Goal: Task Accomplishment & Management: Complete application form

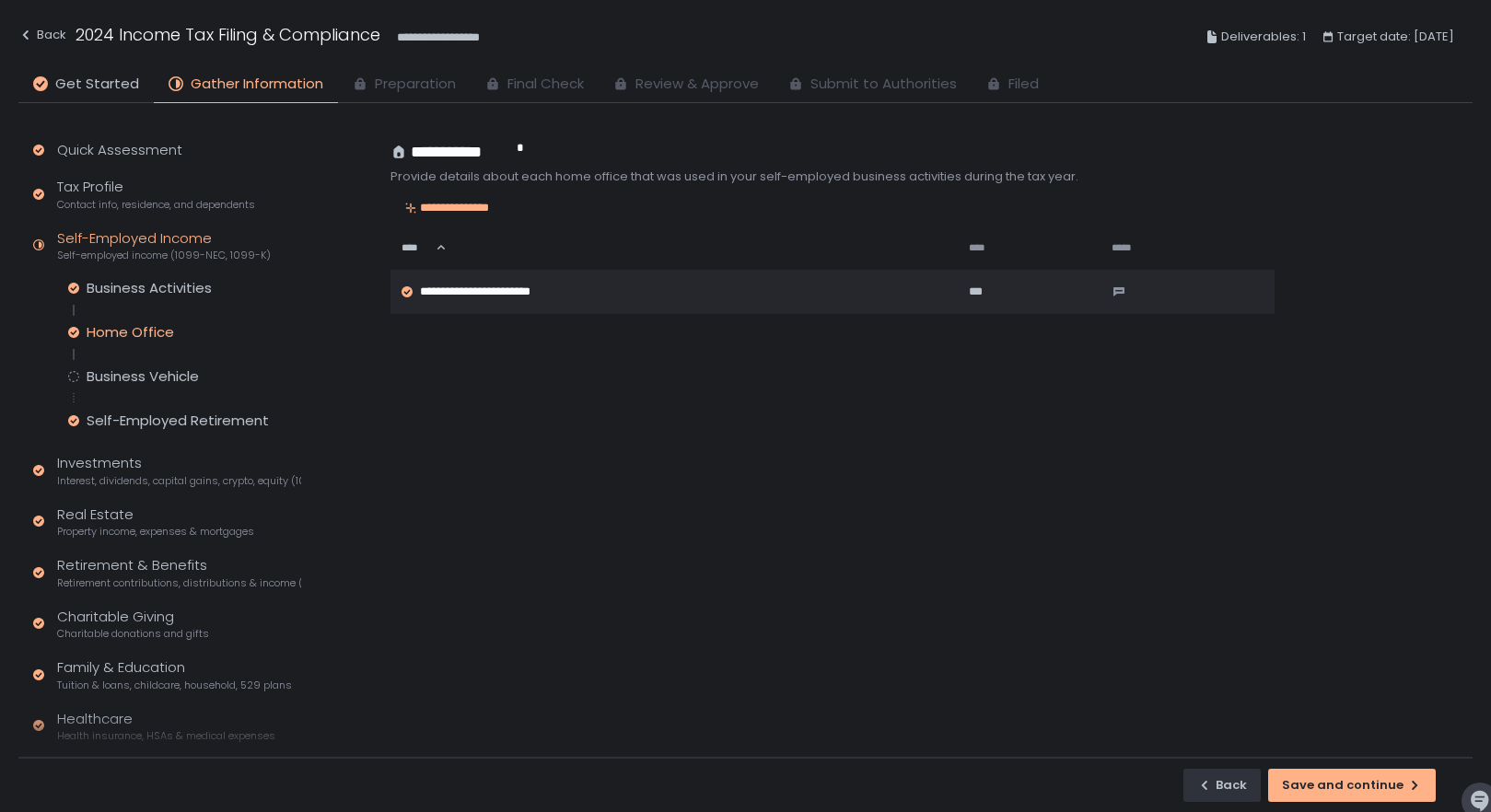
click at [118, 366] on div "Business Activities Home Office Business Vehicle Self-Employed Retirement" at bounding box center [185, 355] width 233 height 151
click at [118, 375] on div "Business Vehicle" at bounding box center [142, 376] width 113 height 19
click at [174, 410] on div "Business Activities Home Office Business Vehicle Self-Employed Retirement" at bounding box center [185, 355] width 233 height 151
click at [178, 421] on div "Self-Employed Retirement" at bounding box center [177, 420] width 182 height 19
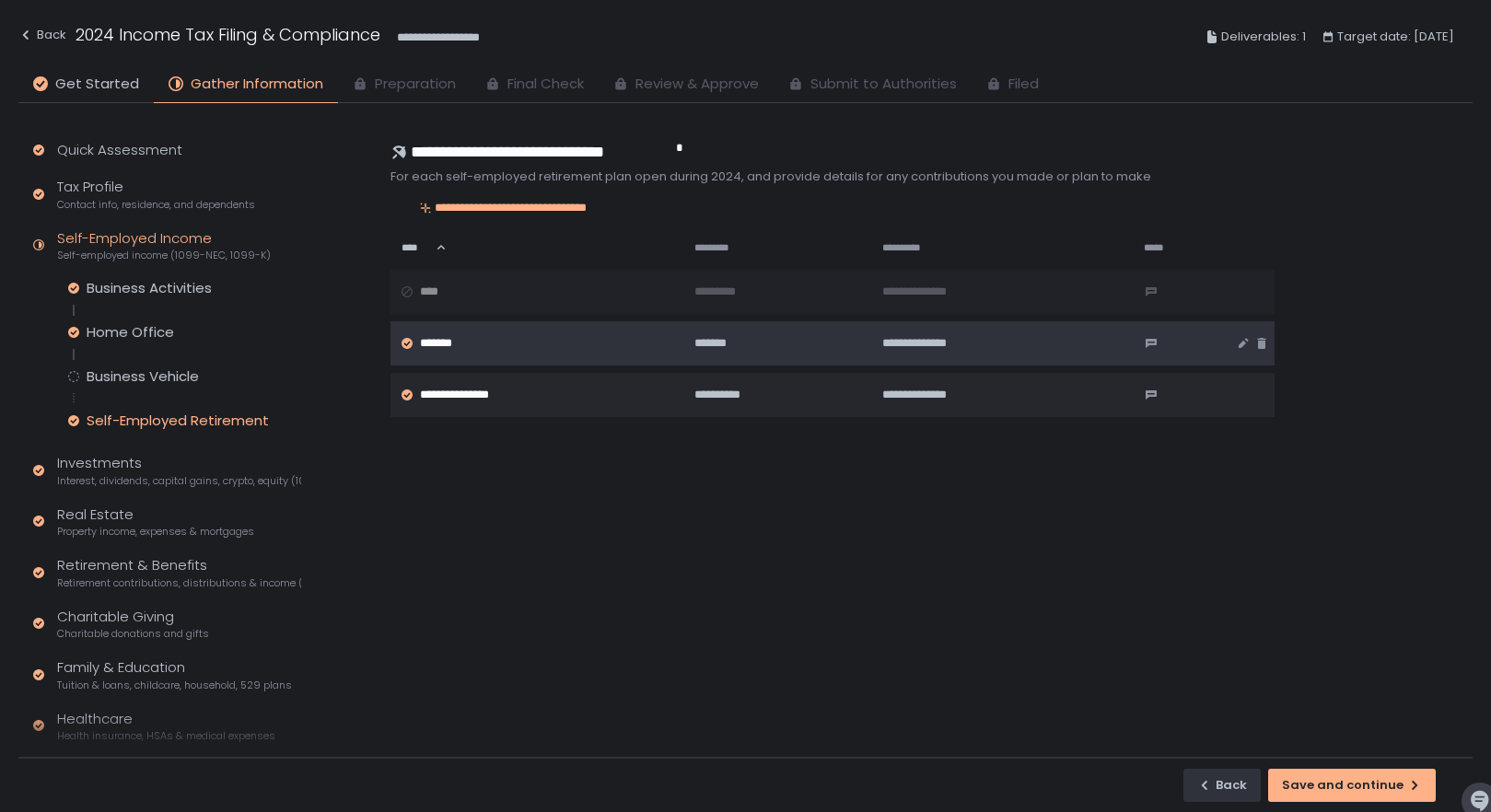
click at [441, 339] on span "*******" at bounding box center [442, 343] width 43 height 17
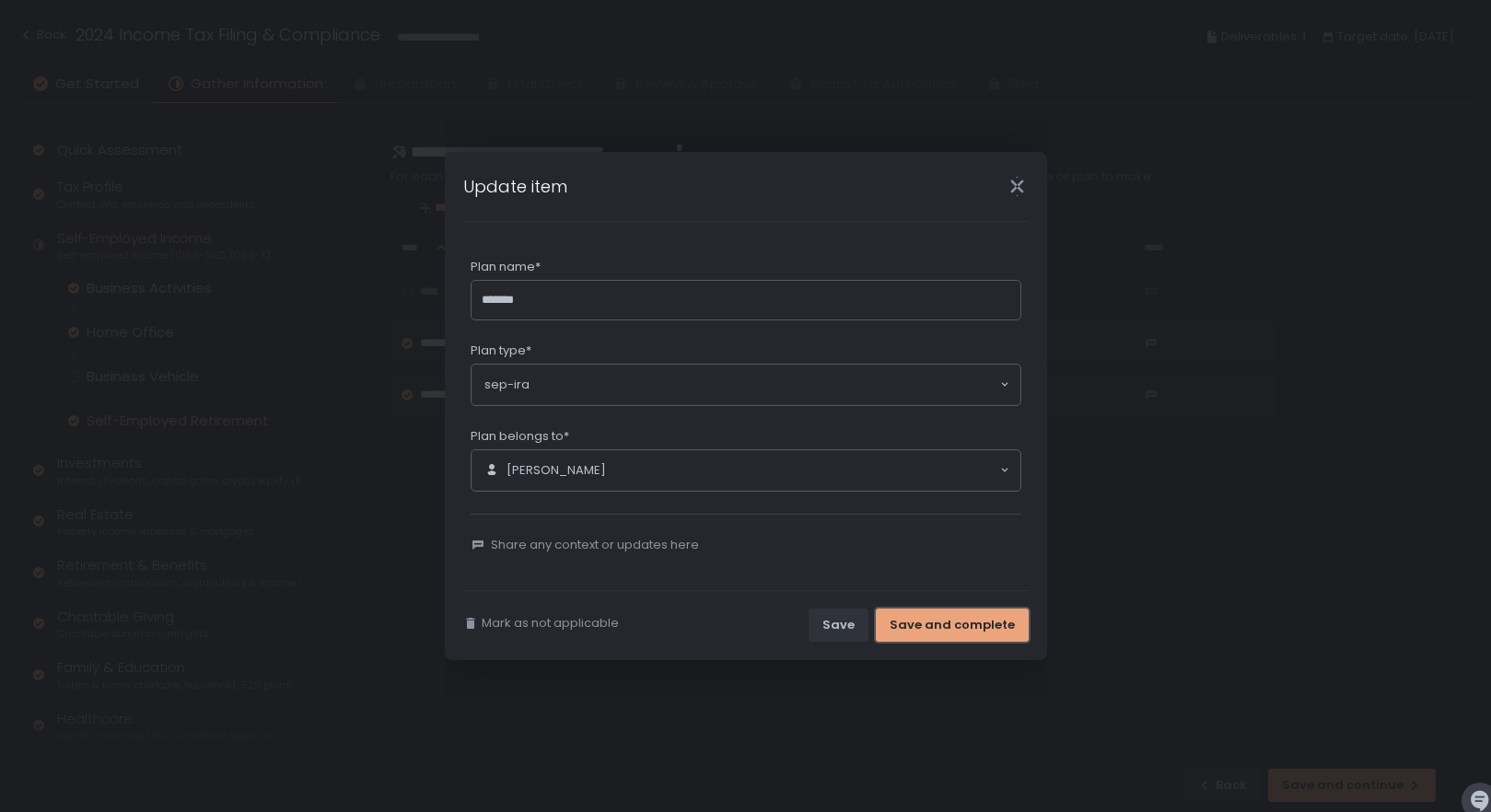
click at [938, 615] on button "Save and complete" at bounding box center [952, 625] width 153 height 33
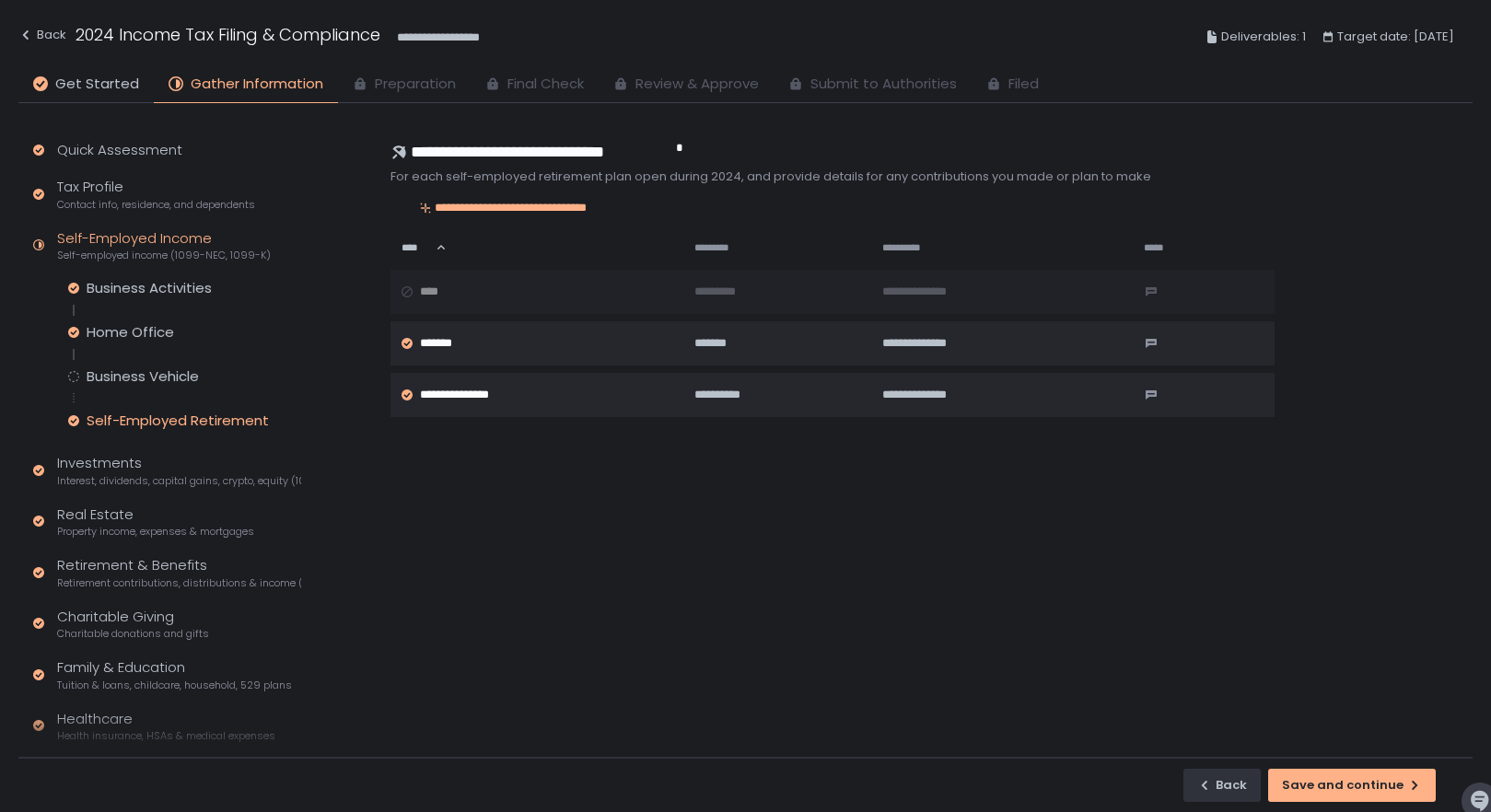
click at [122, 420] on div "Self-Employed Retirement" at bounding box center [177, 420] width 182 height 19
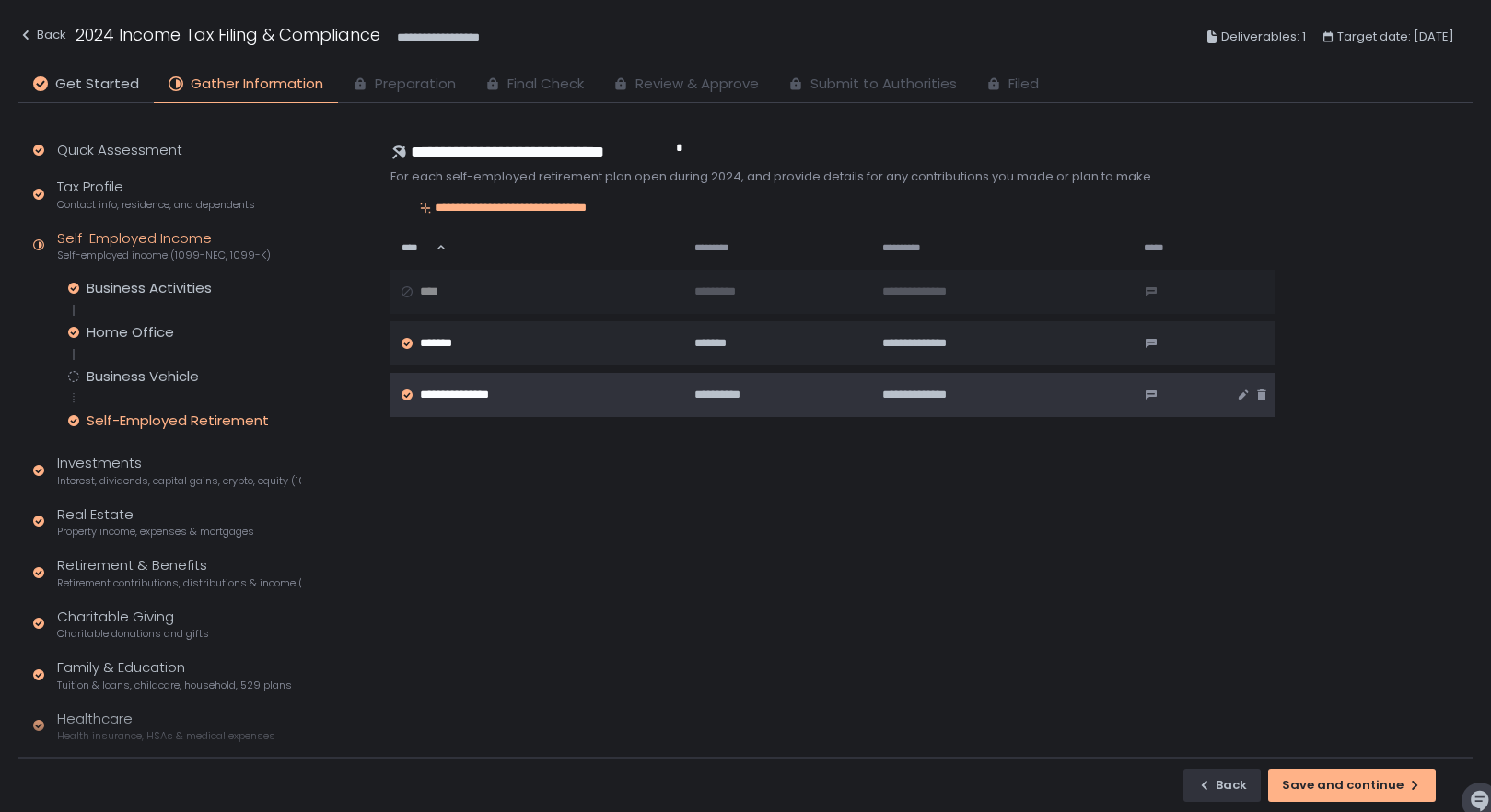
click at [492, 402] on span "**********" at bounding box center [463, 395] width 87 height 17
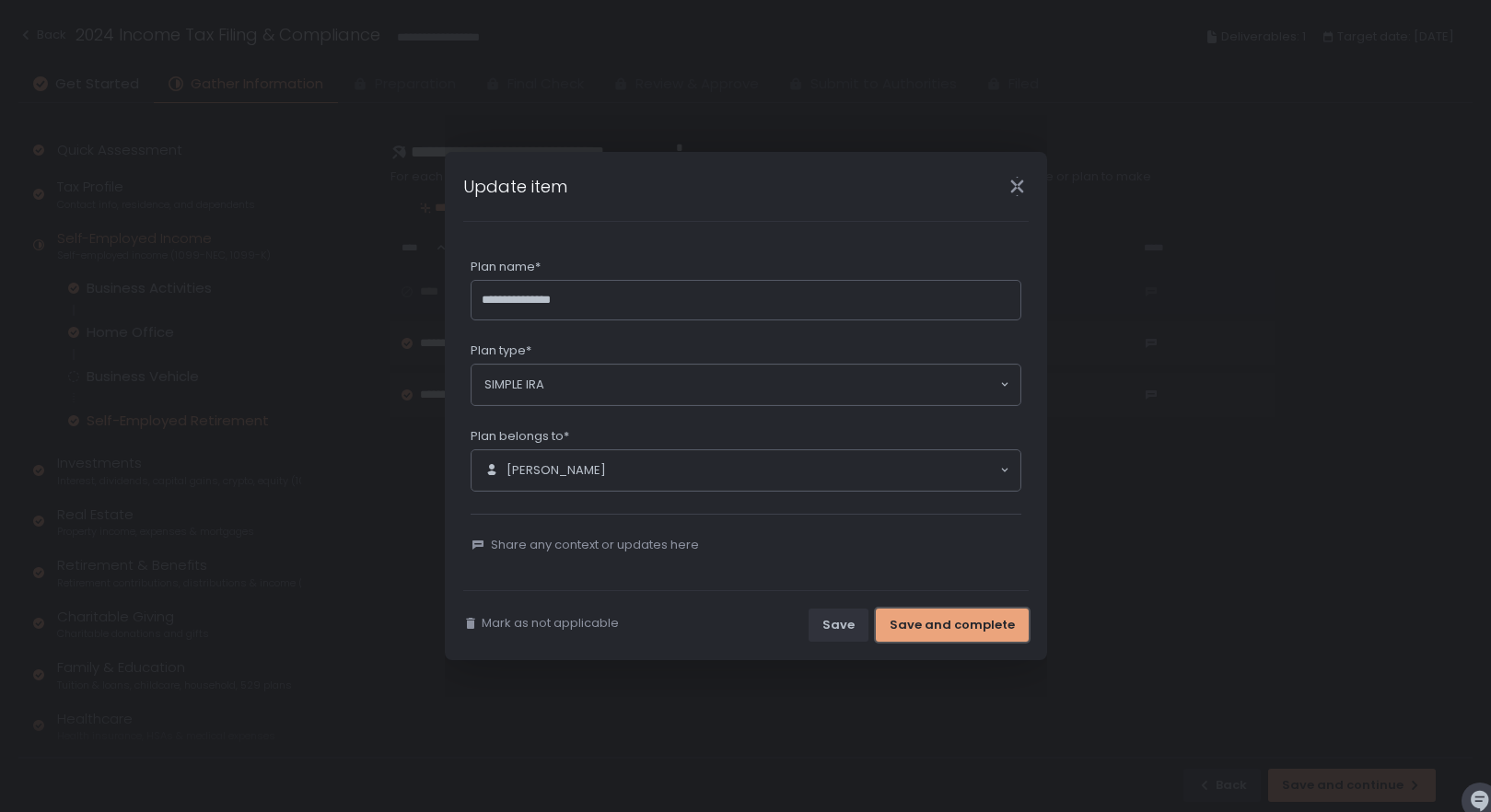
click at [946, 614] on button "Save and complete" at bounding box center [952, 625] width 153 height 33
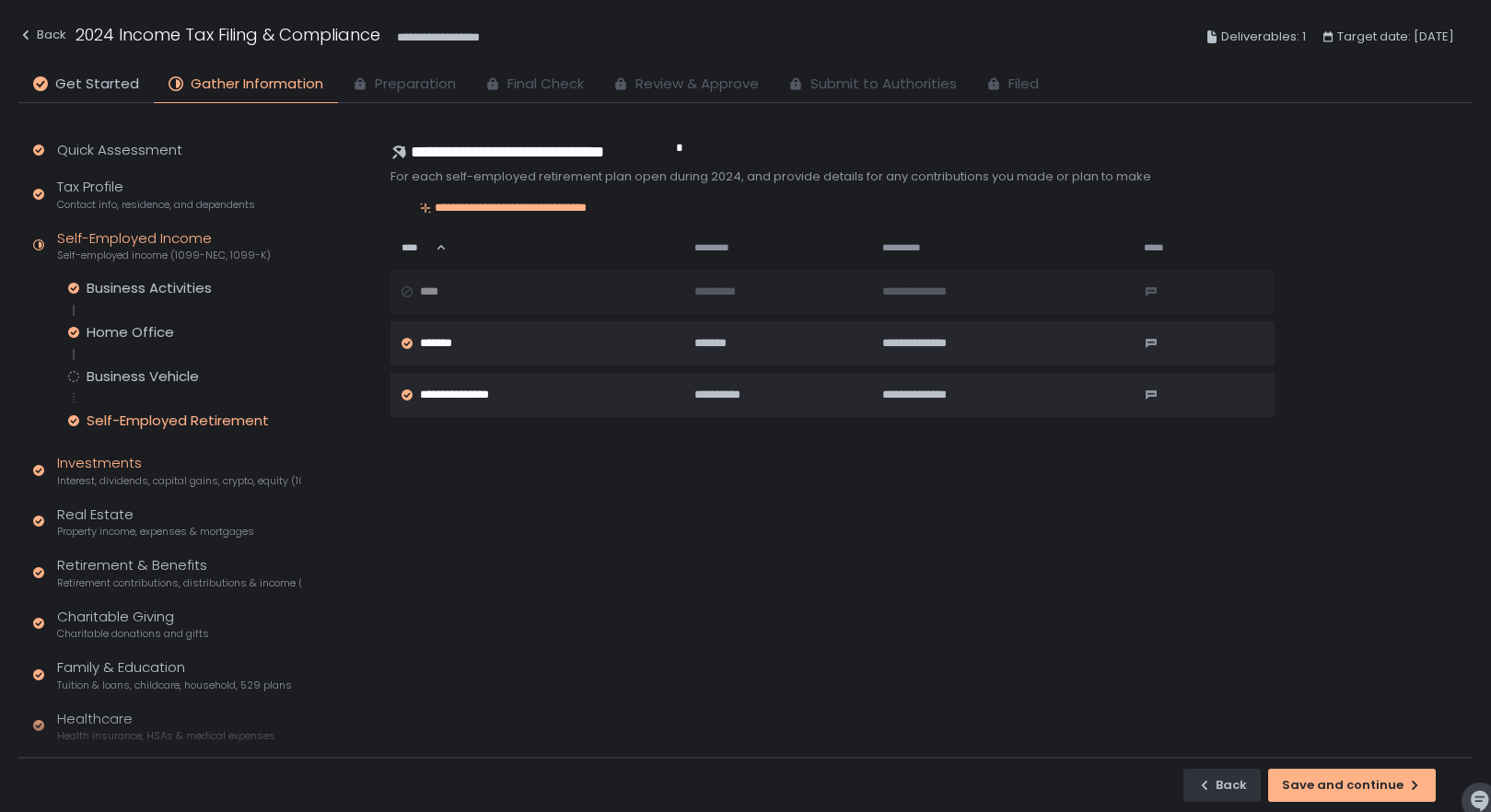
click at [120, 459] on div "Investments Interest, dividends, capital gains, crypto, equity (1099s, K-1s)" at bounding box center [178, 470] width 244 height 35
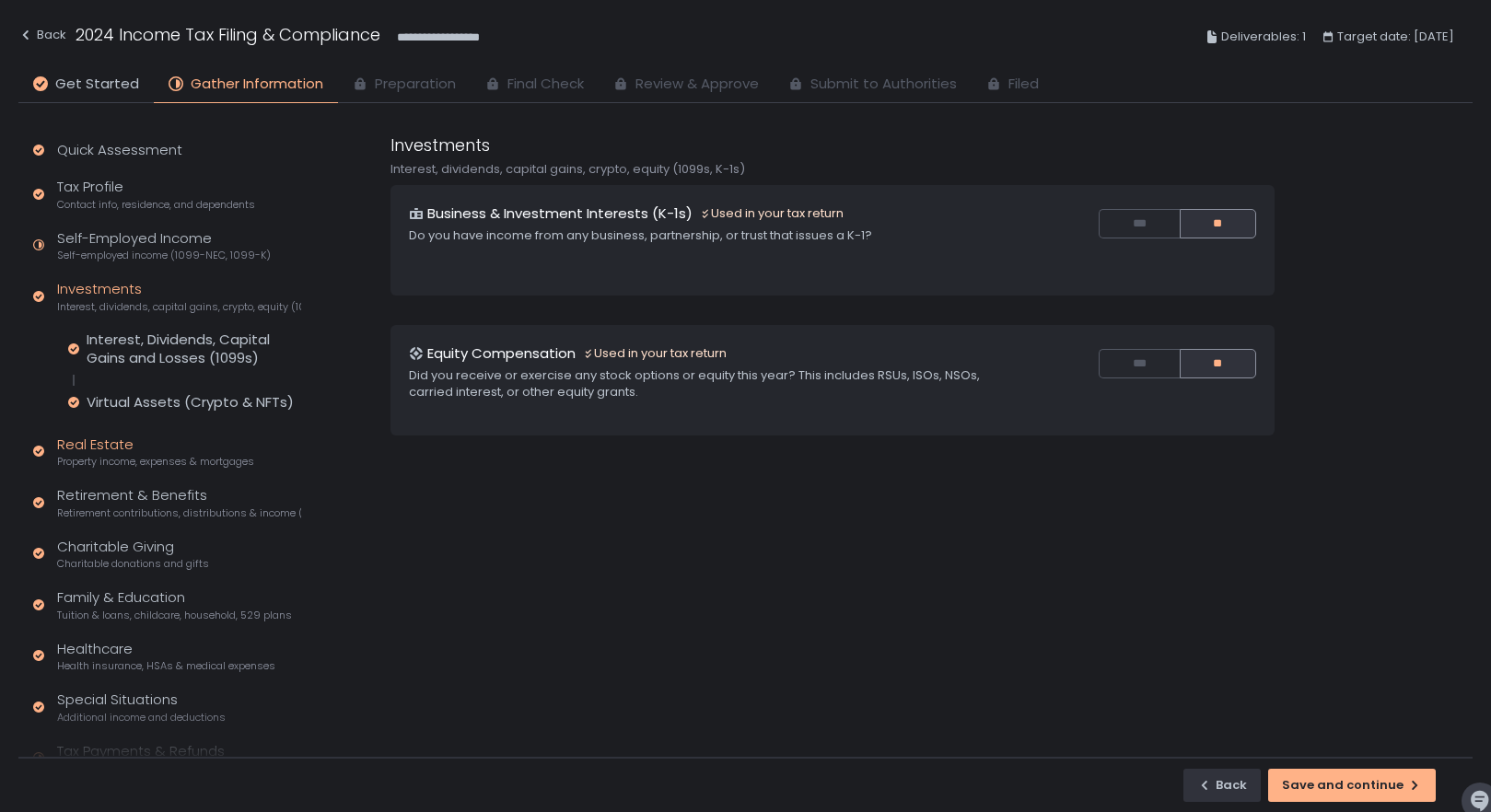
drag, startPoint x: 73, startPoint y: 443, endPoint x: 84, endPoint y: 444, distance: 11.0
click at [74, 443] on div "Real Estate Property income, expenses & mortgages" at bounding box center [155, 453] width 197 height 35
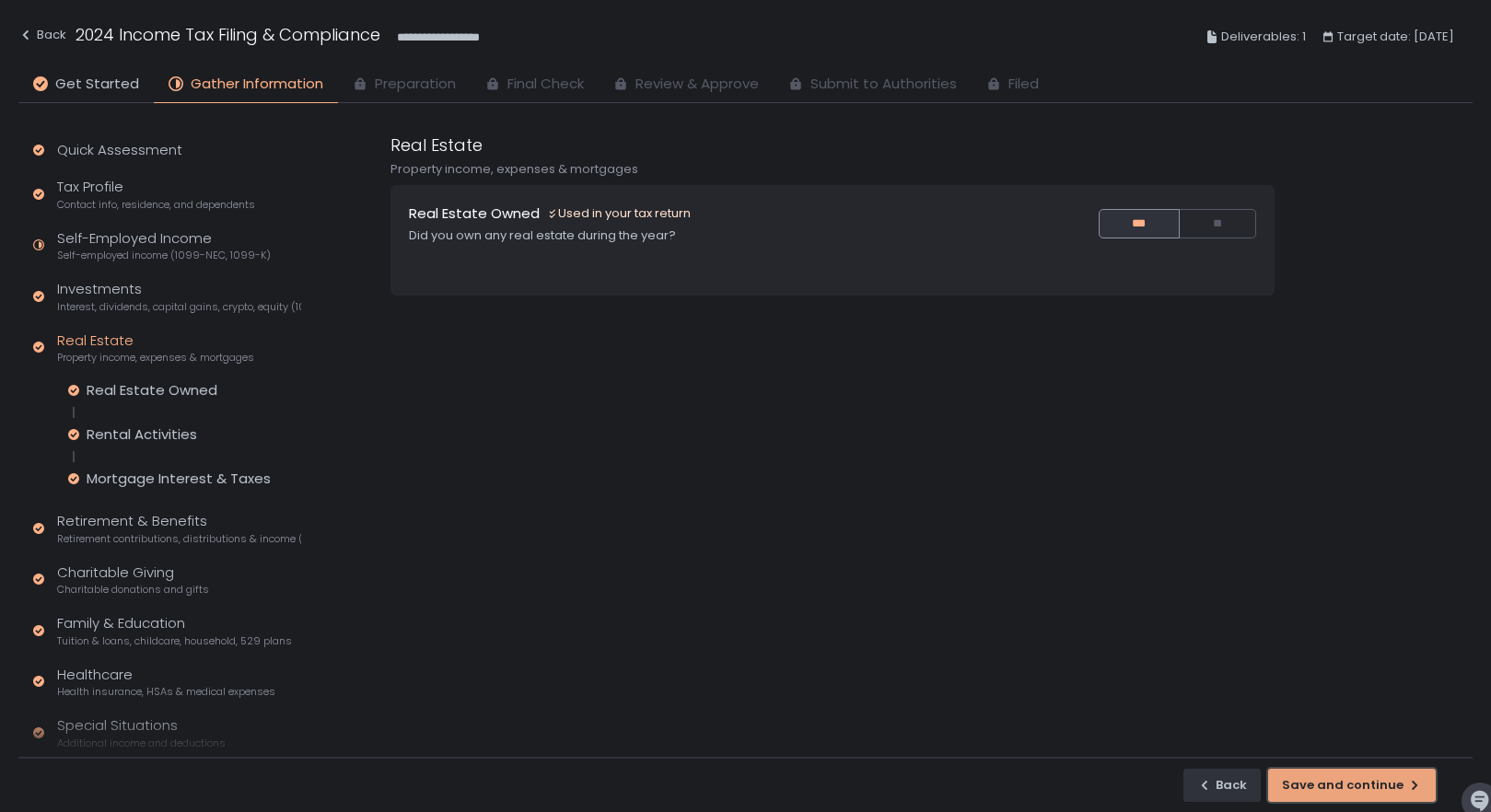
click at [1359, 792] on div "Save and continue" at bounding box center [1351, 785] width 140 height 17
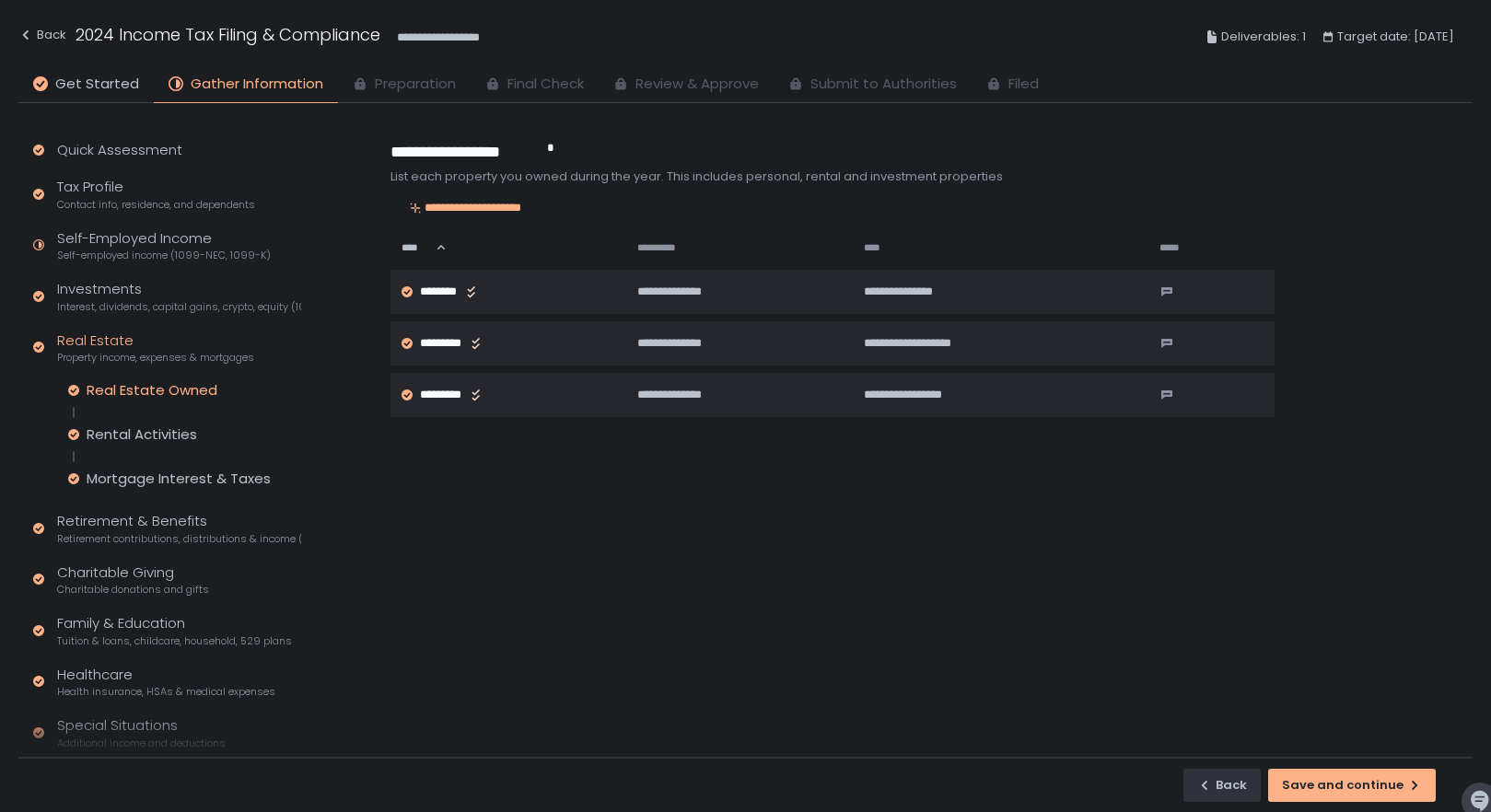
click at [164, 424] on div "Real Estate Owned Rental Activities Mortgage Interest & Taxes" at bounding box center [185, 434] width 233 height 107
click at [169, 434] on div "Rental Activities" at bounding box center [141, 434] width 111 height 19
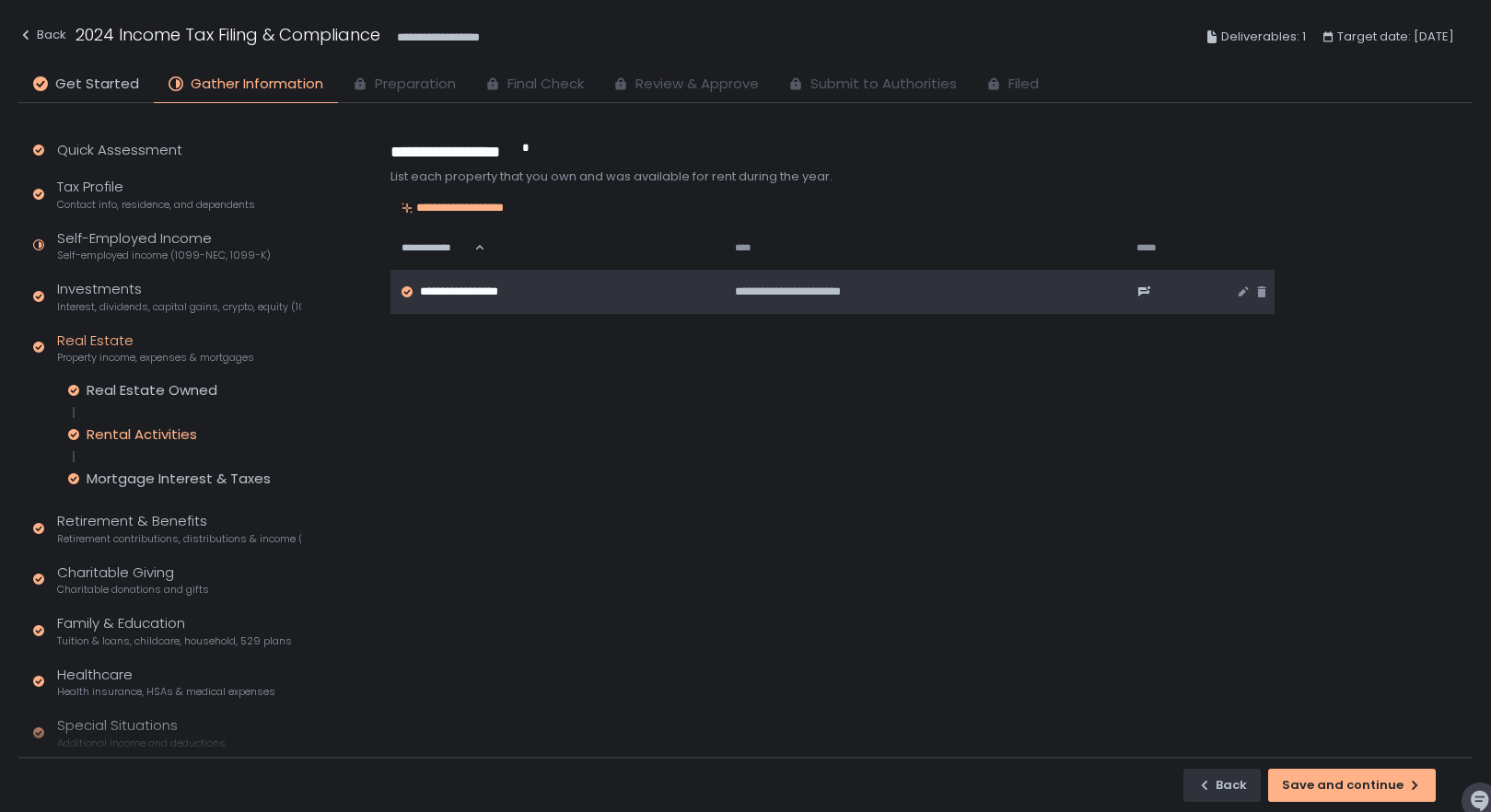
click at [462, 295] on span "**********" at bounding box center [468, 291] width 97 height 17
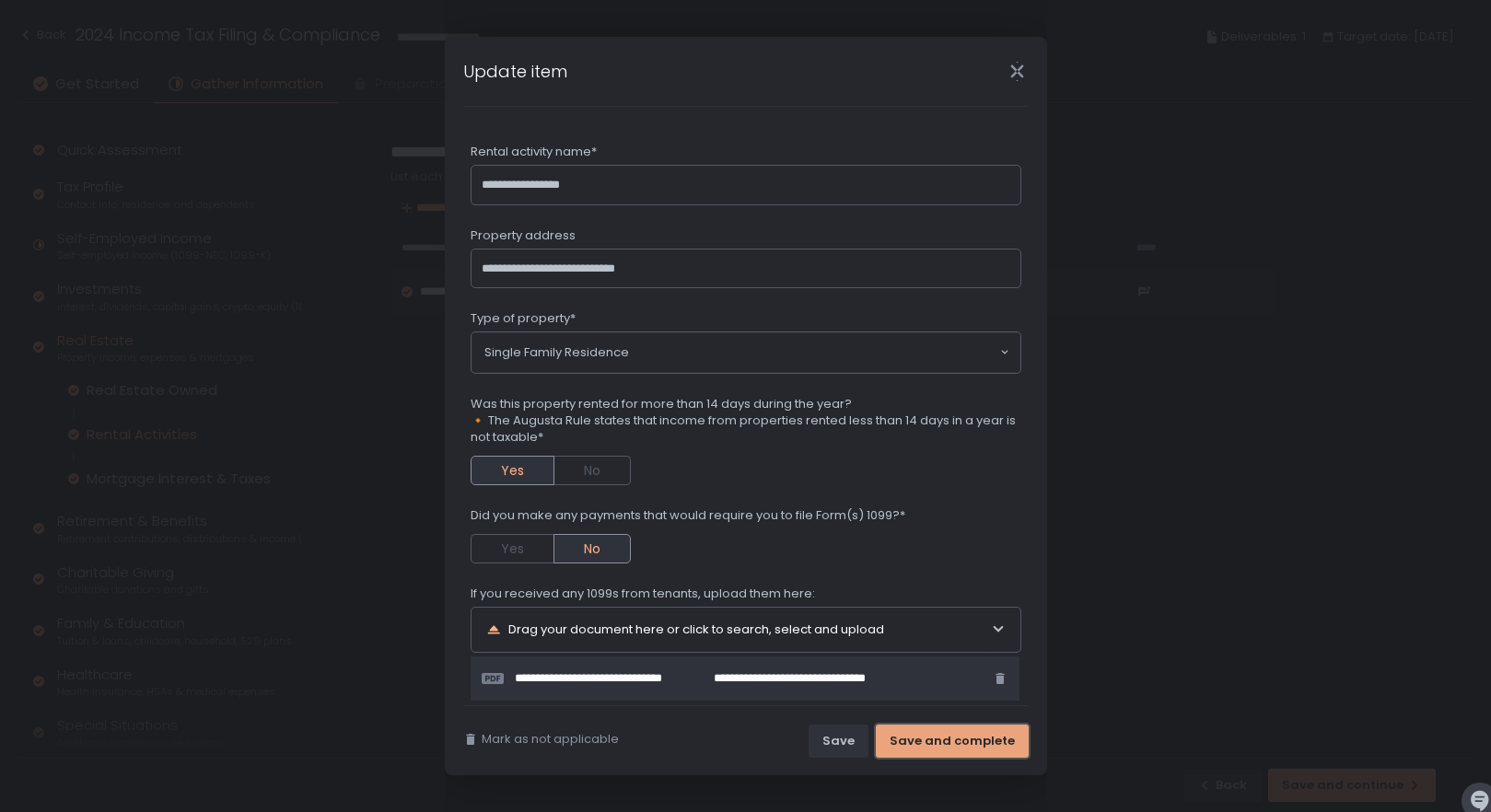
click at [959, 730] on button "Save and complete" at bounding box center [952, 741] width 153 height 33
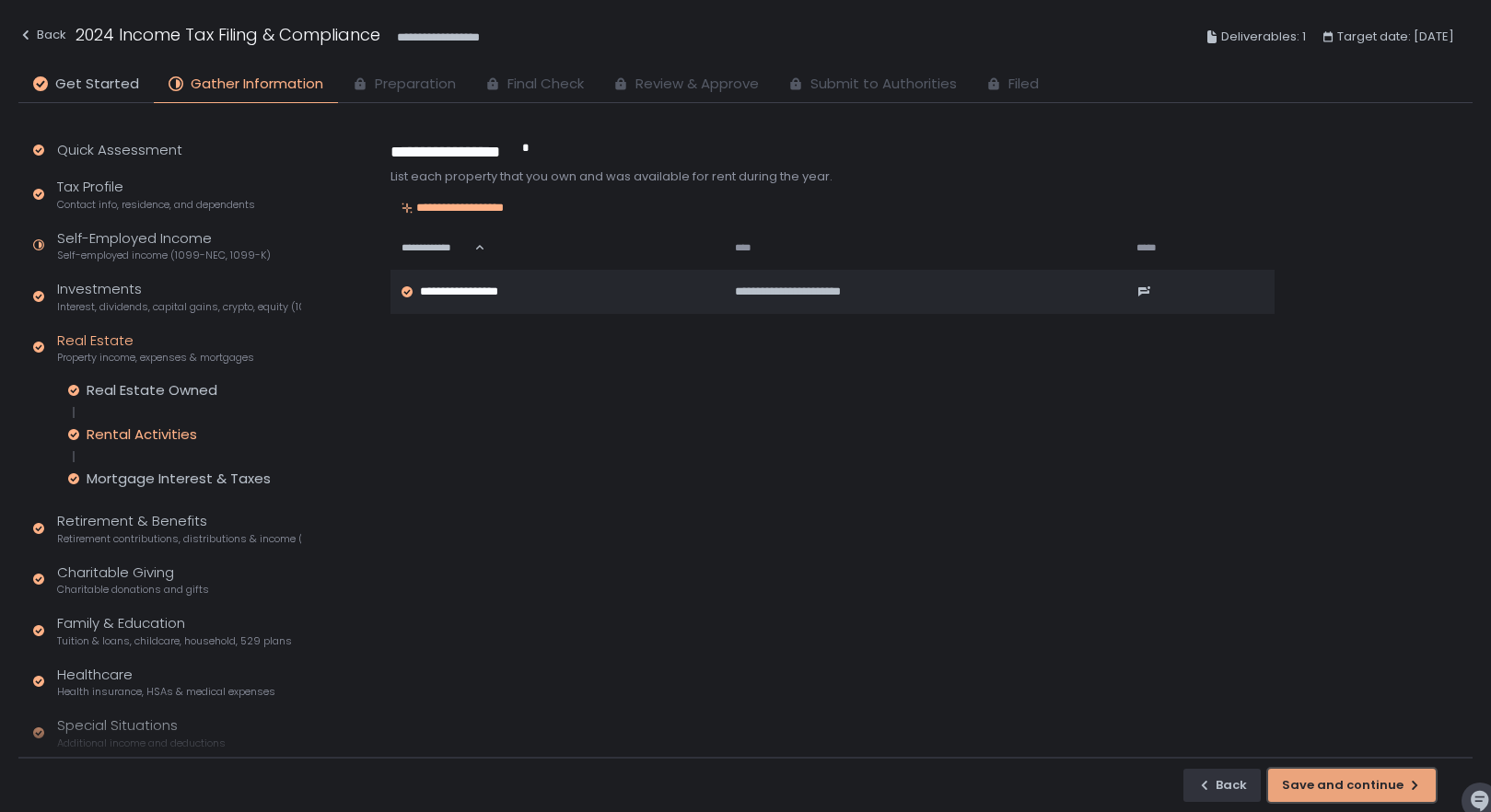
click at [1317, 781] on div "Save and continue" at bounding box center [1351, 785] width 140 height 17
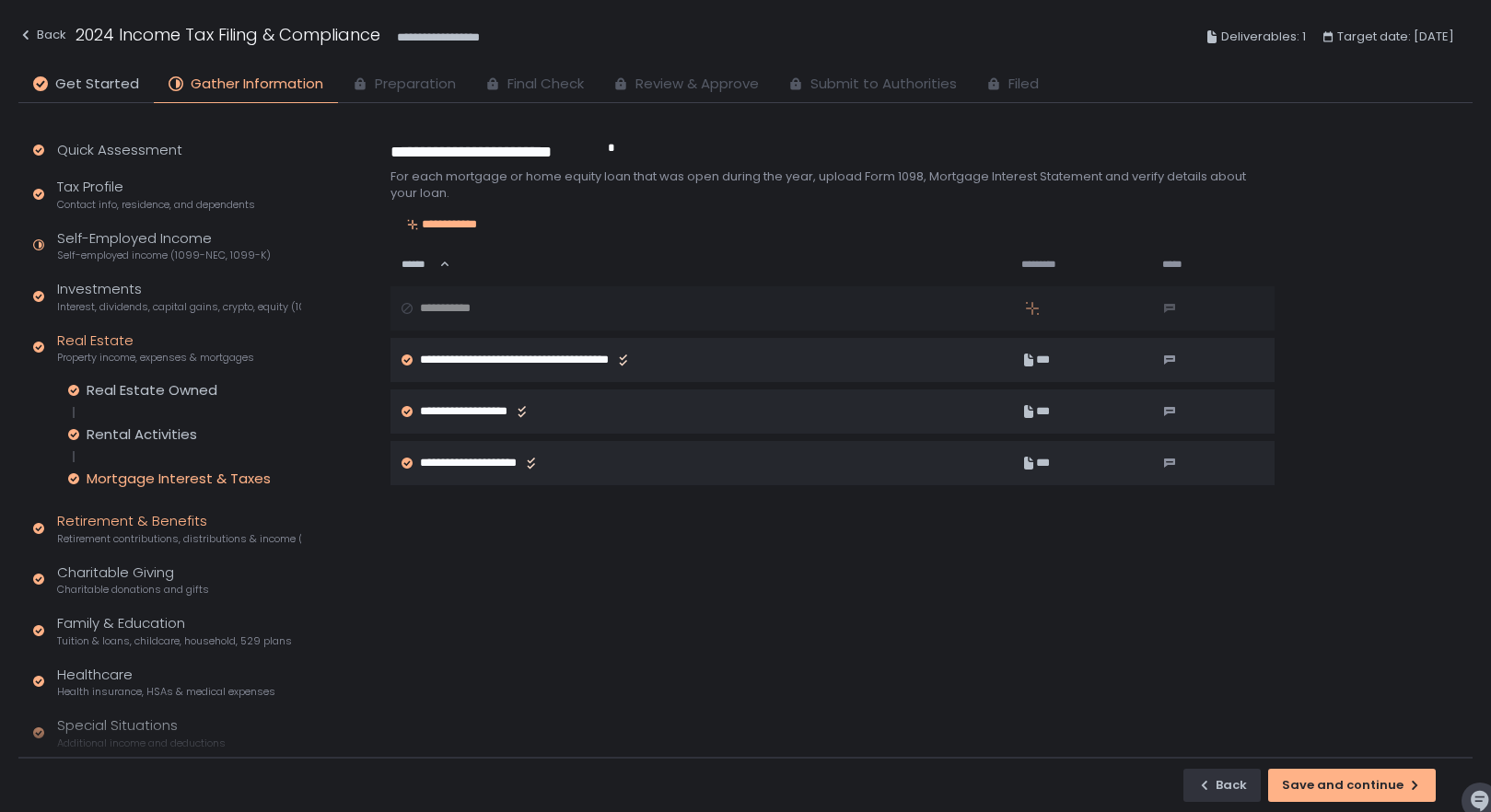
click at [119, 527] on div "Retirement & Benefits Retirement contributions, distributions & income (1099-R,…" at bounding box center [178, 529] width 244 height 35
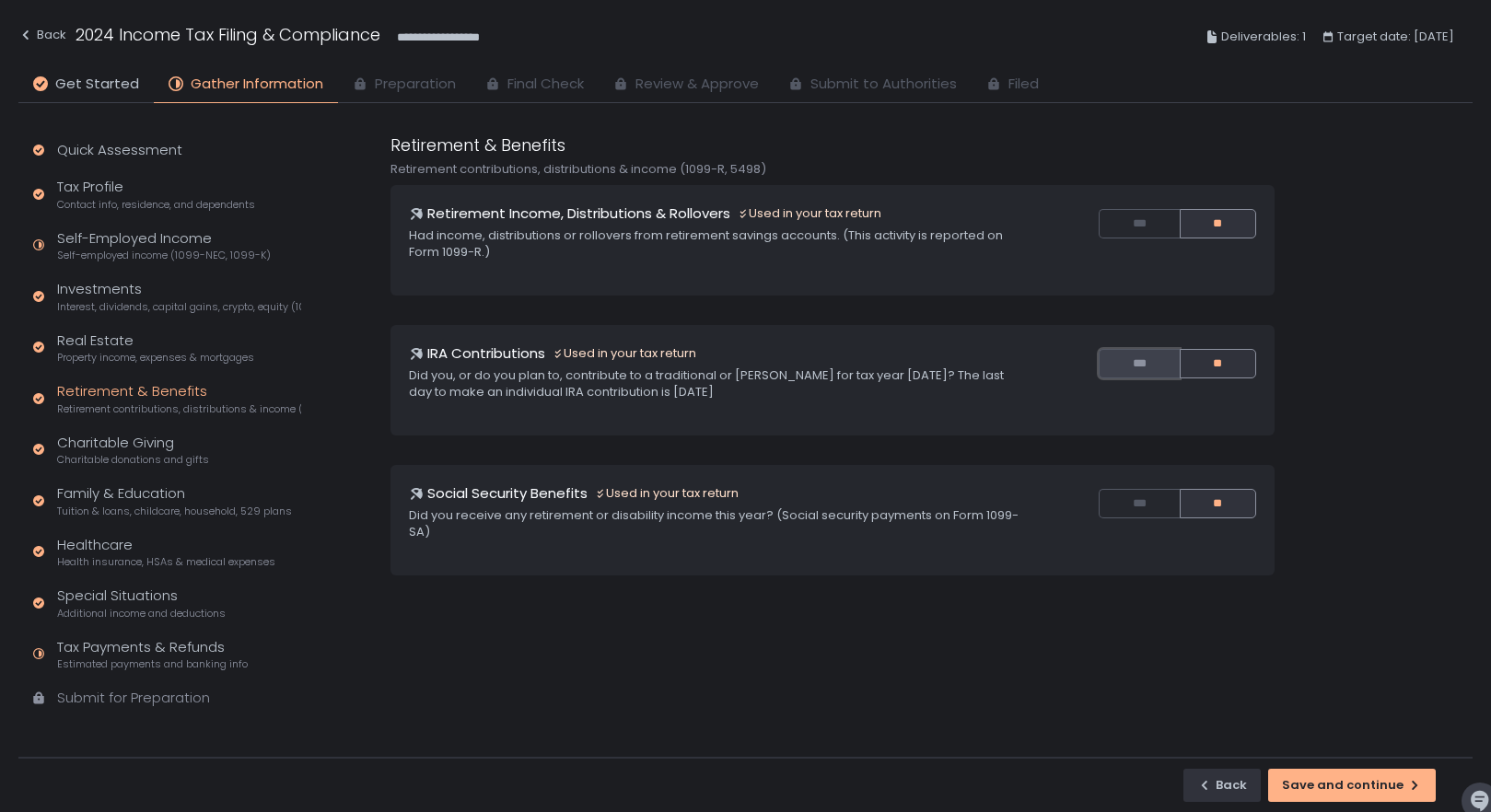
click at [1133, 354] on button "***" at bounding box center [1138, 363] width 80 height 29
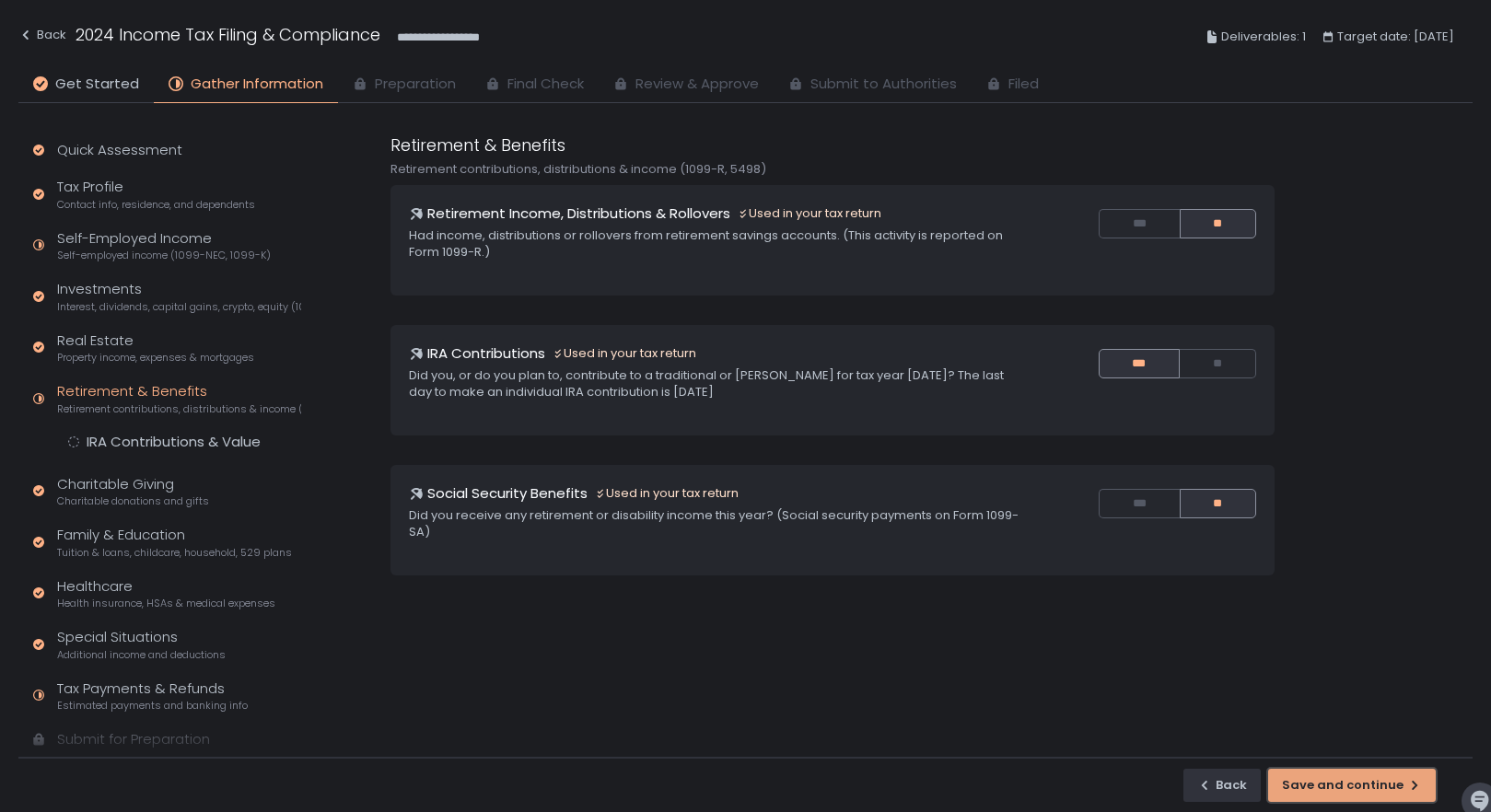
click at [1355, 781] on div "Save and continue" at bounding box center [1351, 785] width 140 height 17
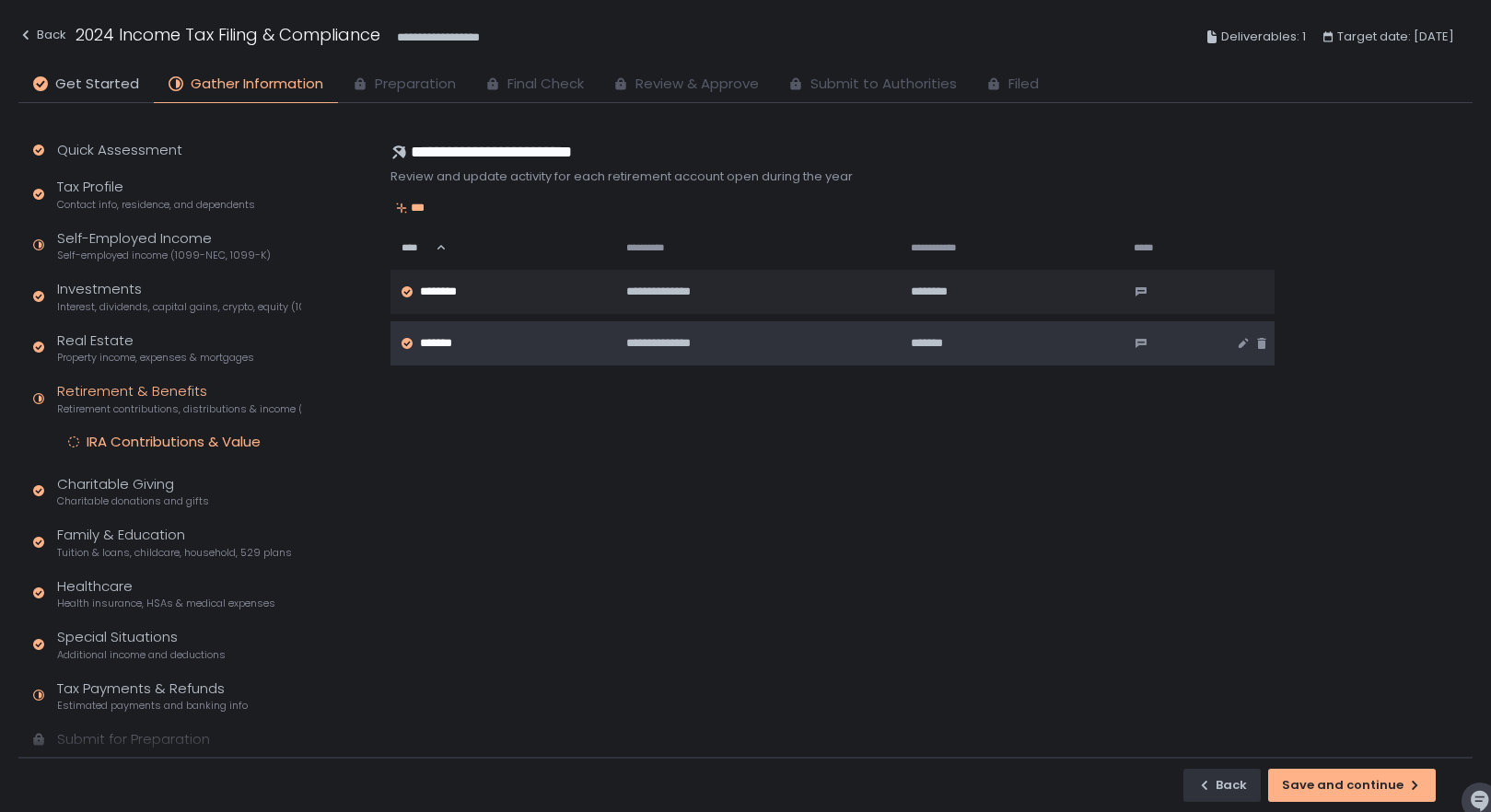
click at [442, 340] on span "*******" at bounding box center [442, 343] width 43 height 17
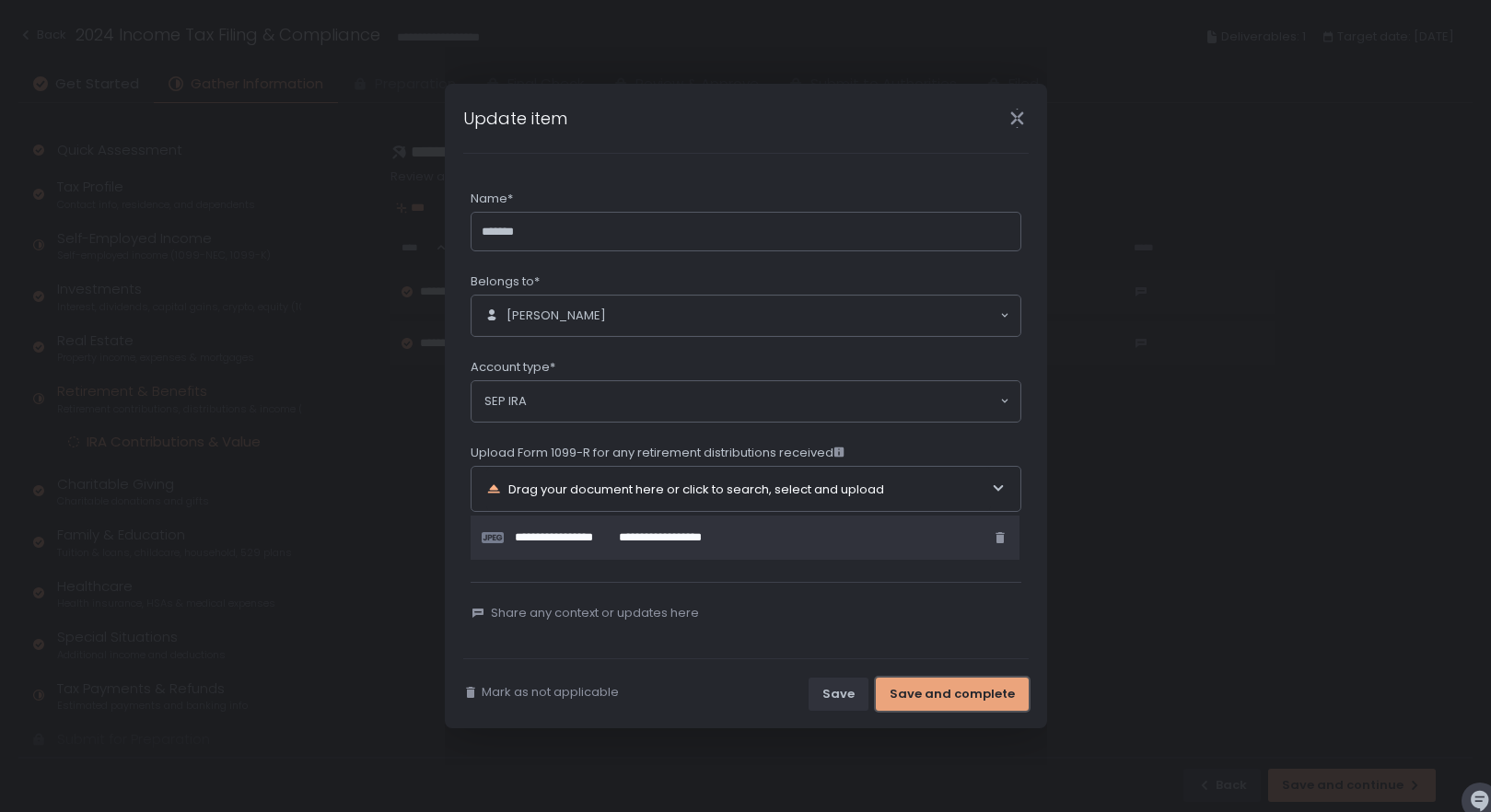
click at [972, 686] on div "Save and complete" at bounding box center [952, 693] width 125 height 17
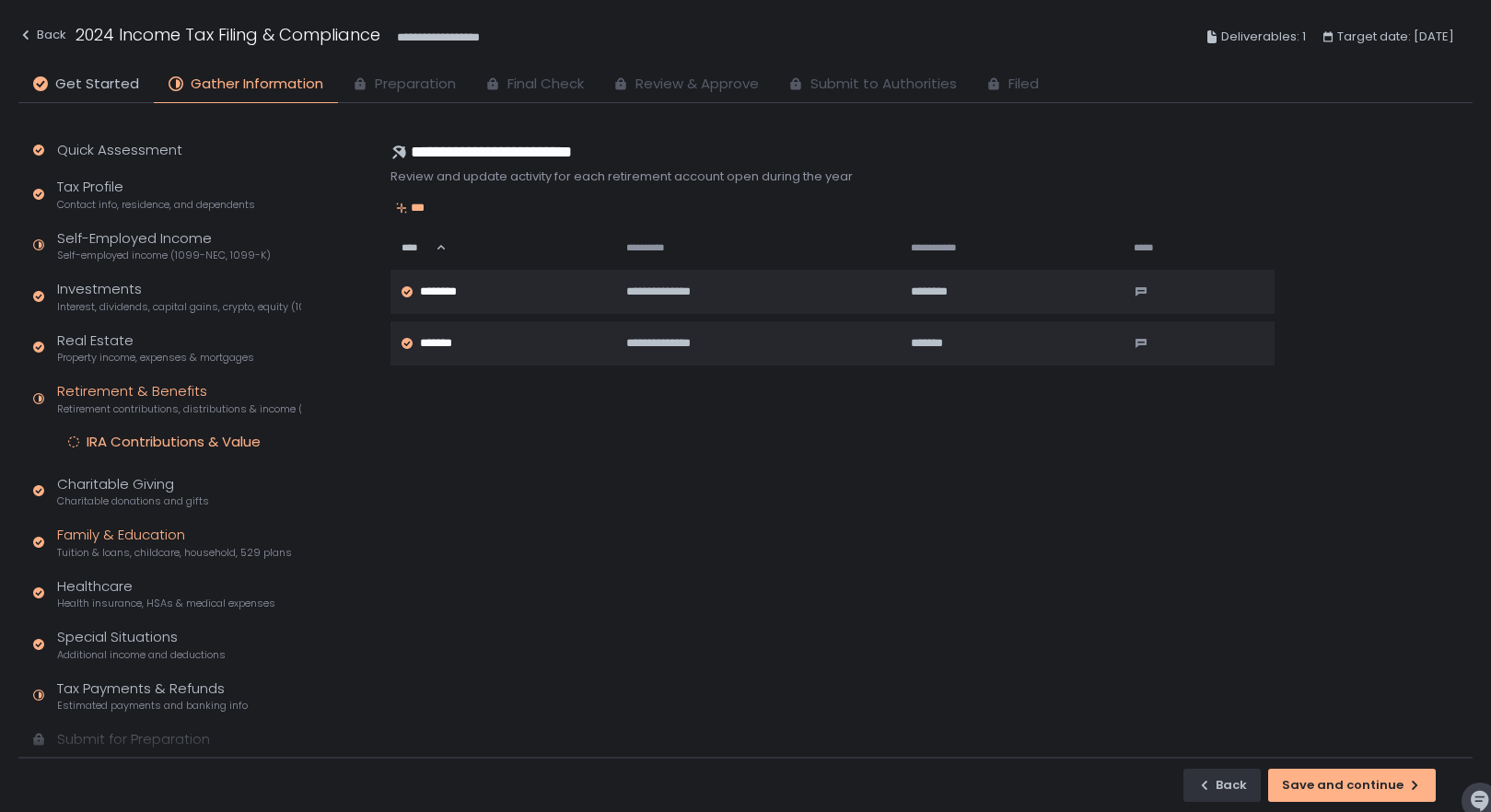
click at [119, 530] on div "Family & Education Tuition & loans, childcare, household, 529 plans" at bounding box center [174, 543] width 235 height 35
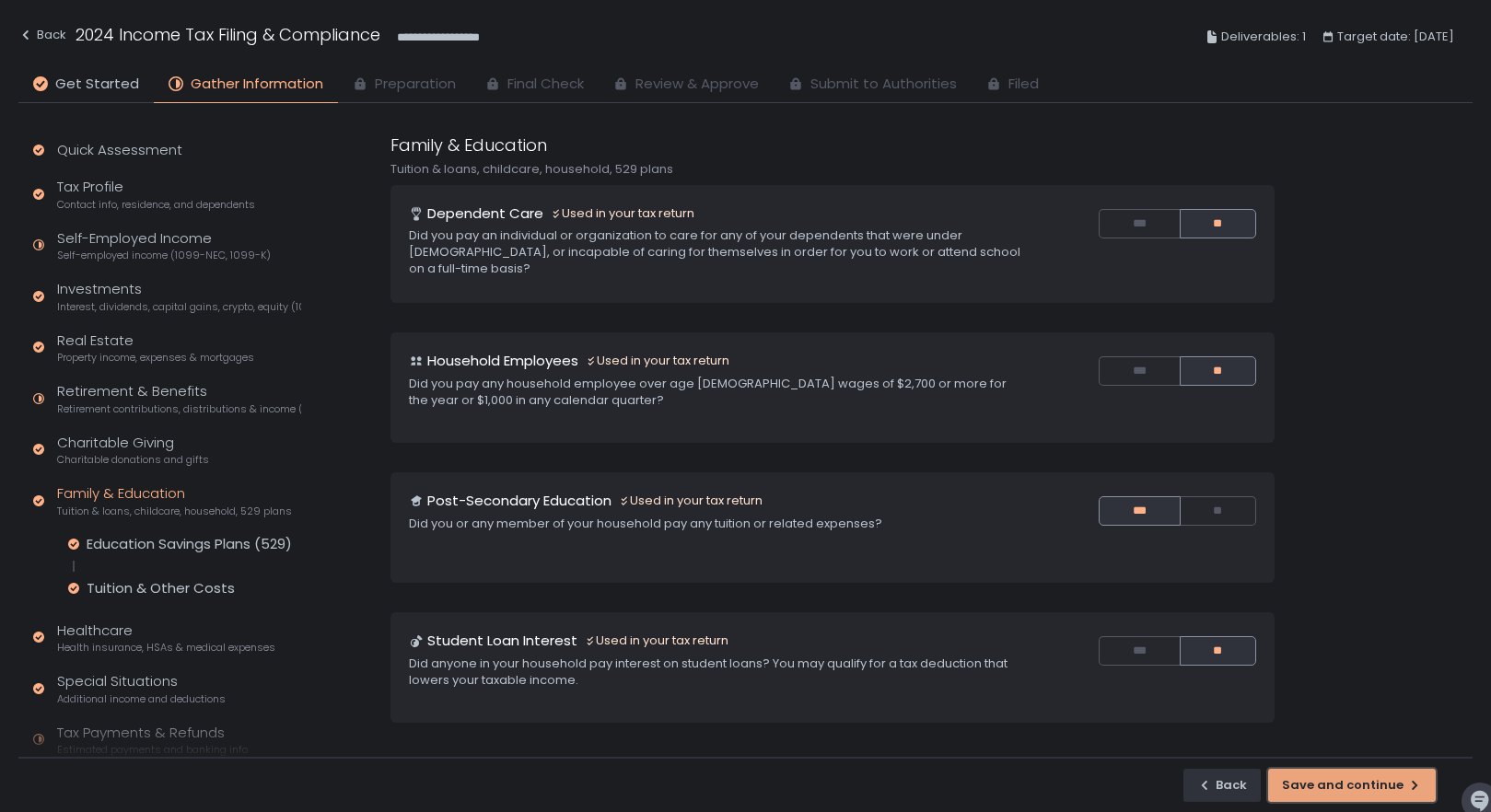
click at [1382, 784] on div "Save and continue" at bounding box center [1351, 785] width 140 height 17
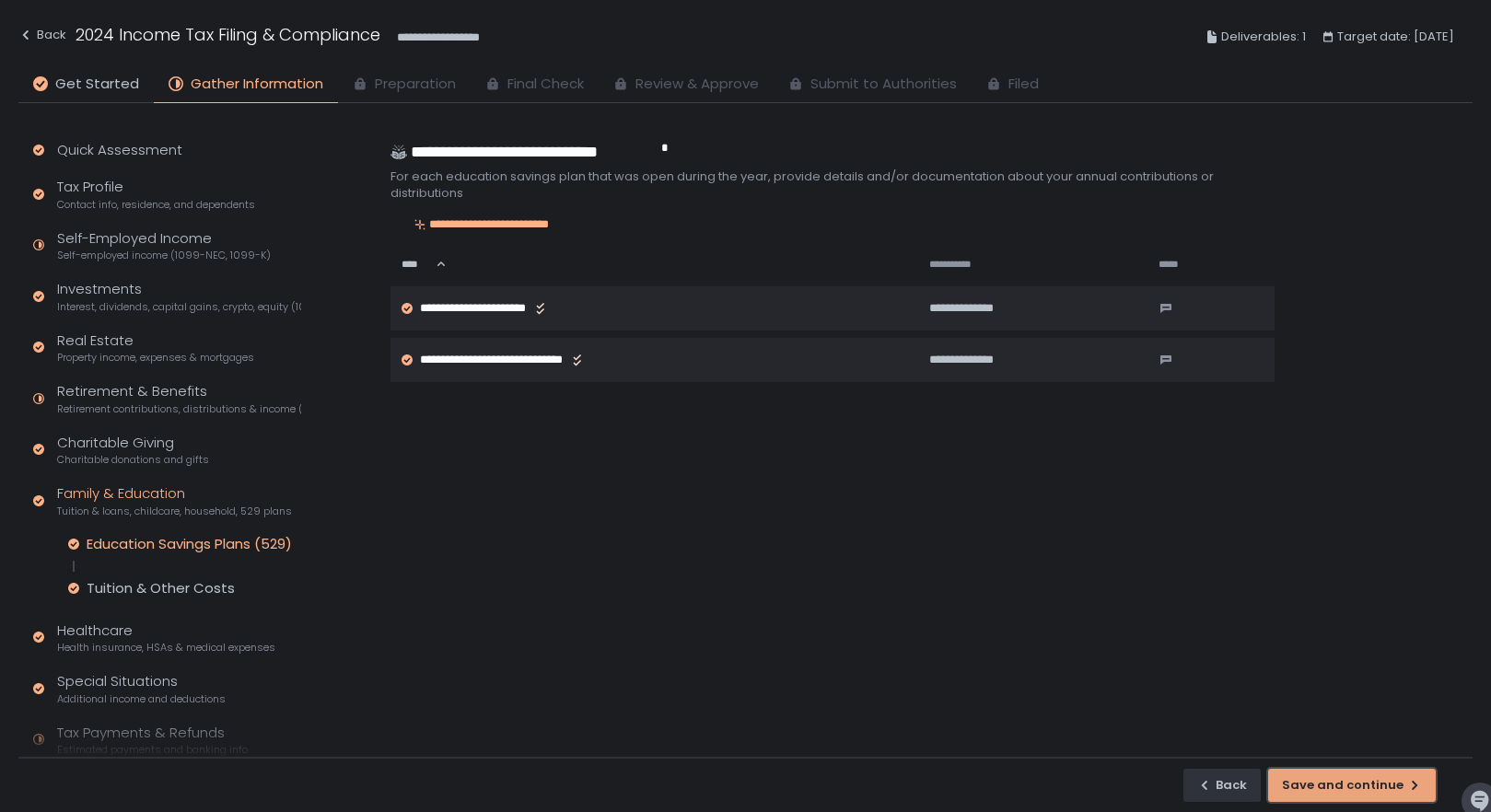
click at [1343, 777] on div "Save and continue" at bounding box center [1351, 785] width 140 height 17
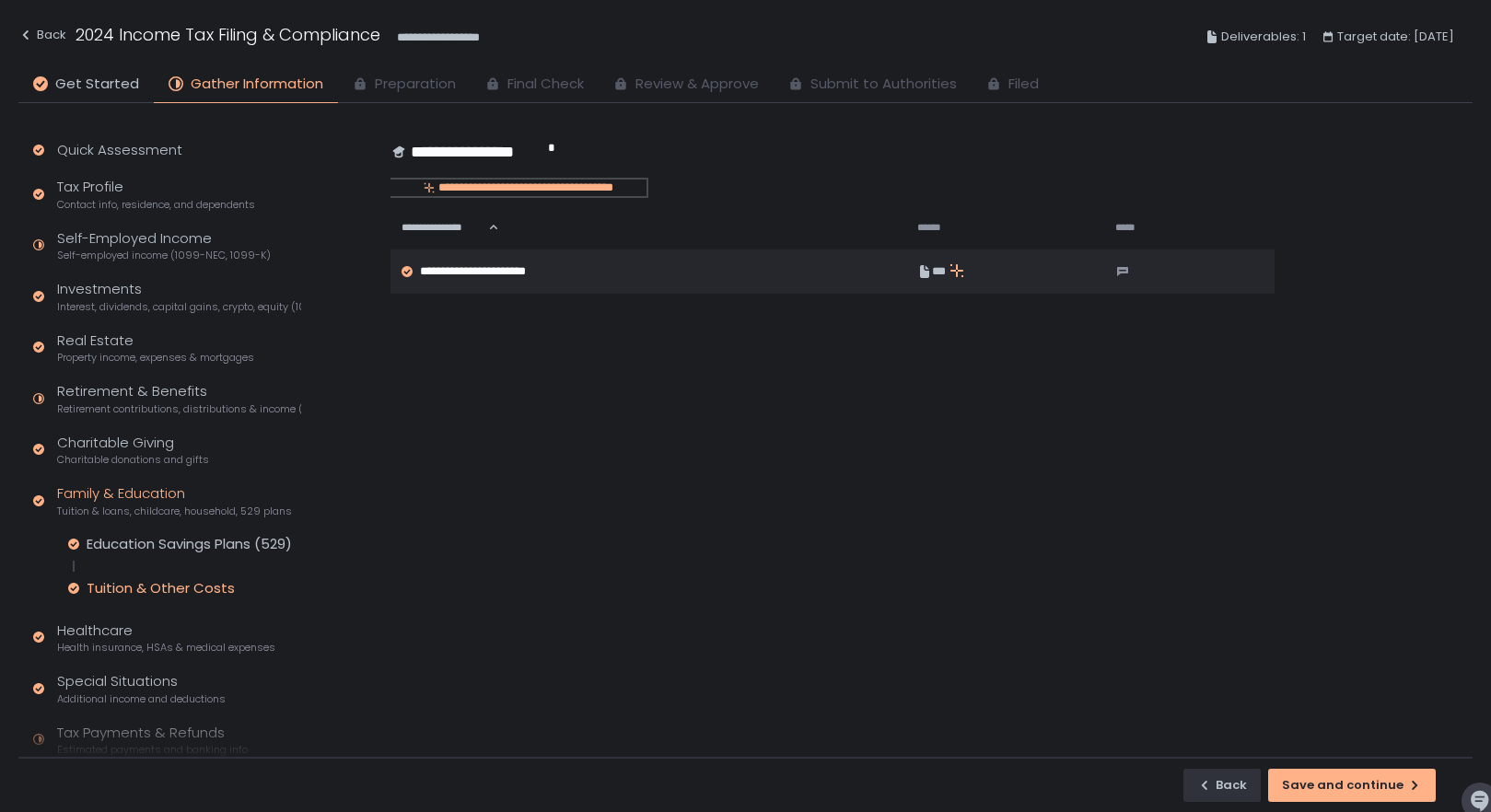
click at [462, 183] on div "**********" at bounding box center [517, 187] width 256 height 17
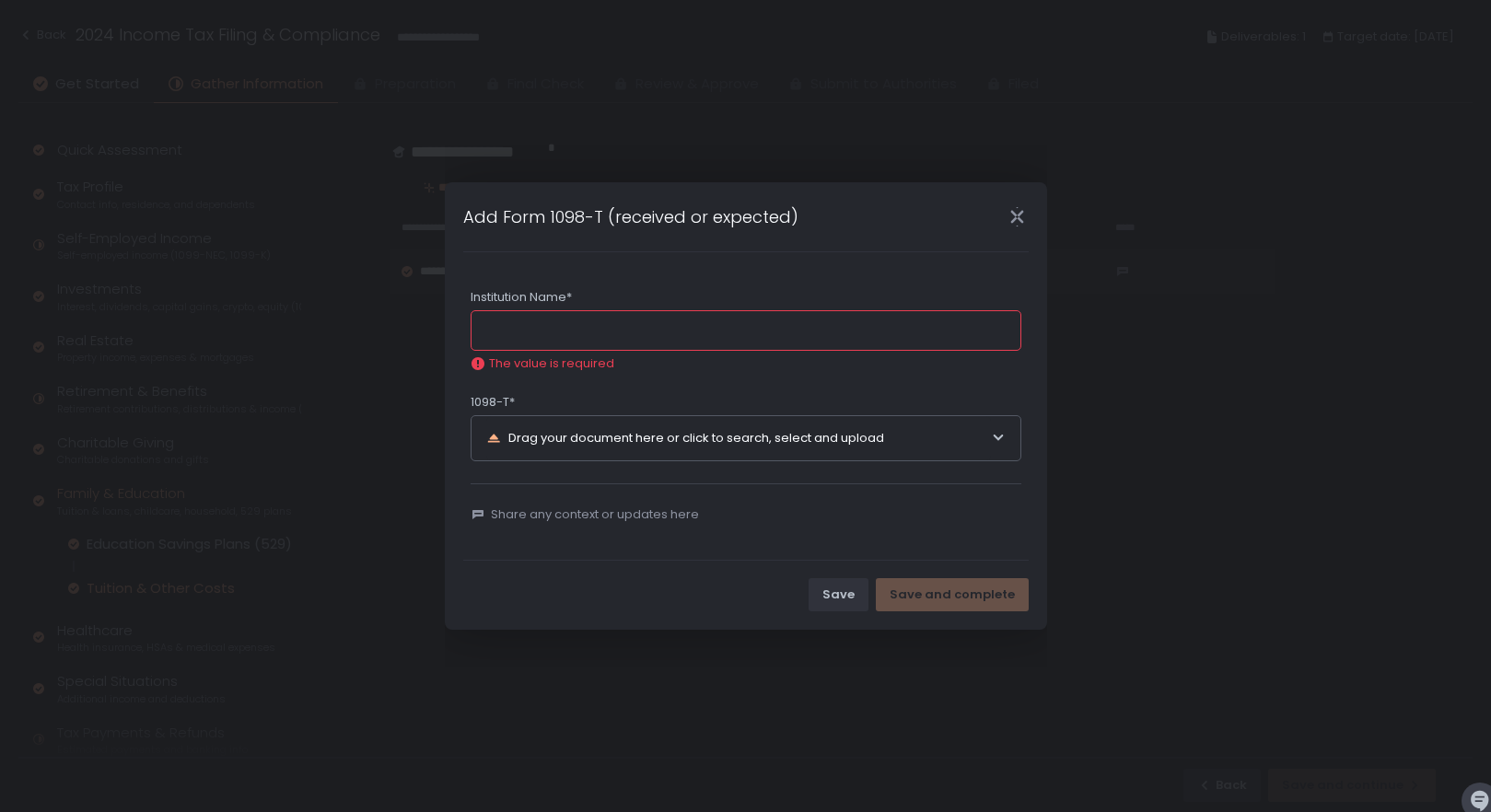
click at [512, 323] on input "Institution Name*" at bounding box center [746, 330] width 551 height 40
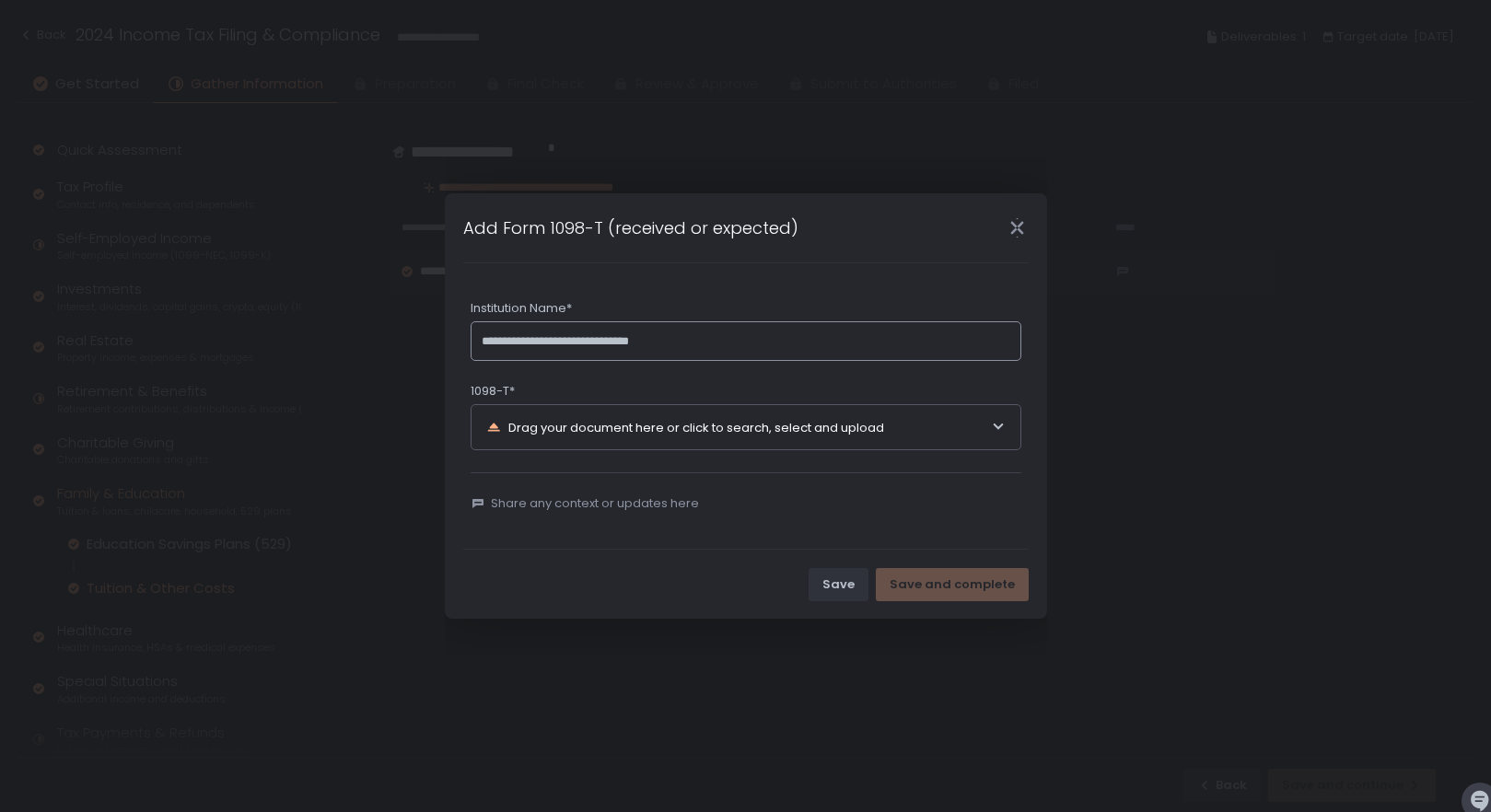
type input "**********"
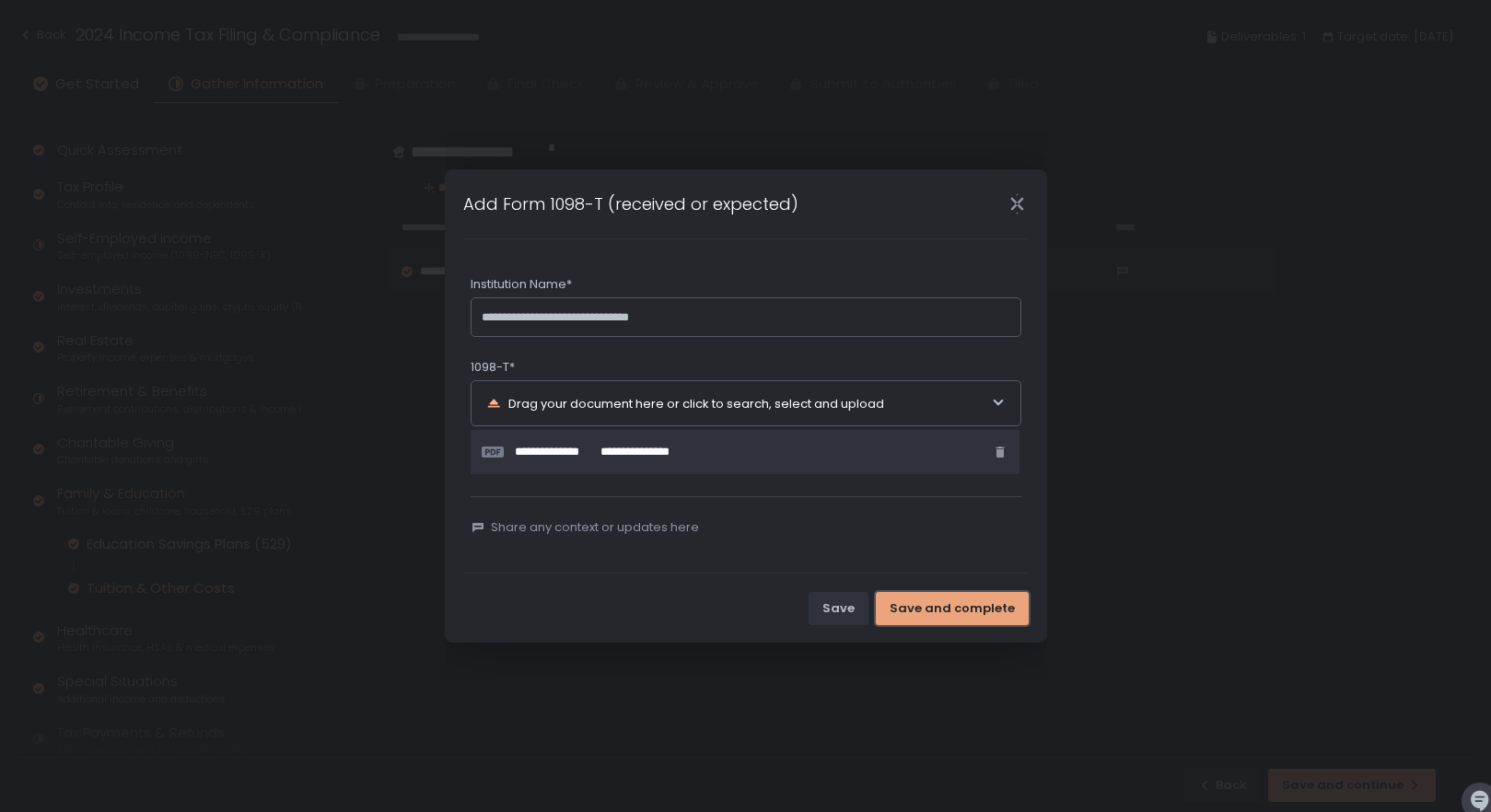
click at [995, 611] on div "Save and complete" at bounding box center [952, 608] width 125 height 17
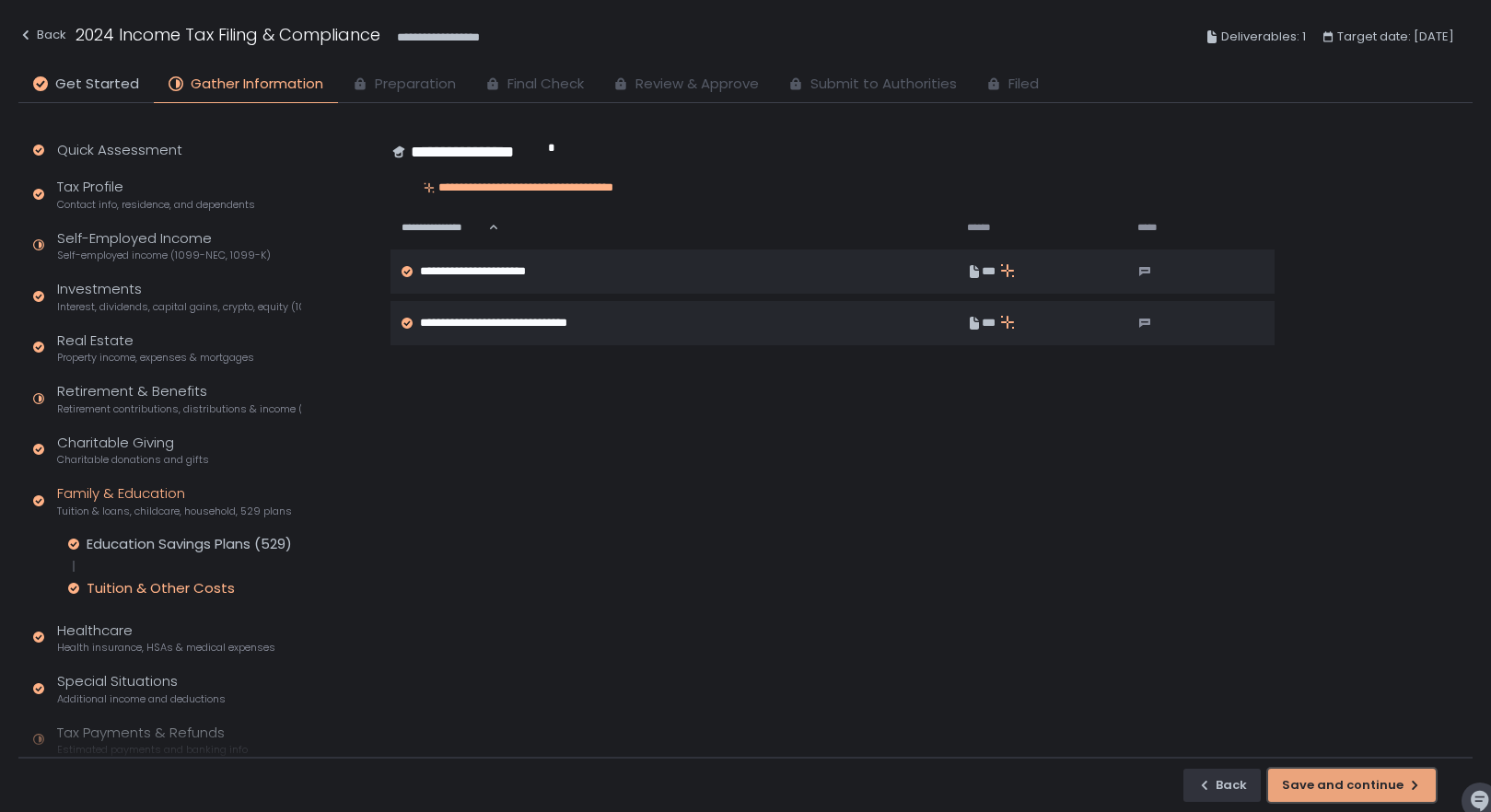
click at [1371, 775] on button "Save and continue" at bounding box center [1351, 786] width 168 height 33
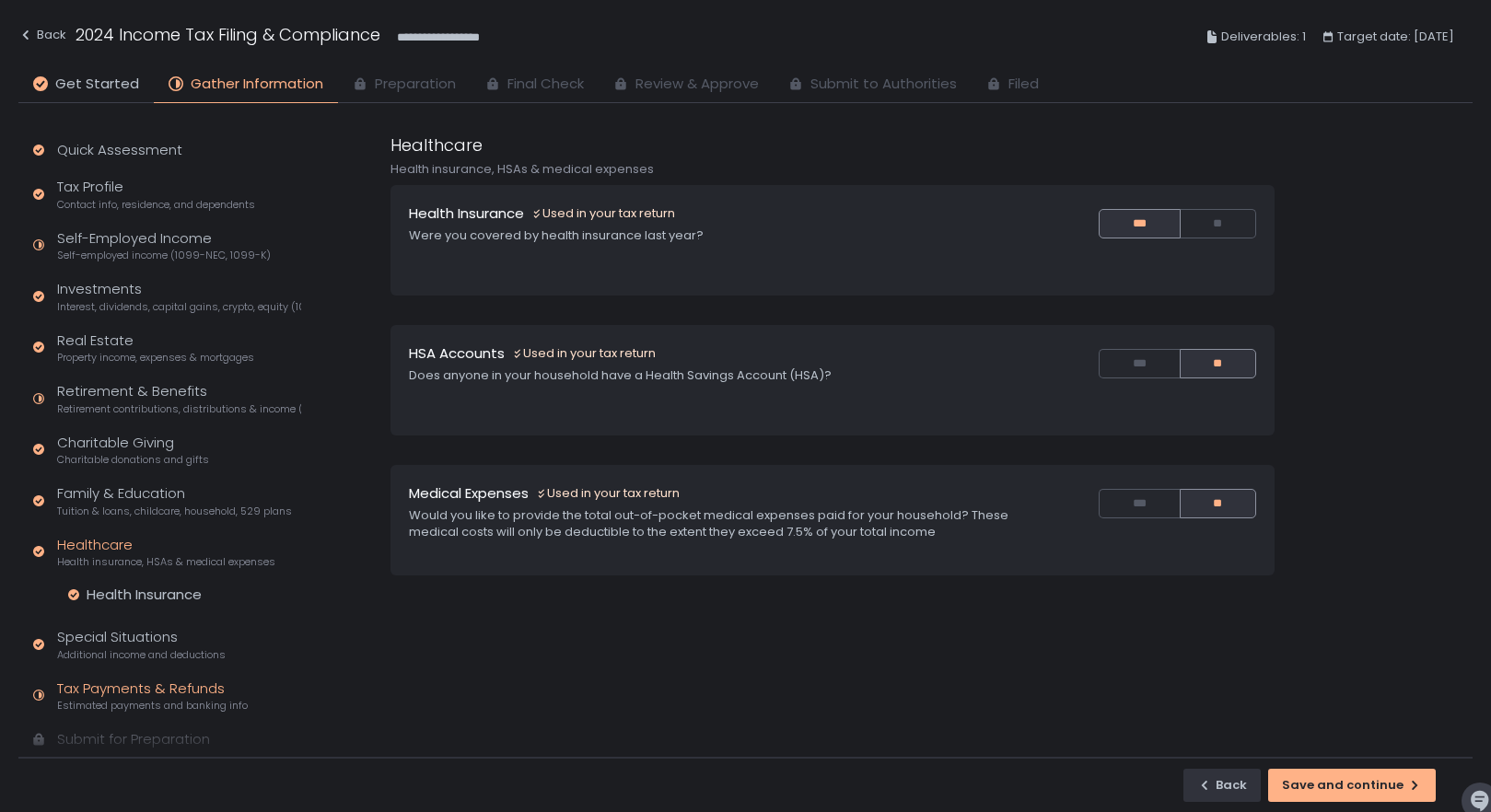
click at [150, 691] on div "Tax Payments & Refunds Estimated payments and banking info" at bounding box center [152, 696] width 191 height 35
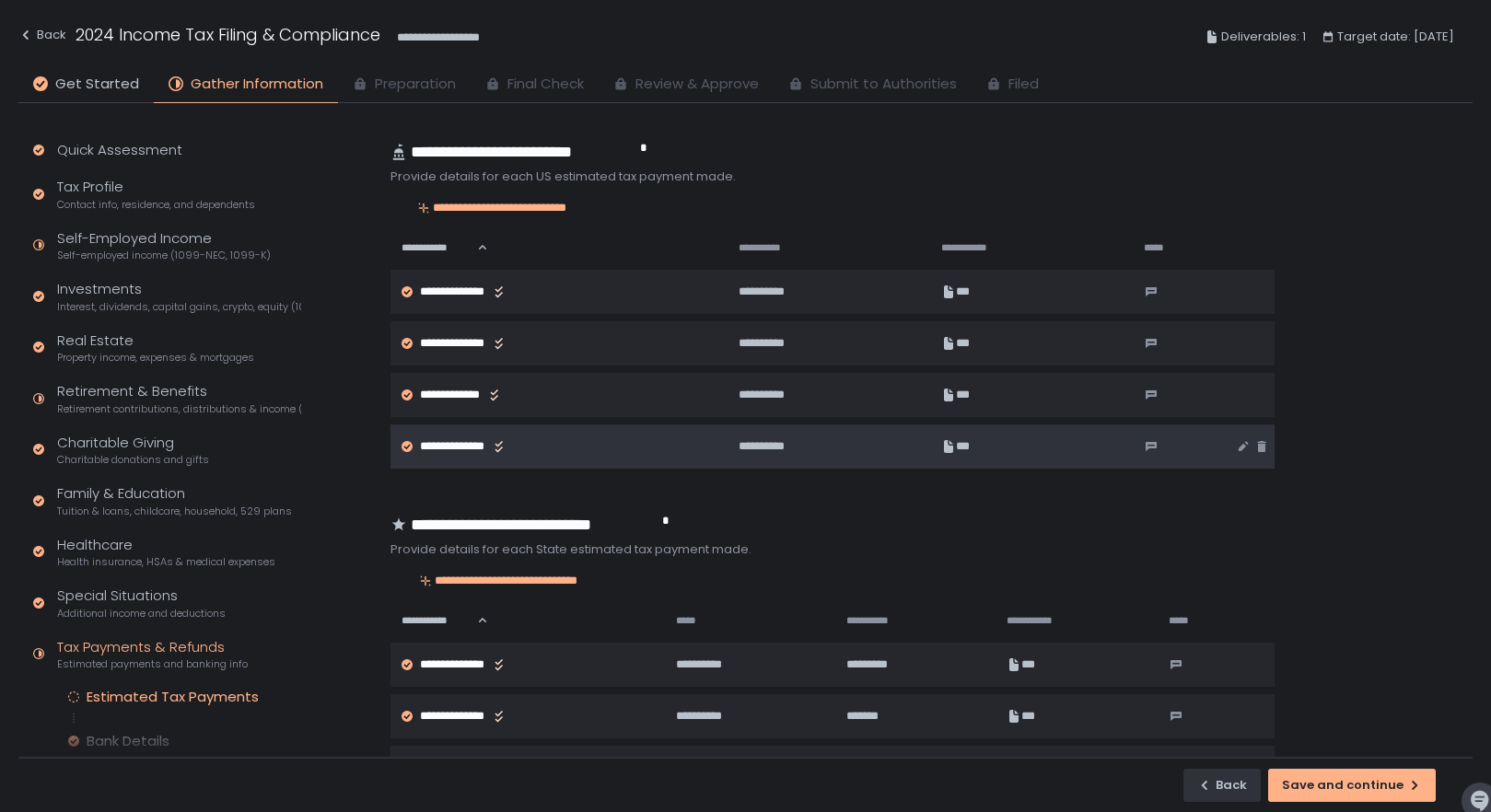
scroll to position [688, 0]
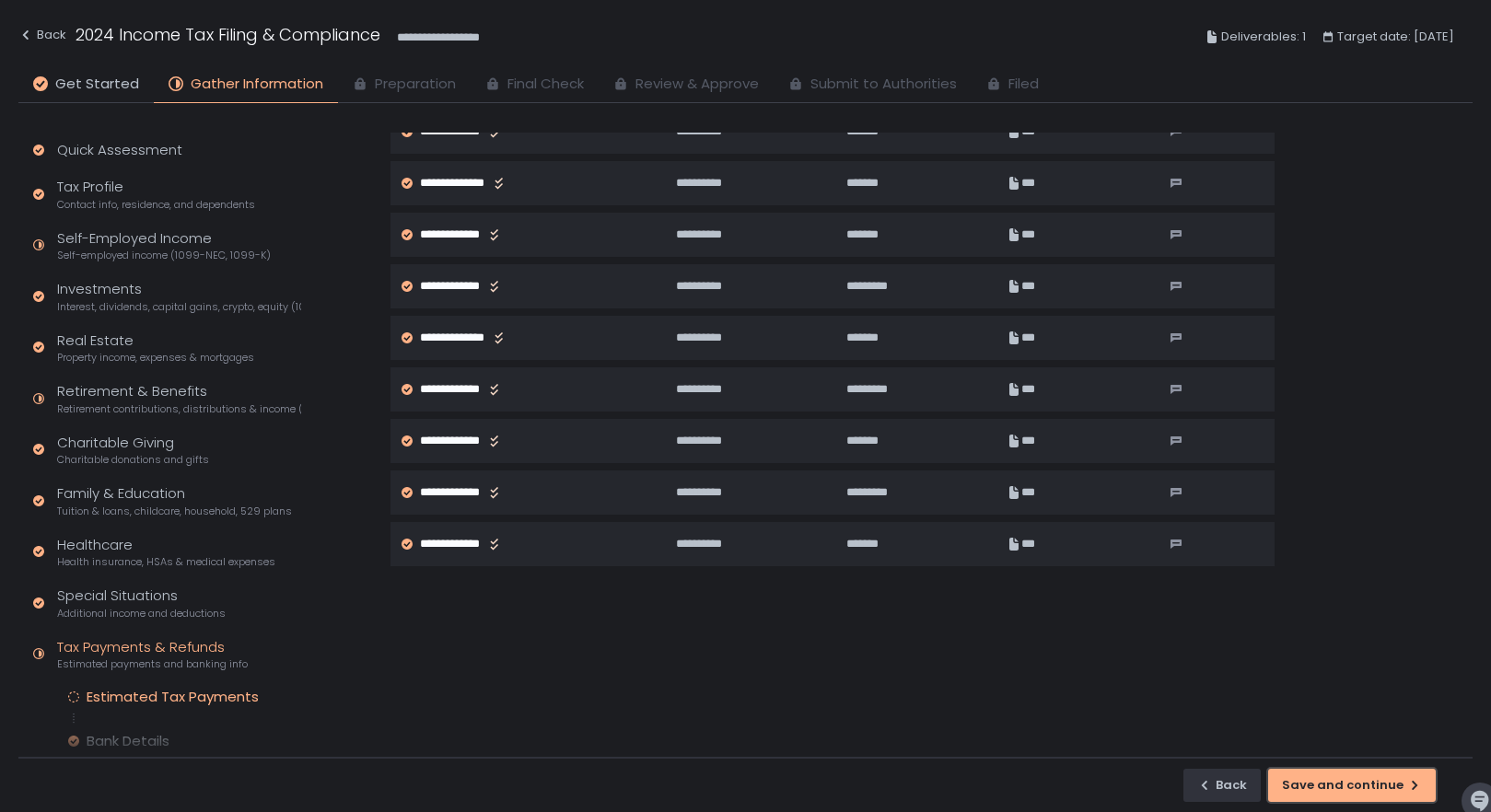
click at [1375, 787] on div "Save and continue" at bounding box center [1351, 785] width 140 height 17
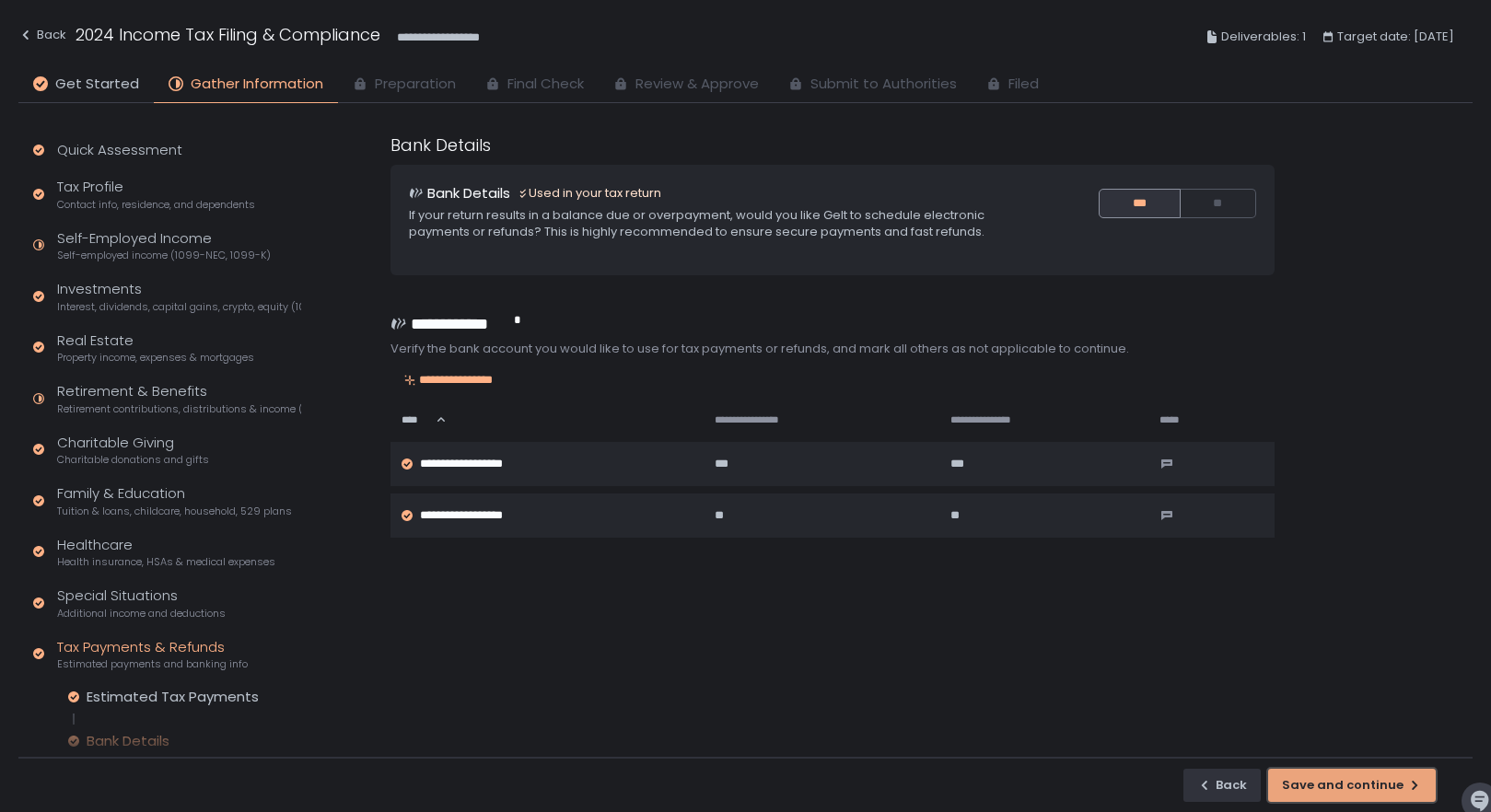
click at [1345, 794] on button "Save and continue" at bounding box center [1351, 786] width 168 height 33
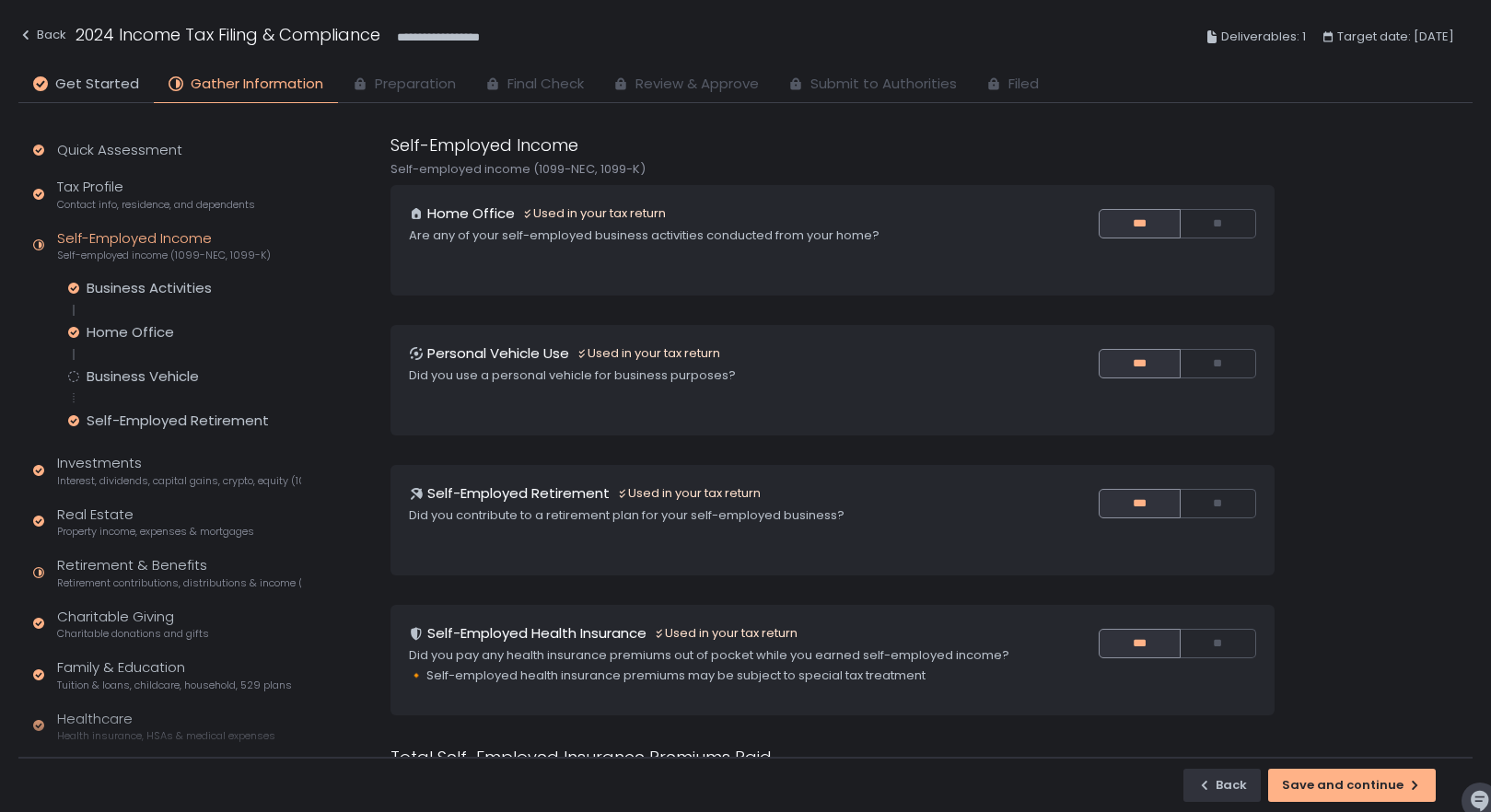
scroll to position [178, 0]
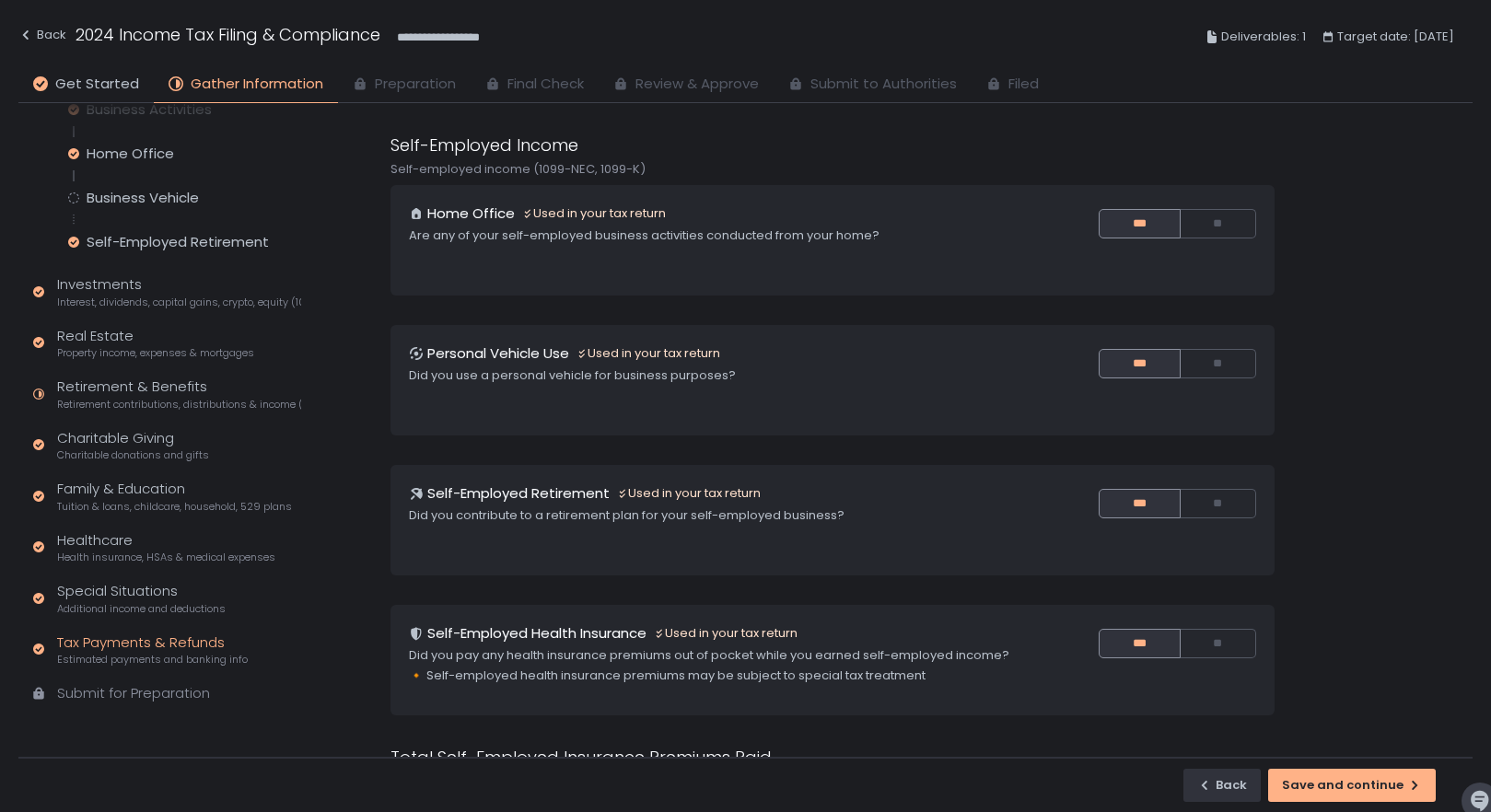
click at [162, 642] on div "Tax Payments & Refunds Estimated payments and banking info" at bounding box center [152, 650] width 191 height 35
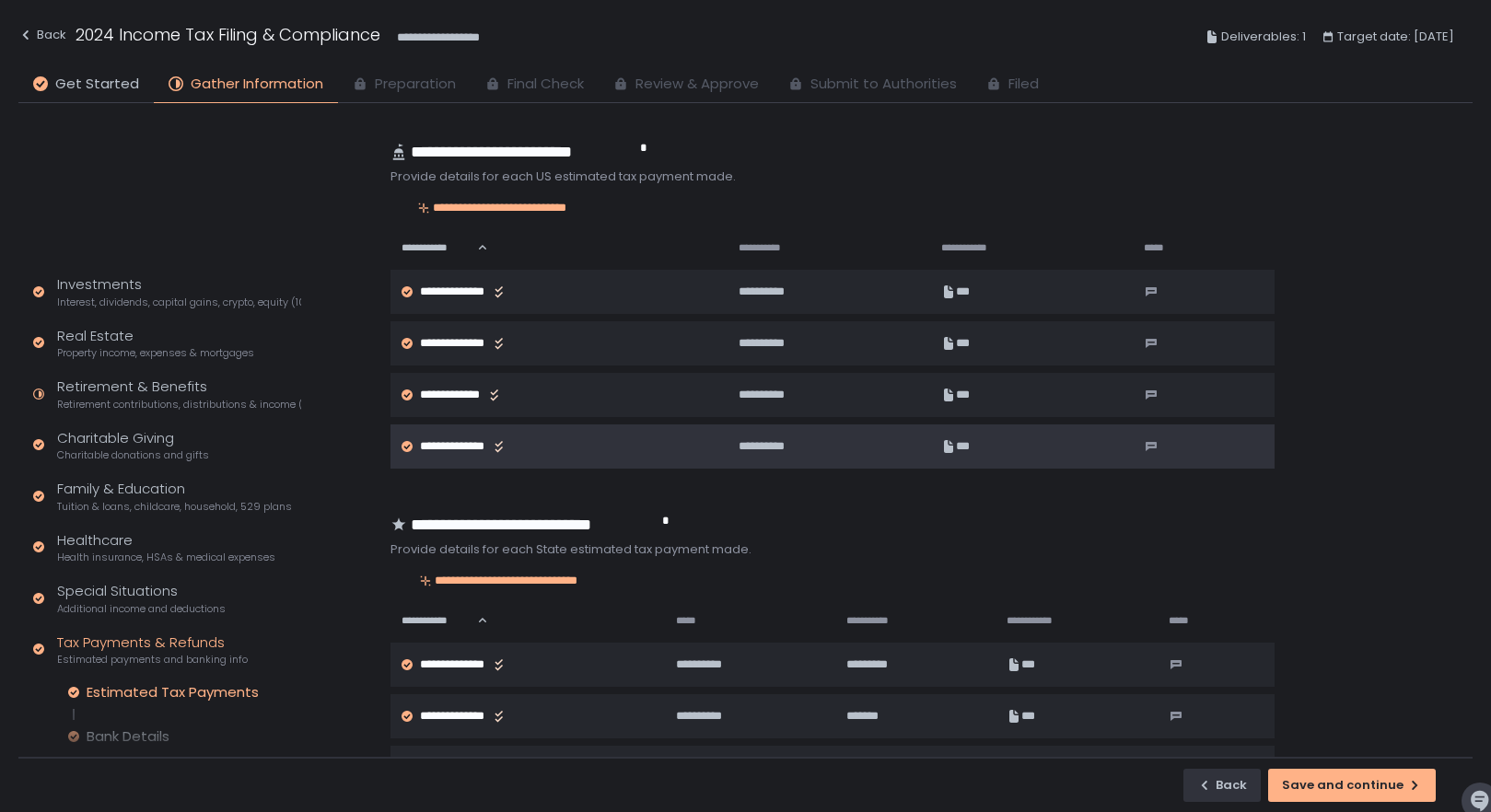
scroll to position [5, 0]
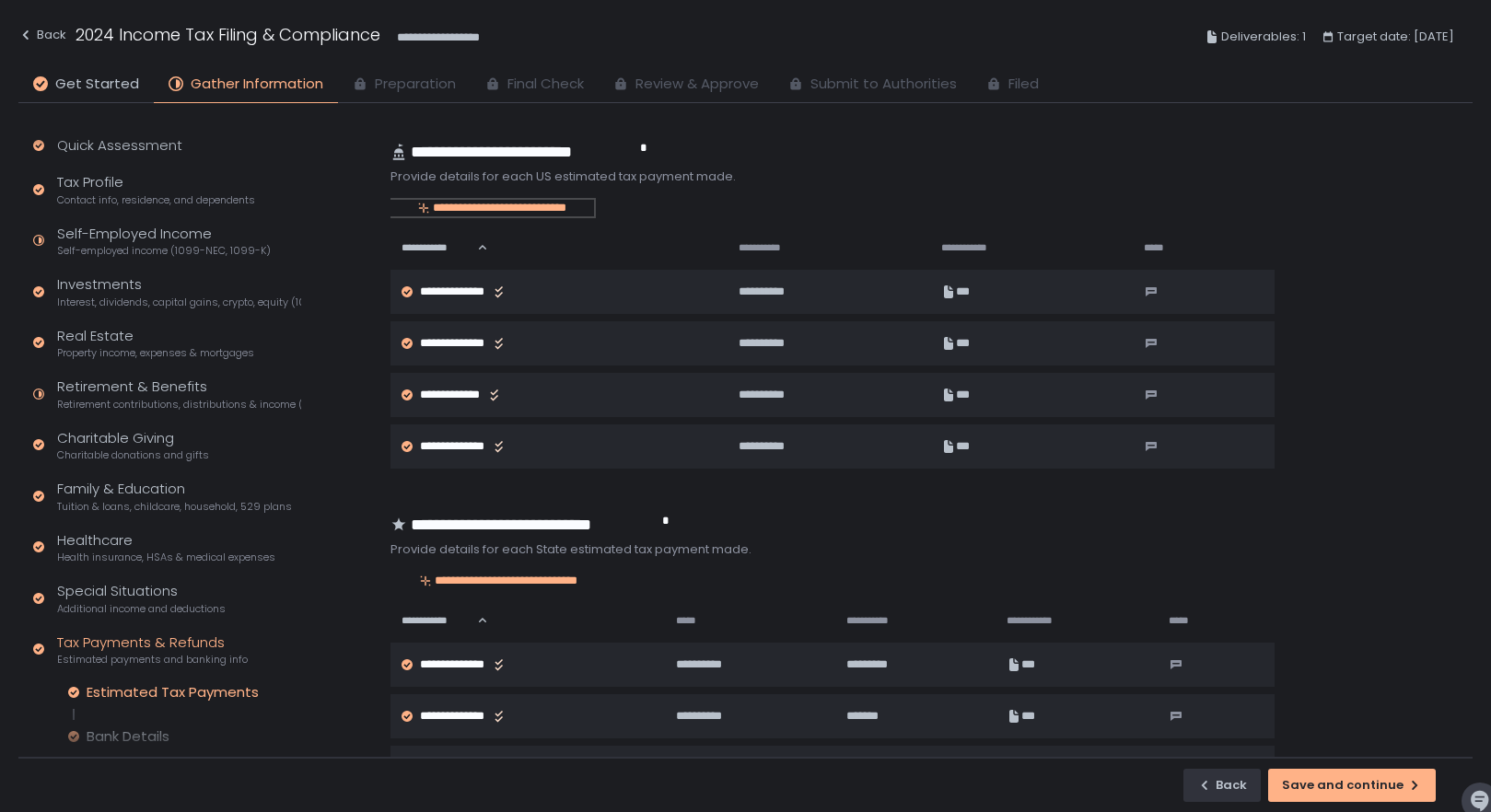
click at [475, 205] on div "**********" at bounding box center [492, 208] width 204 height 17
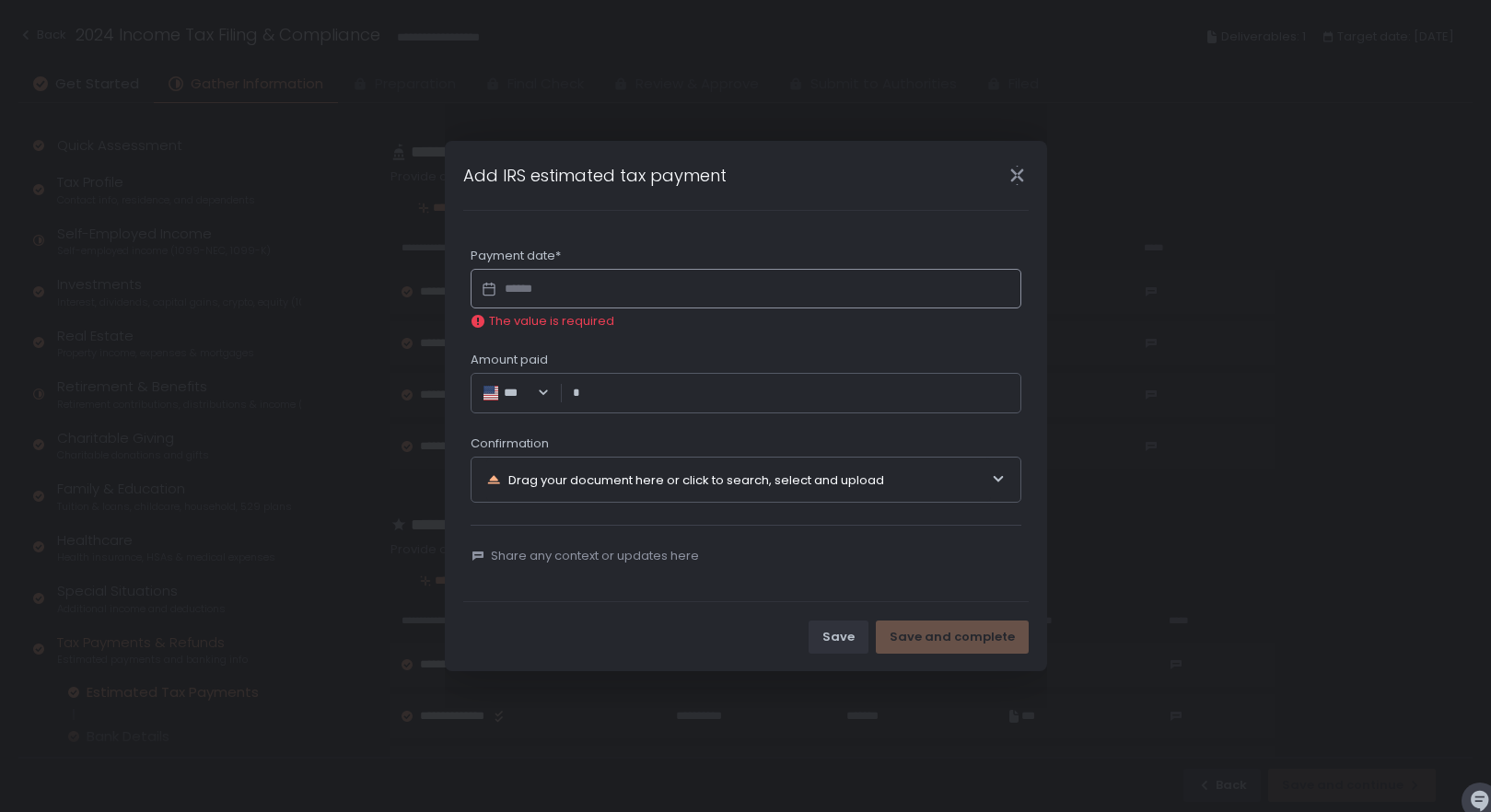
click at [516, 281] on input "Datepicker input" at bounding box center [746, 288] width 551 height 40
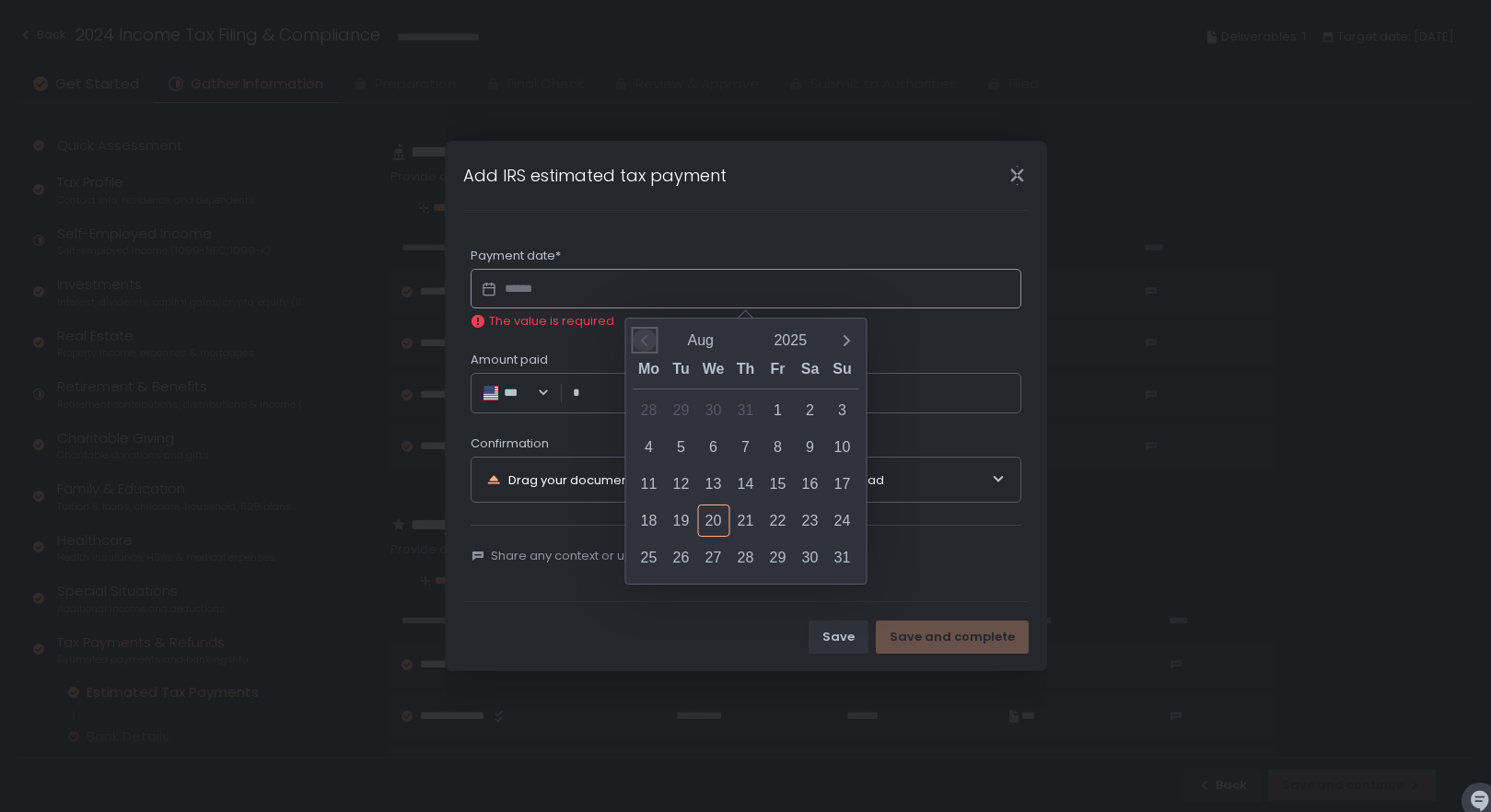
click at [643, 334] on icon "Previous month" at bounding box center [644, 340] width 19 height 19
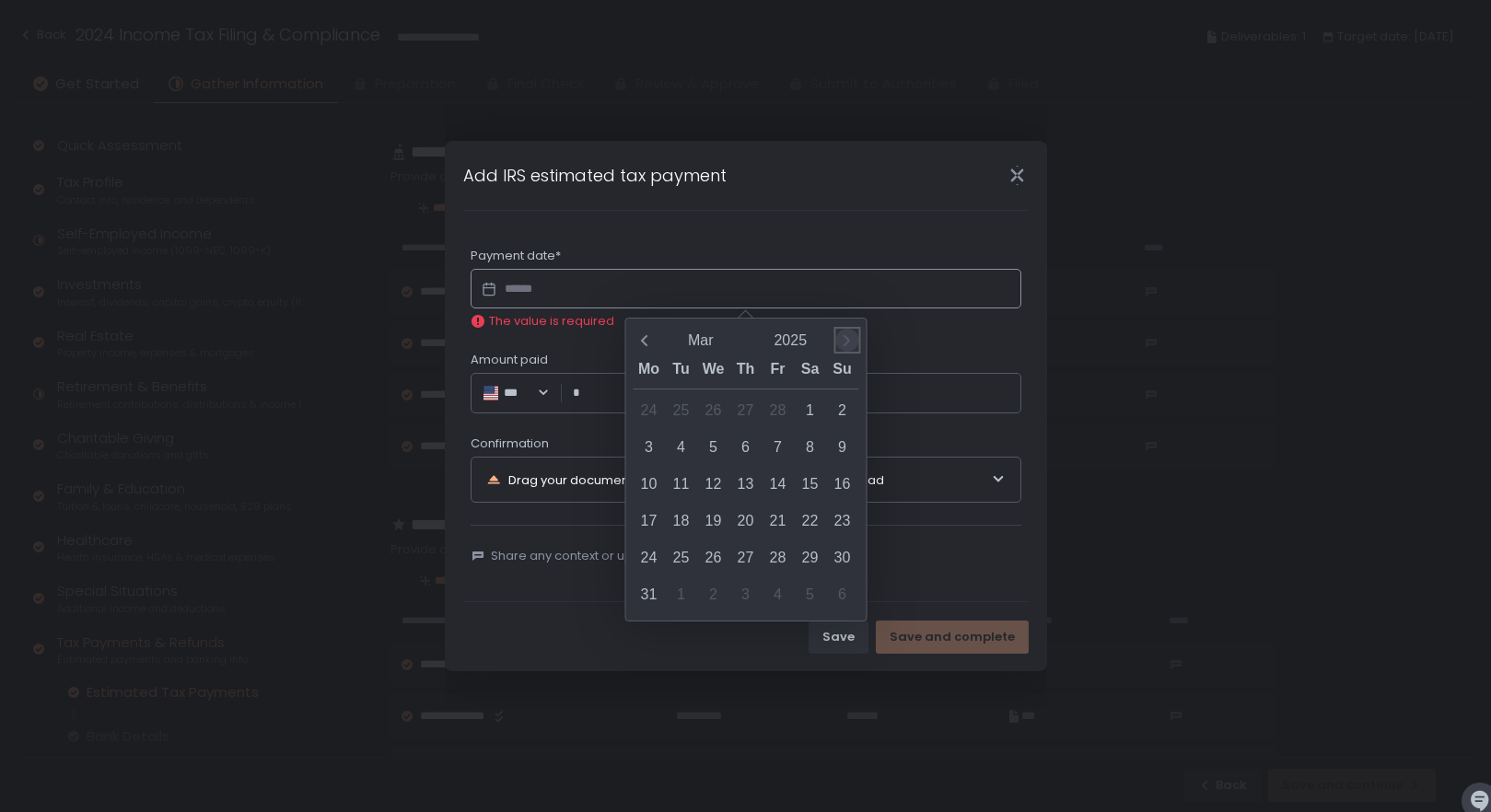
click at [844, 336] on icon "Next month" at bounding box center [846, 340] width 7 height 11
click at [641, 480] on div "14" at bounding box center [649, 483] width 32 height 32
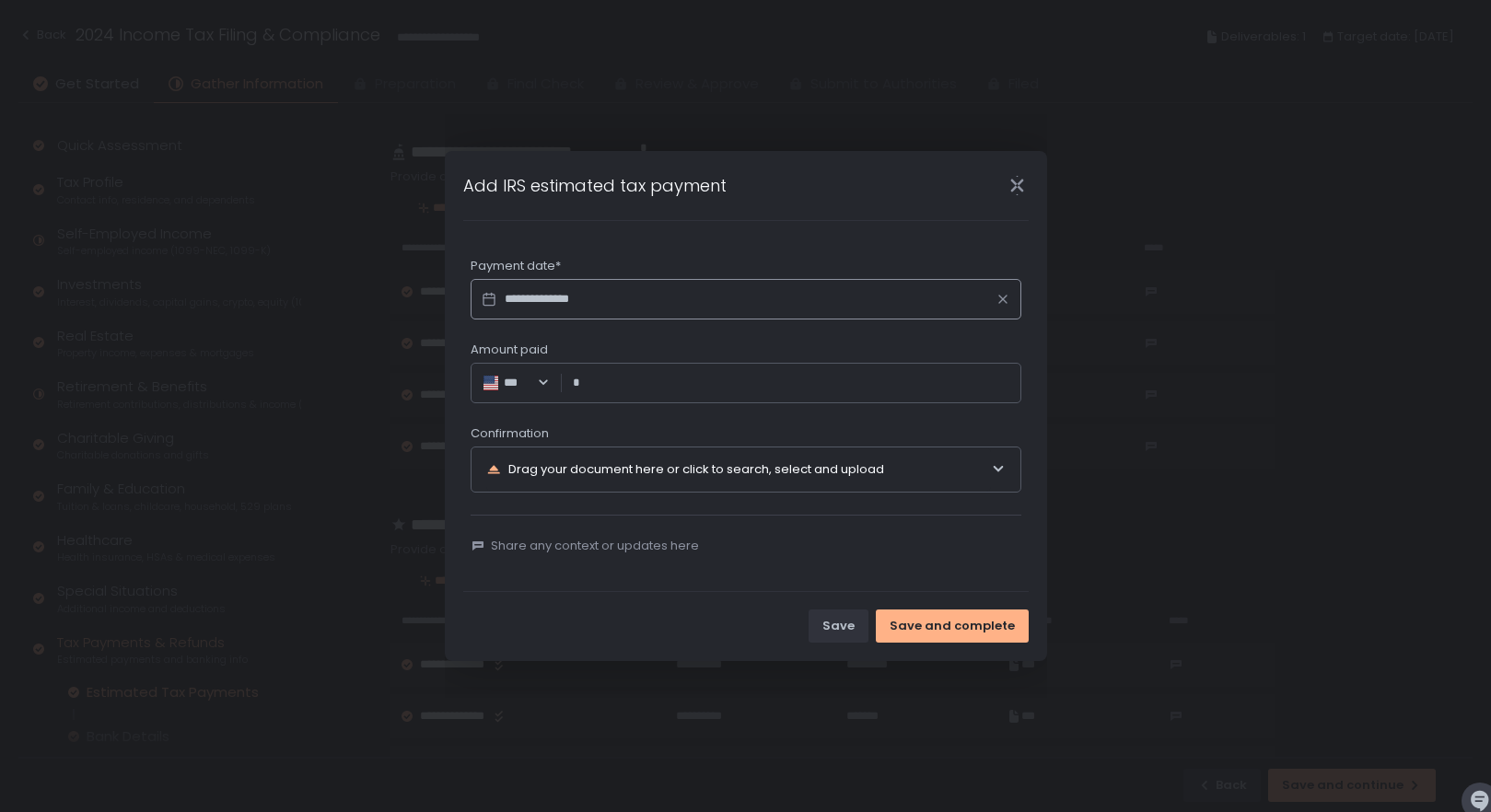
click at [552, 299] on input "**********" at bounding box center [746, 299] width 551 height 40
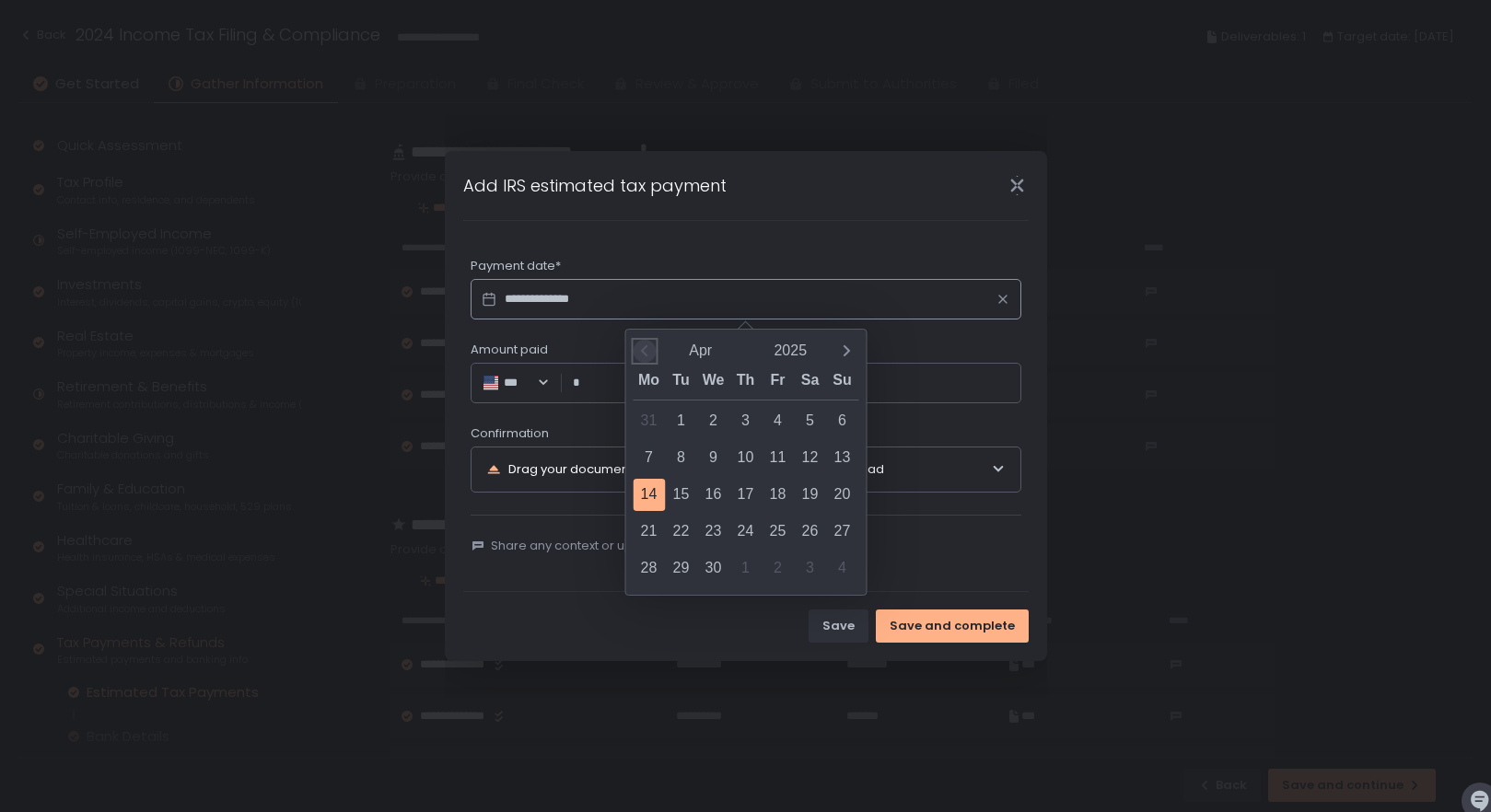
click at [653, 348] on span "Previous month" at bounding box center [644, 351] width 23 height 23
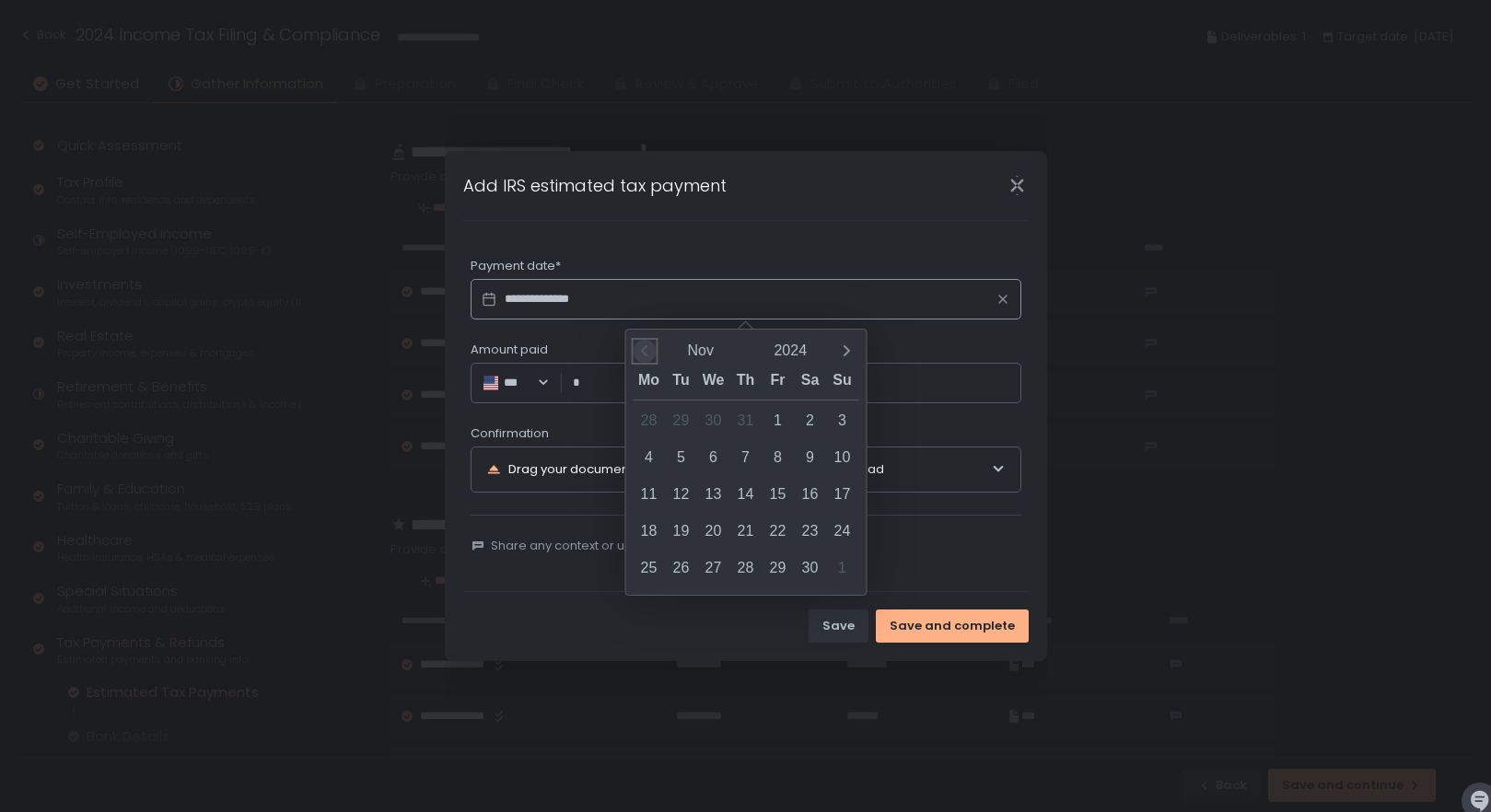
click at [653, 348] on span "Previous month" at bounding box center [644, 351] width 23 height 23
click at [653, 347] on span "Previous month" at bounding box center [644, 351] width 23 height 23
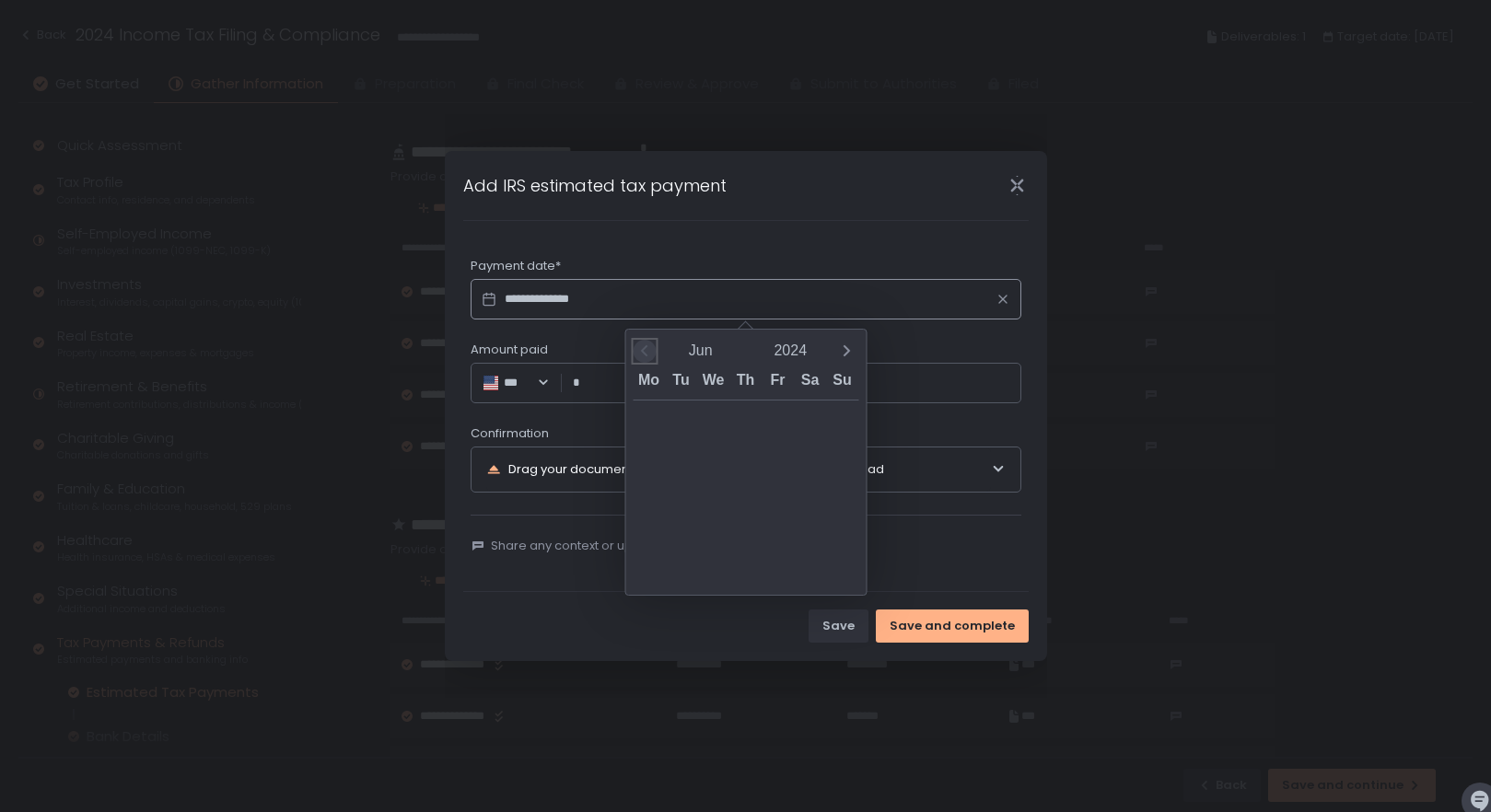
click at [653, 347] on span "Previous month" at bounding box center [644, 351] width 23 height 23
click at [836, 453] on div "14" at bounding box center [842, 457] width 32 height 32
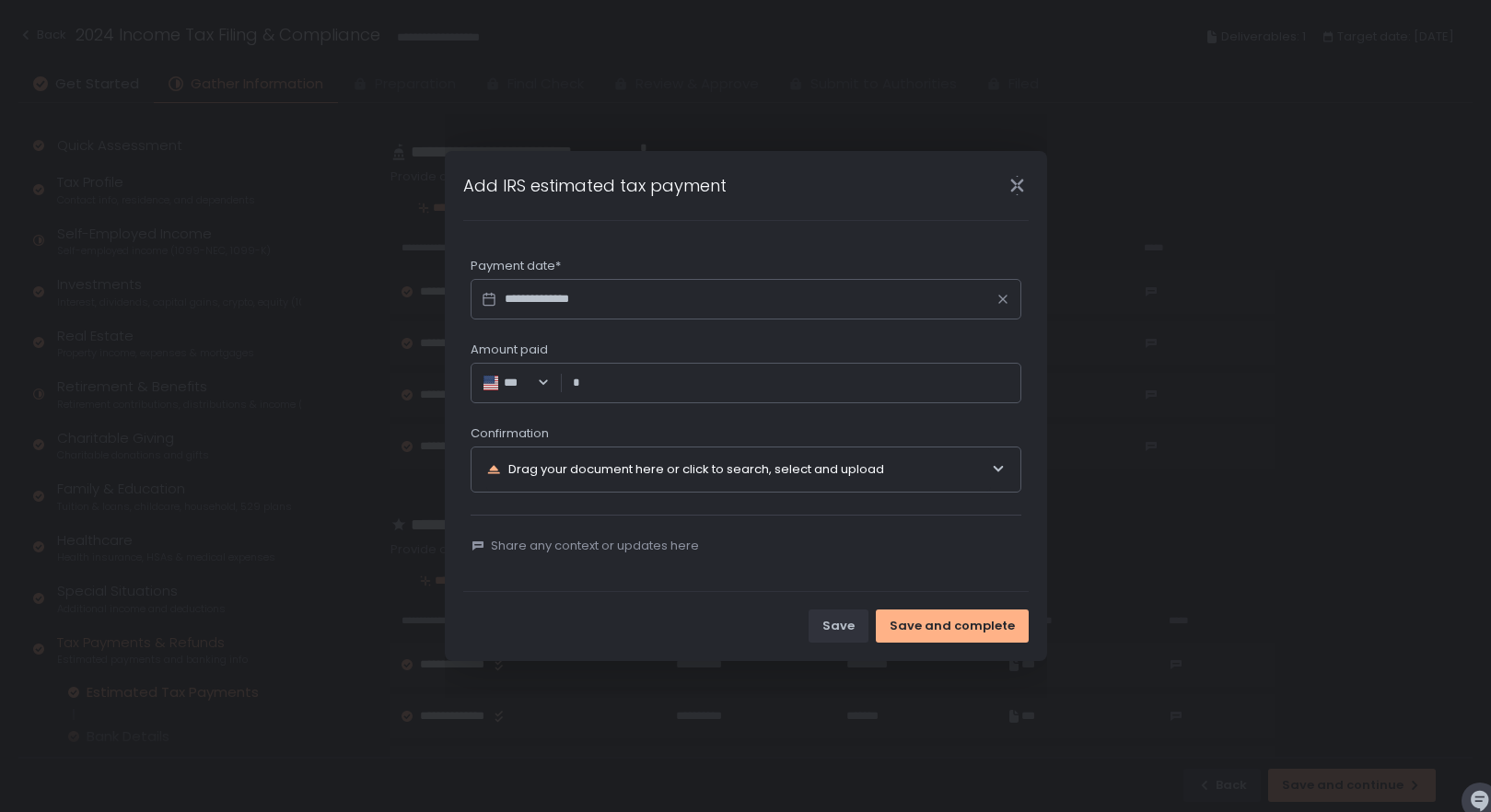
click at [601, 388] on input "Amount paid" at bounding box center [795, 383] width 426 height 19
click at [598, 289] on input "**********" at bounding box center [746, 299] width 551 height 40
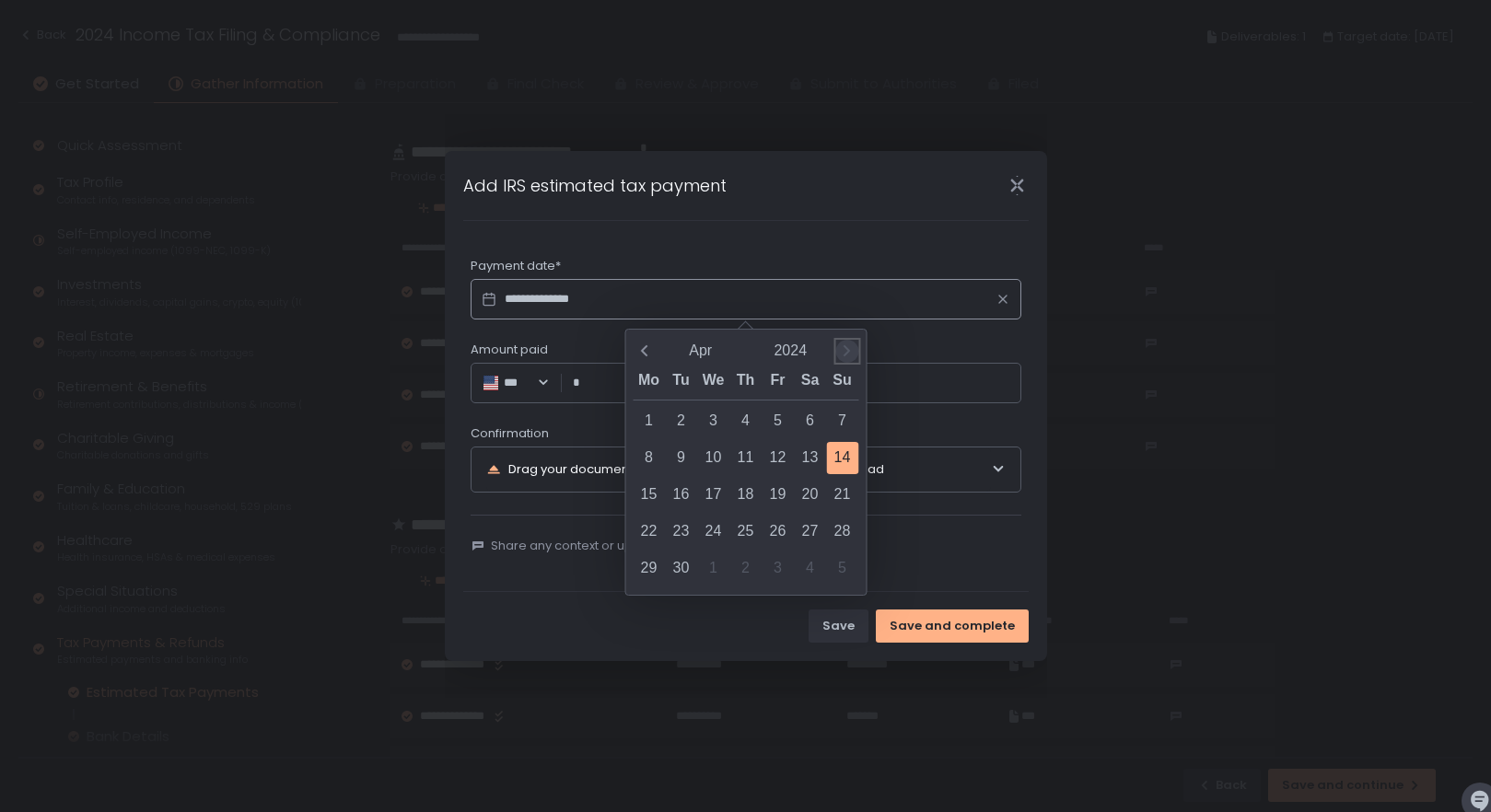
click at [842, 351] on icon "Next month" at bounding box center [846, 351] width 19 height 19
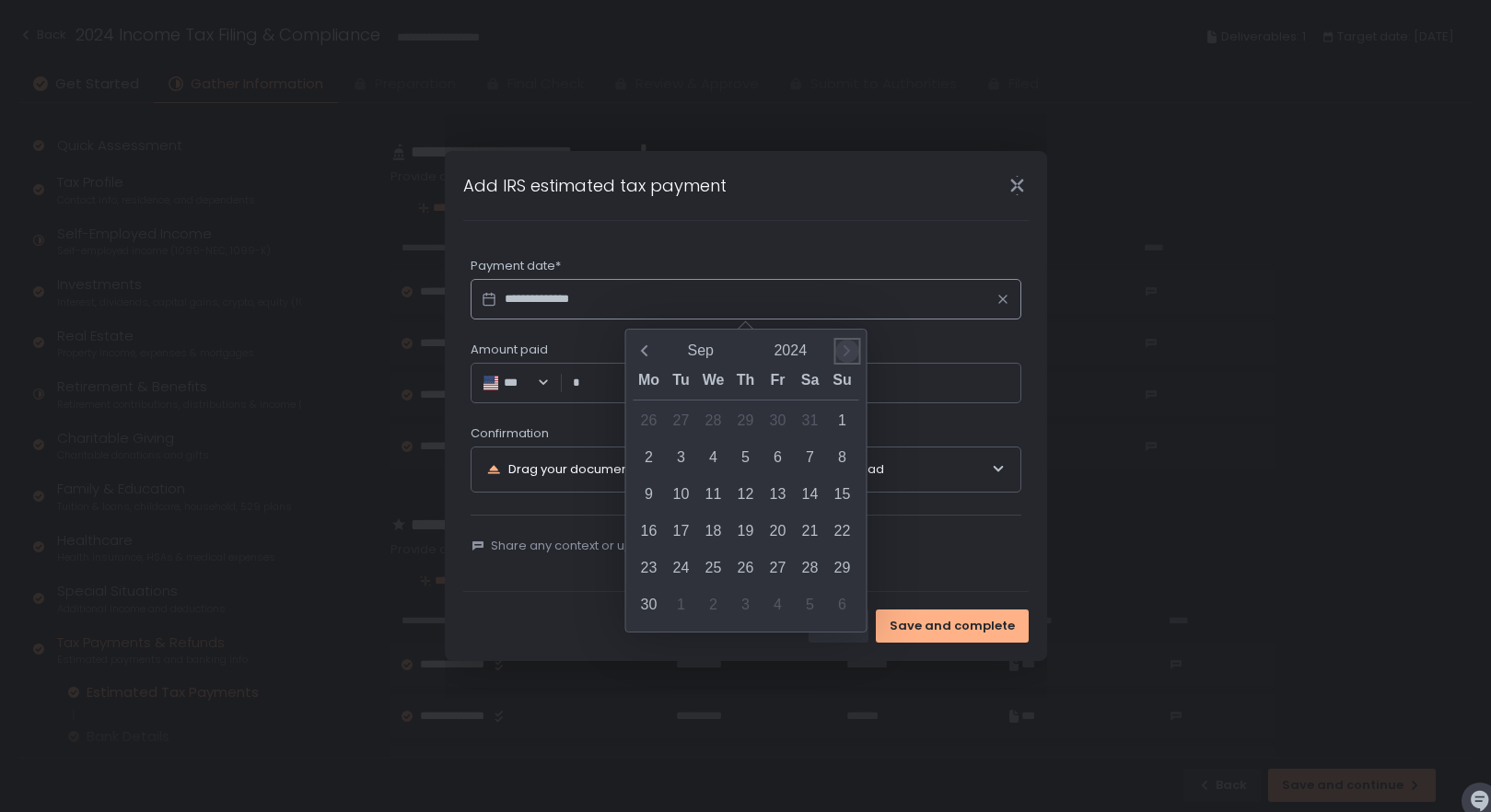
click at [842, 351] on icon "Next month" at bounding box center [846, 351] width 19 height 19
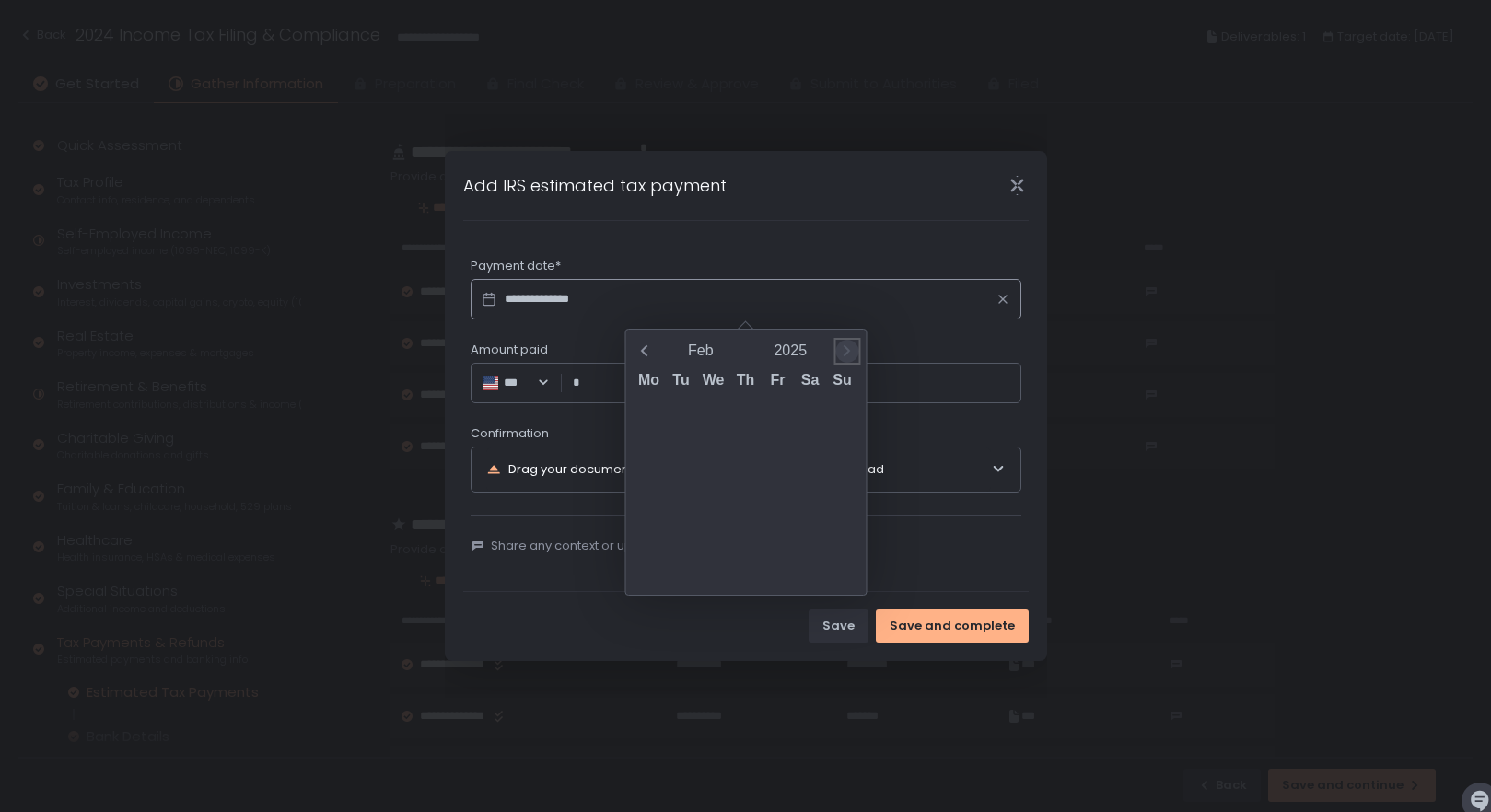
click at [842, 351] on icon "Next month" at bounding box center [846, 351] width 19 height 19
click at [652, 345] on icon "Previous month" at bounding box center [644, 351] width 19 height 19
click at [646, 492] on div "14" at bounding box center [649, 495] width 32 height 32
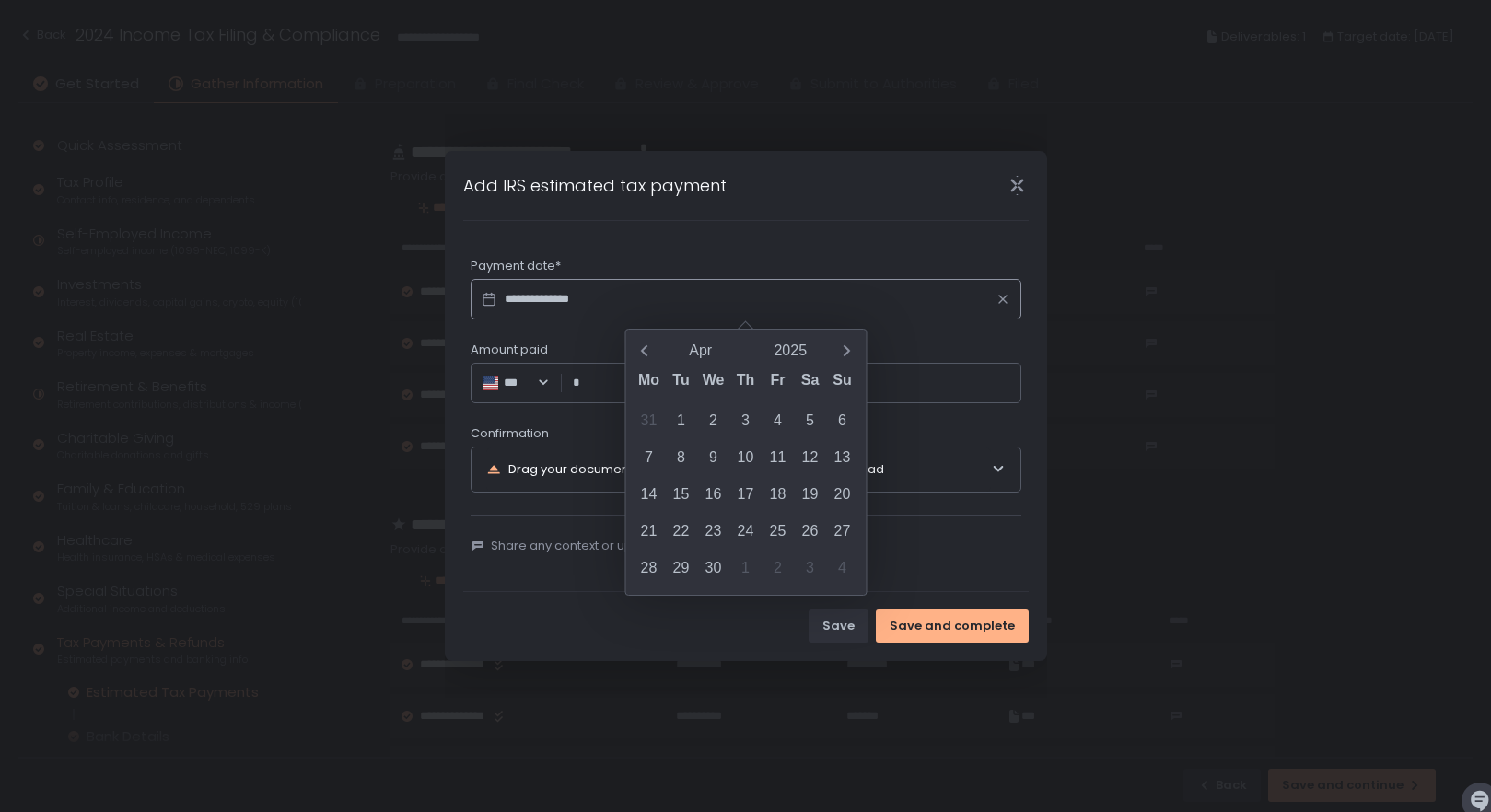
type input "**********"
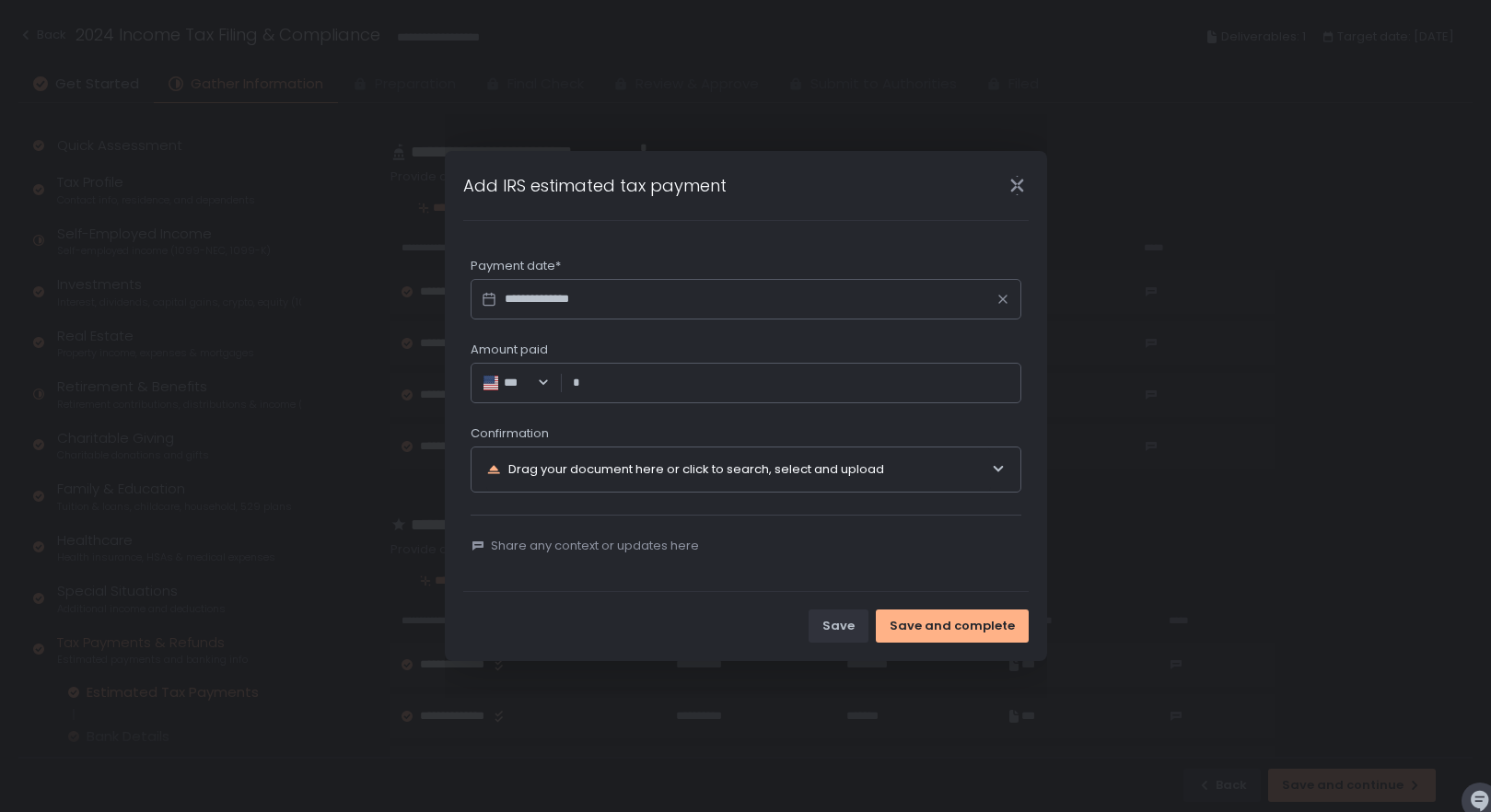
click at [663, 388] on input "Amount paid" at bounding box center [795, 383] width 426 height 19
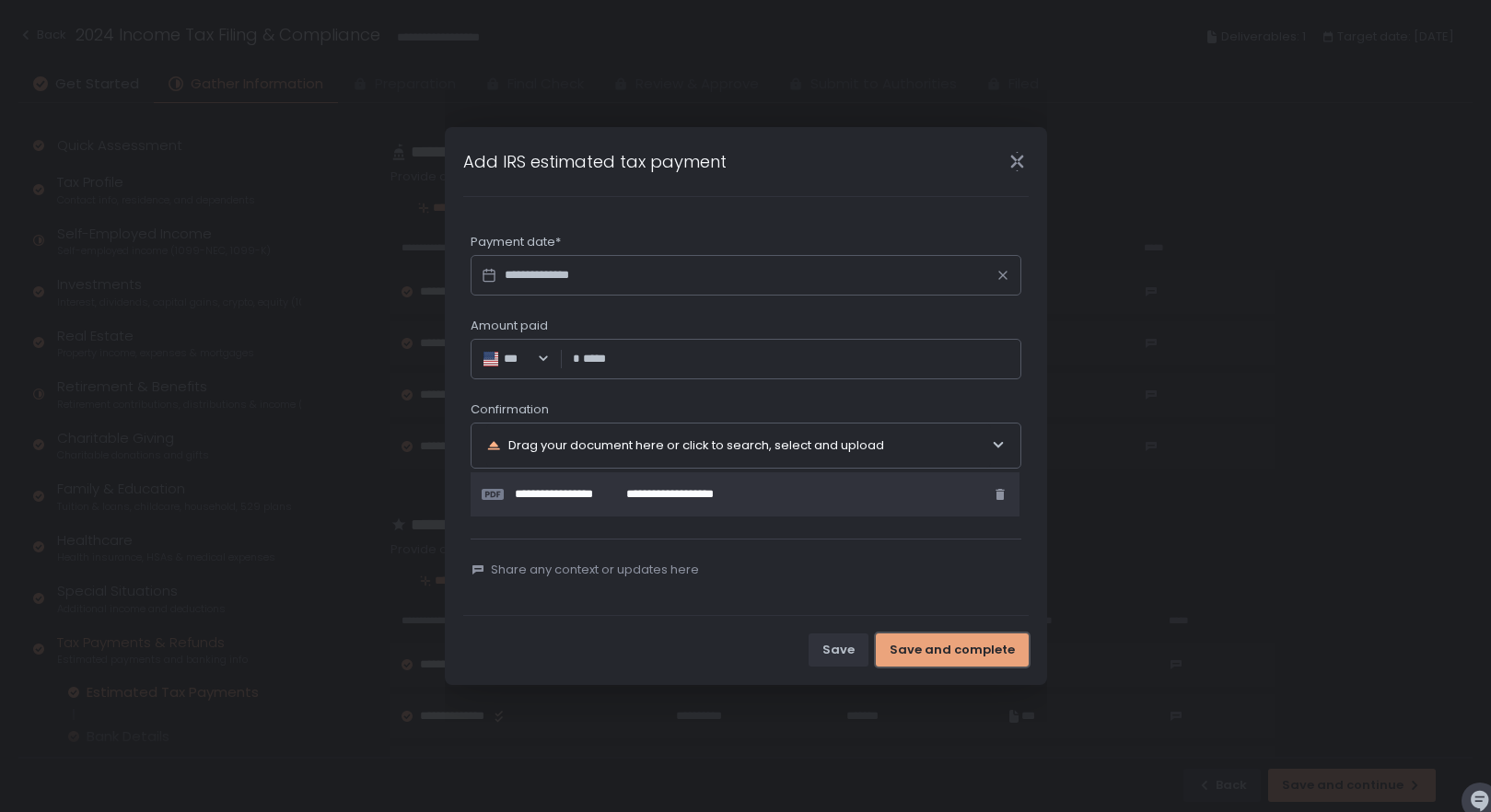
type input "*********"
click at [911, 642] on div "Save and complete" at bounding box center [952, 649] width 125 height 17
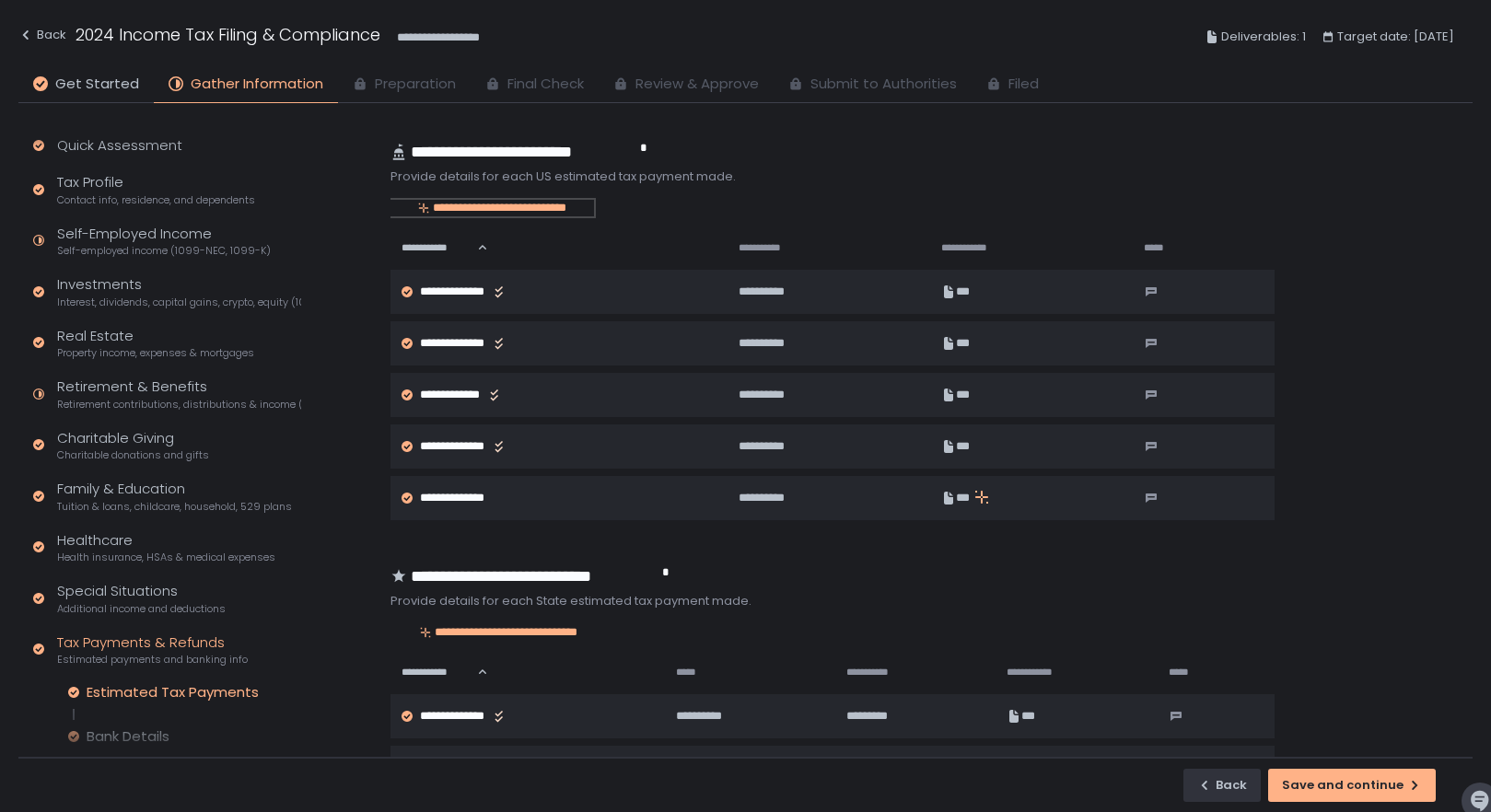
click at [476, 207] on div "**********" at bounding box center [492, 208] width 204 height 17
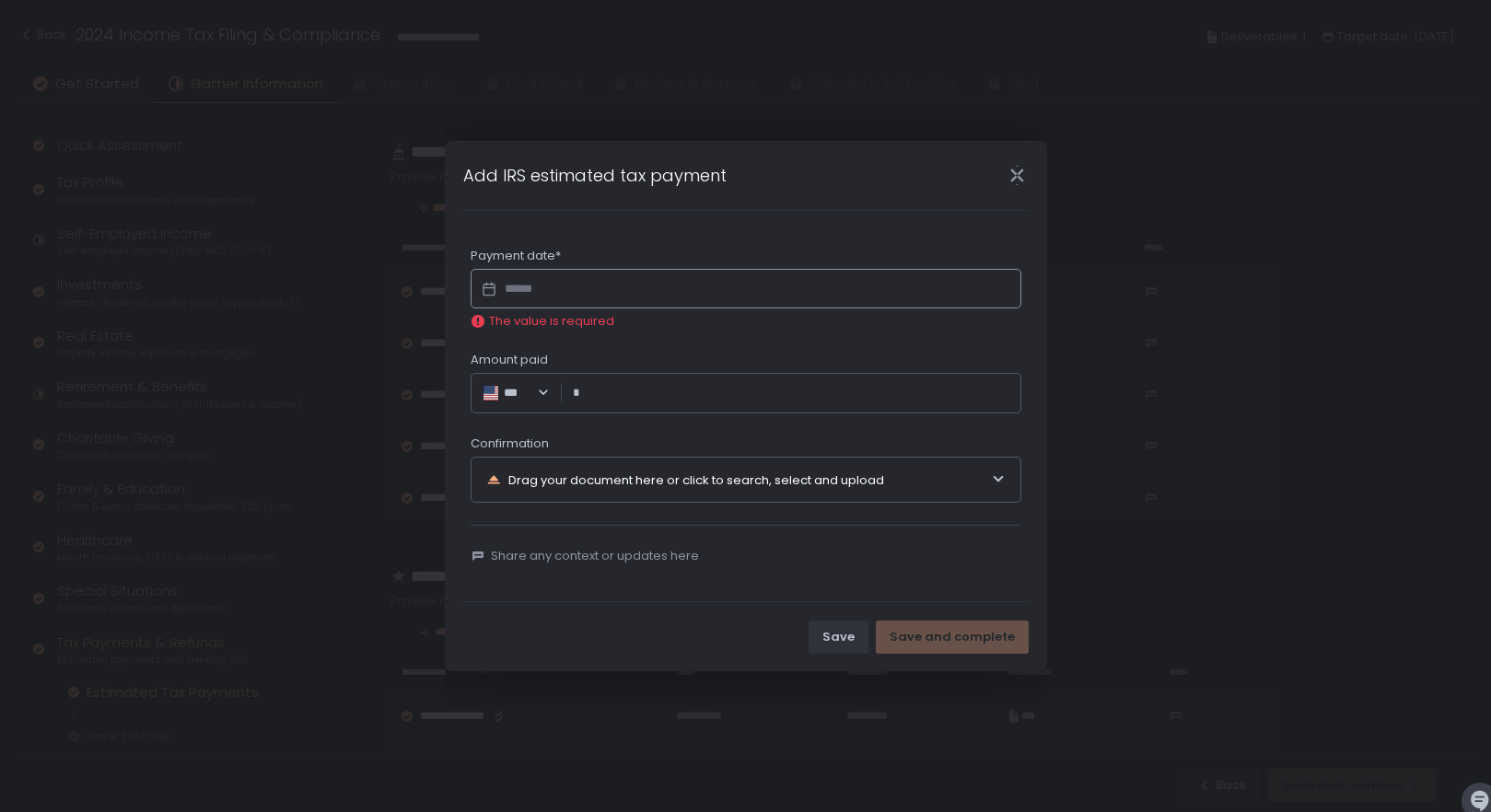
click at [620, 298] on input "Datepicker input" at bounding box center [746, 288] width 551 height 40
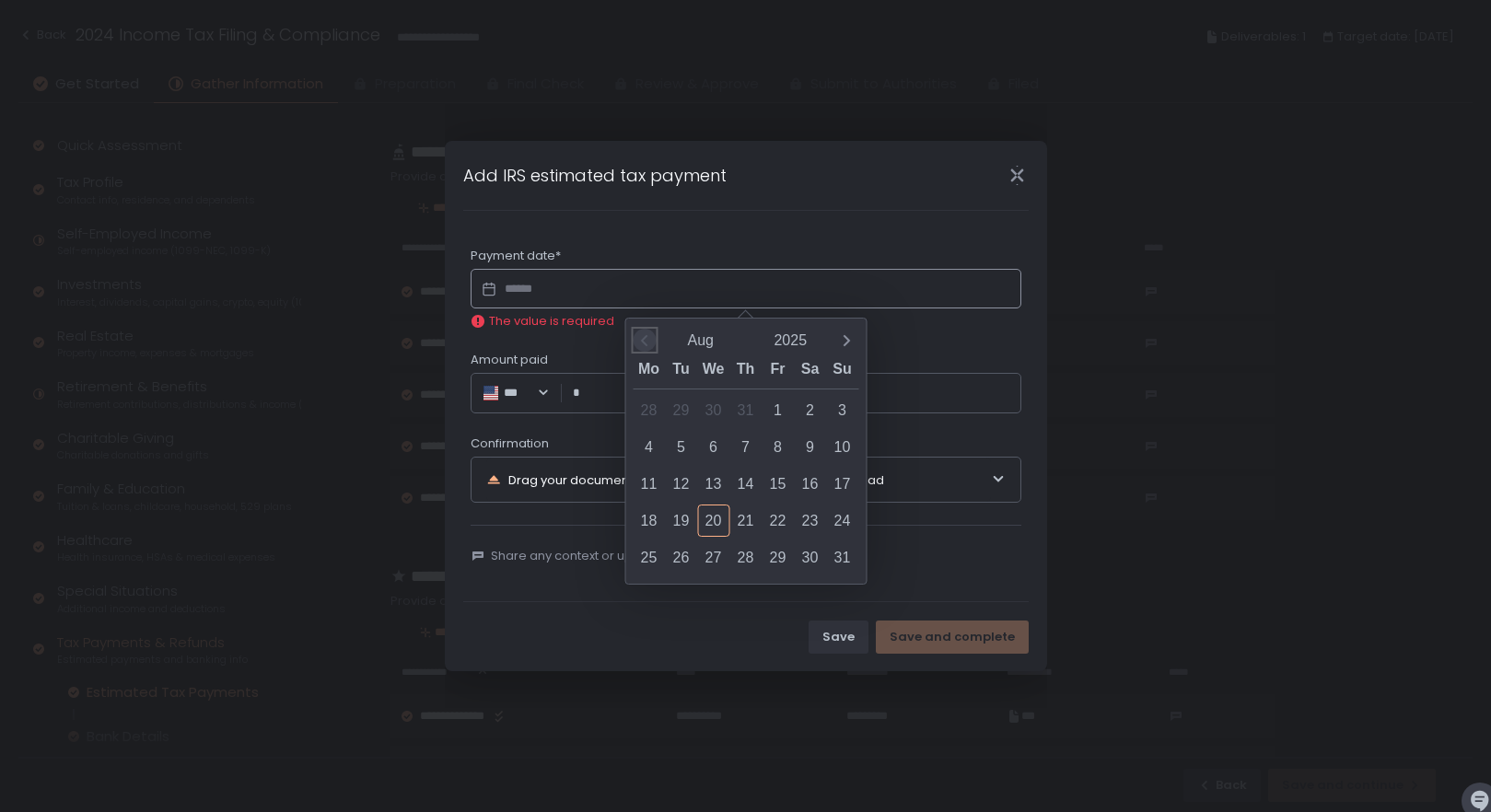
click at [649, 336] on icon "Previous month" at bounding box center [644, 340] width 19 height 19
click at [646, 481] on div "14" at bounding box center [649, 483] width 32 height 32
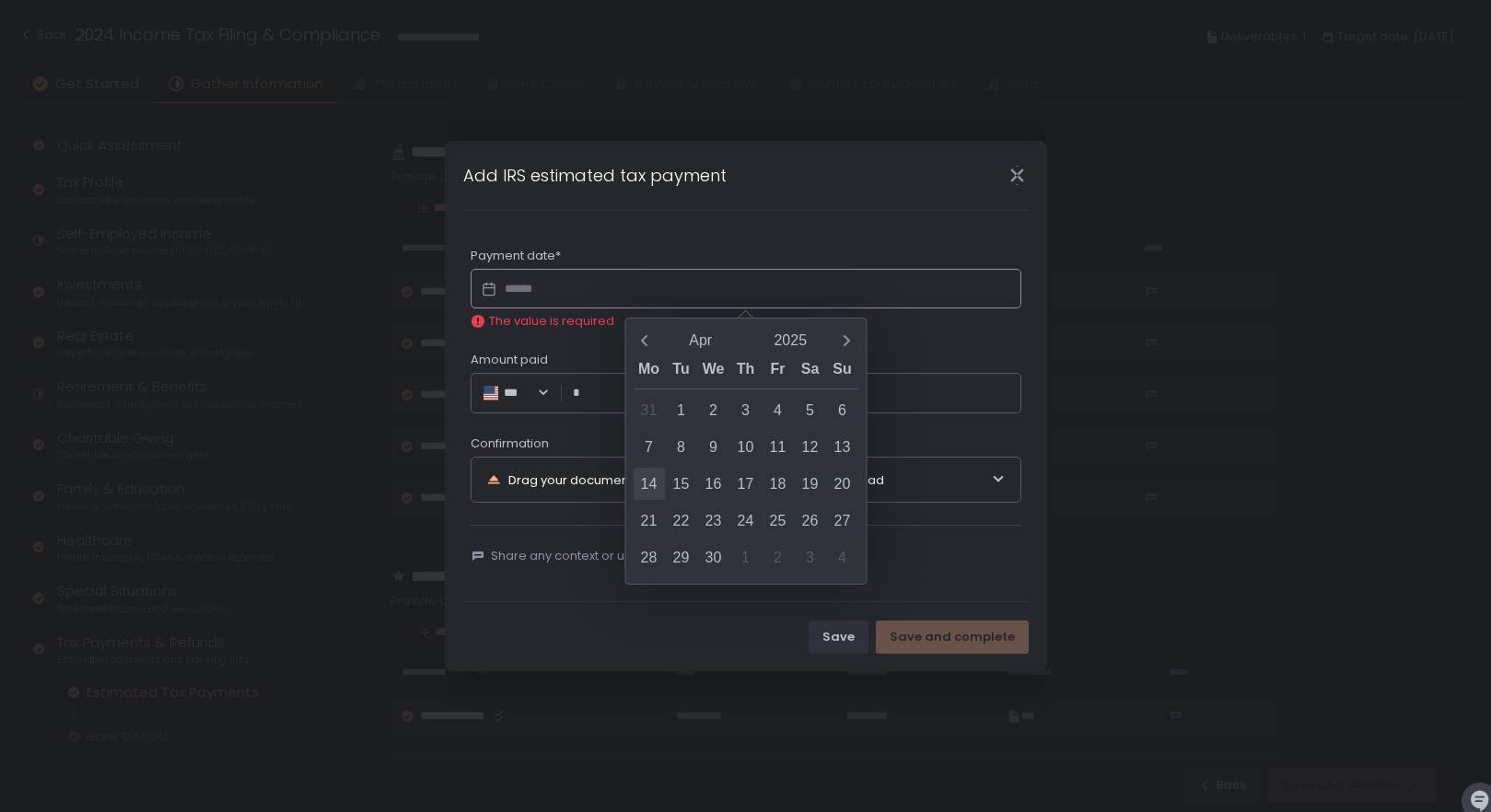
type input "**********"
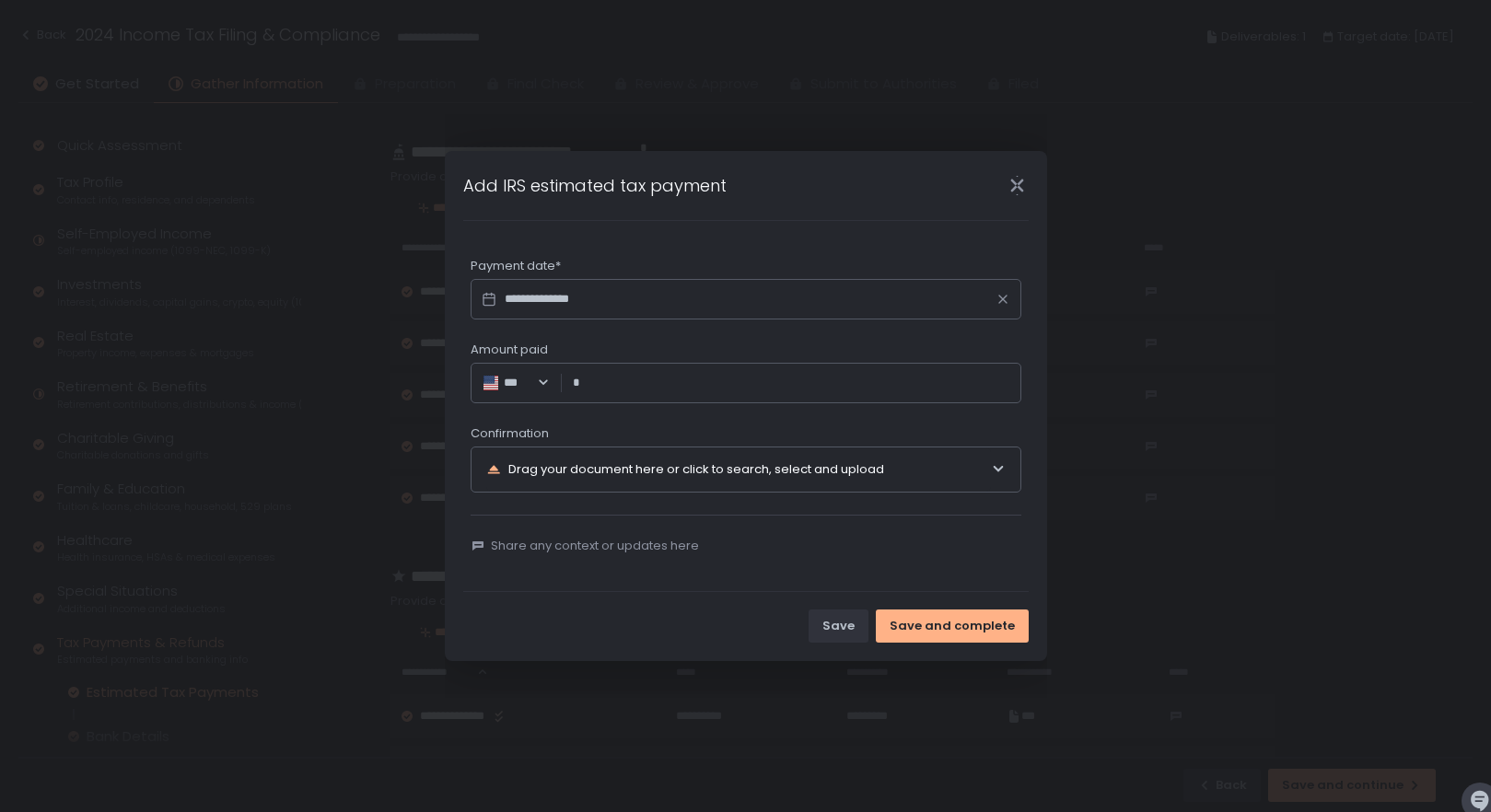
click at [693, 388] on input "Amount paid" at bounding box center [795, 383] width 426 height 19
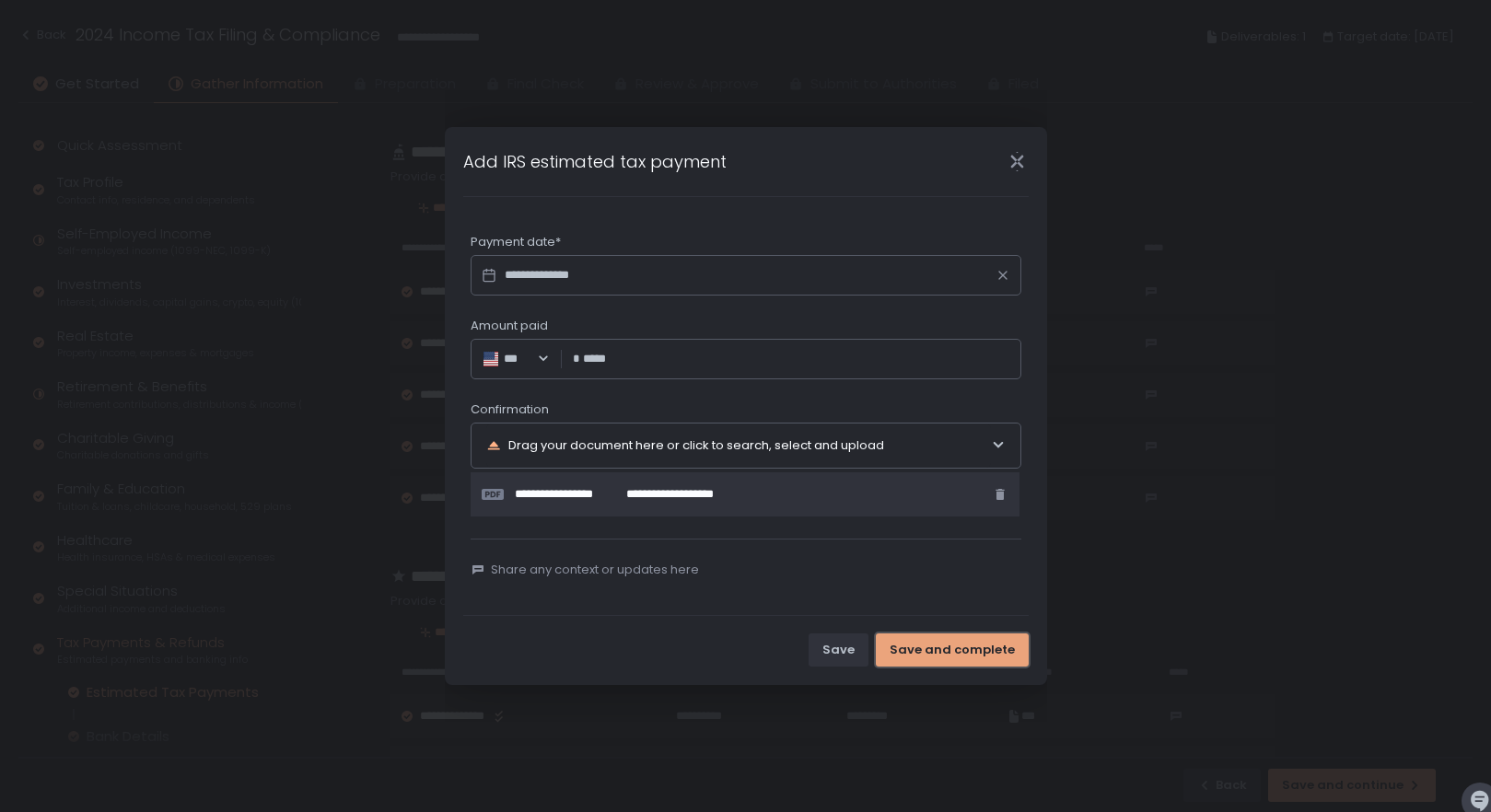
type input "*********"
click at [958, 646] on div "Save and complete" at bounding box center [952, 649] width 125 height 17
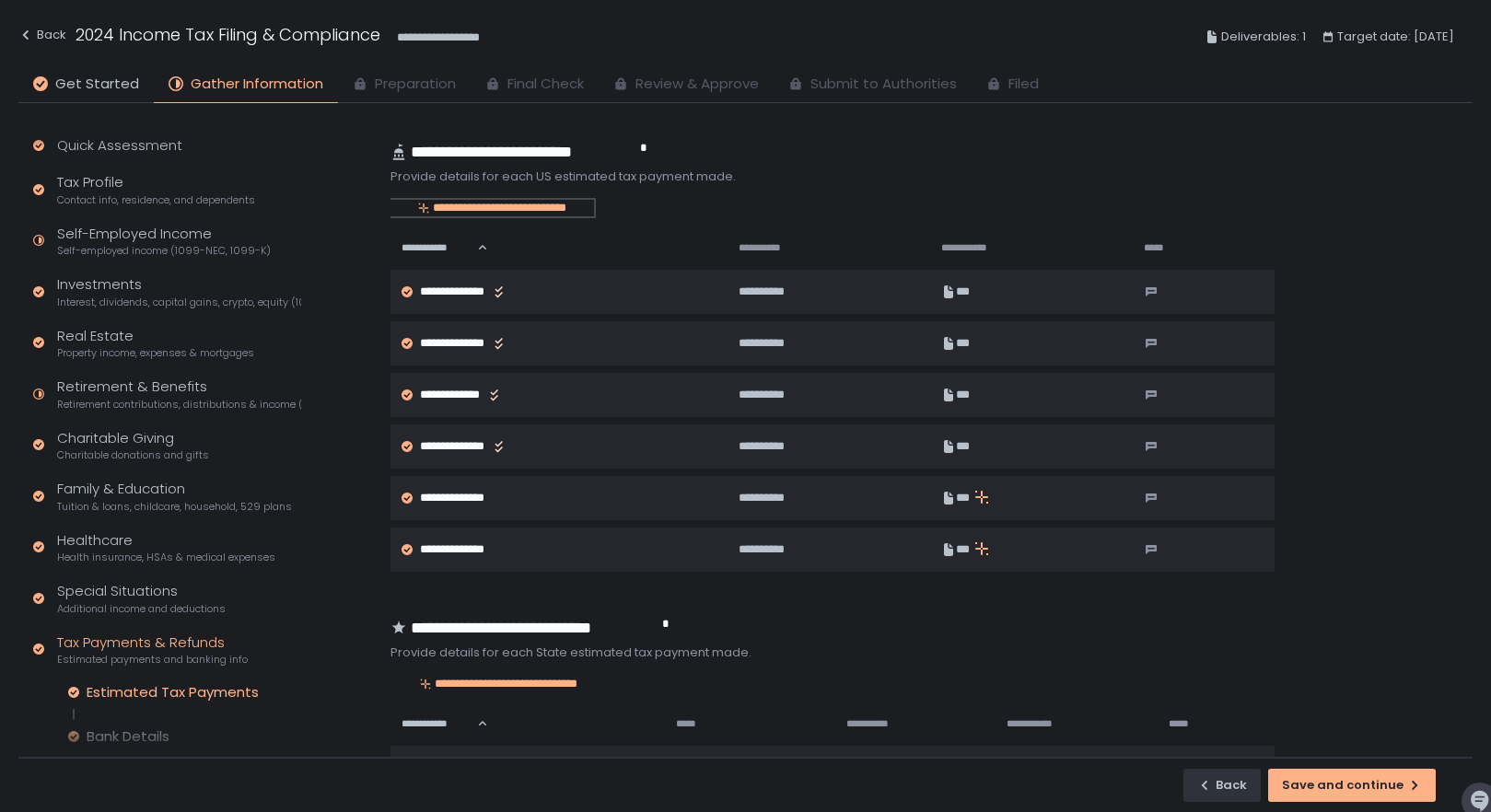
click at [507, 209] on div "**********" at bounding box center [492, 208] width 204 height 17
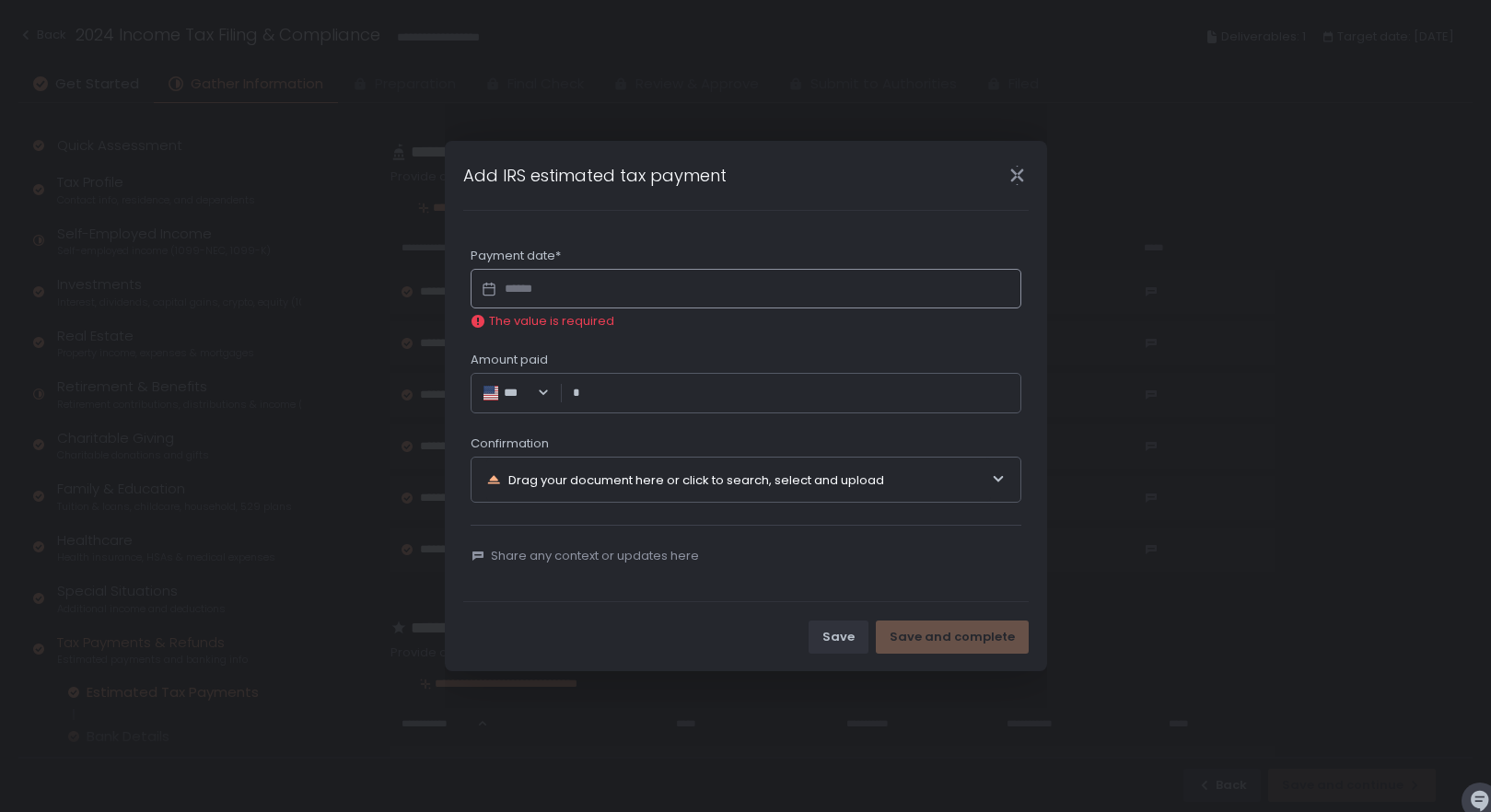
click at [511, 282] on input "Datepicker input" at bounding box center [746, 288] width 551 height 40
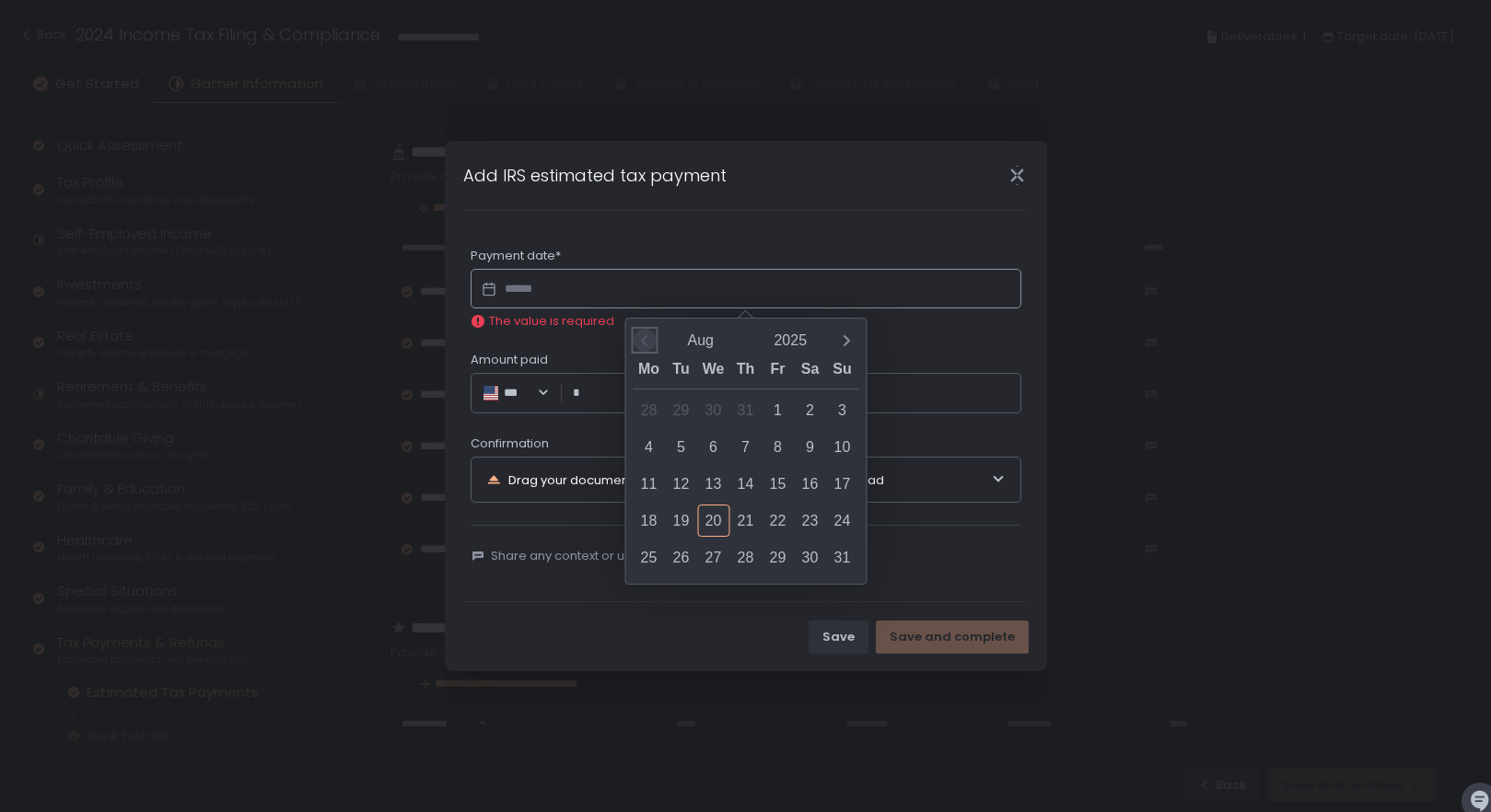
click at [650, 345] on icon "Previous month" at bounding box center [644, 340] width 19 height 19
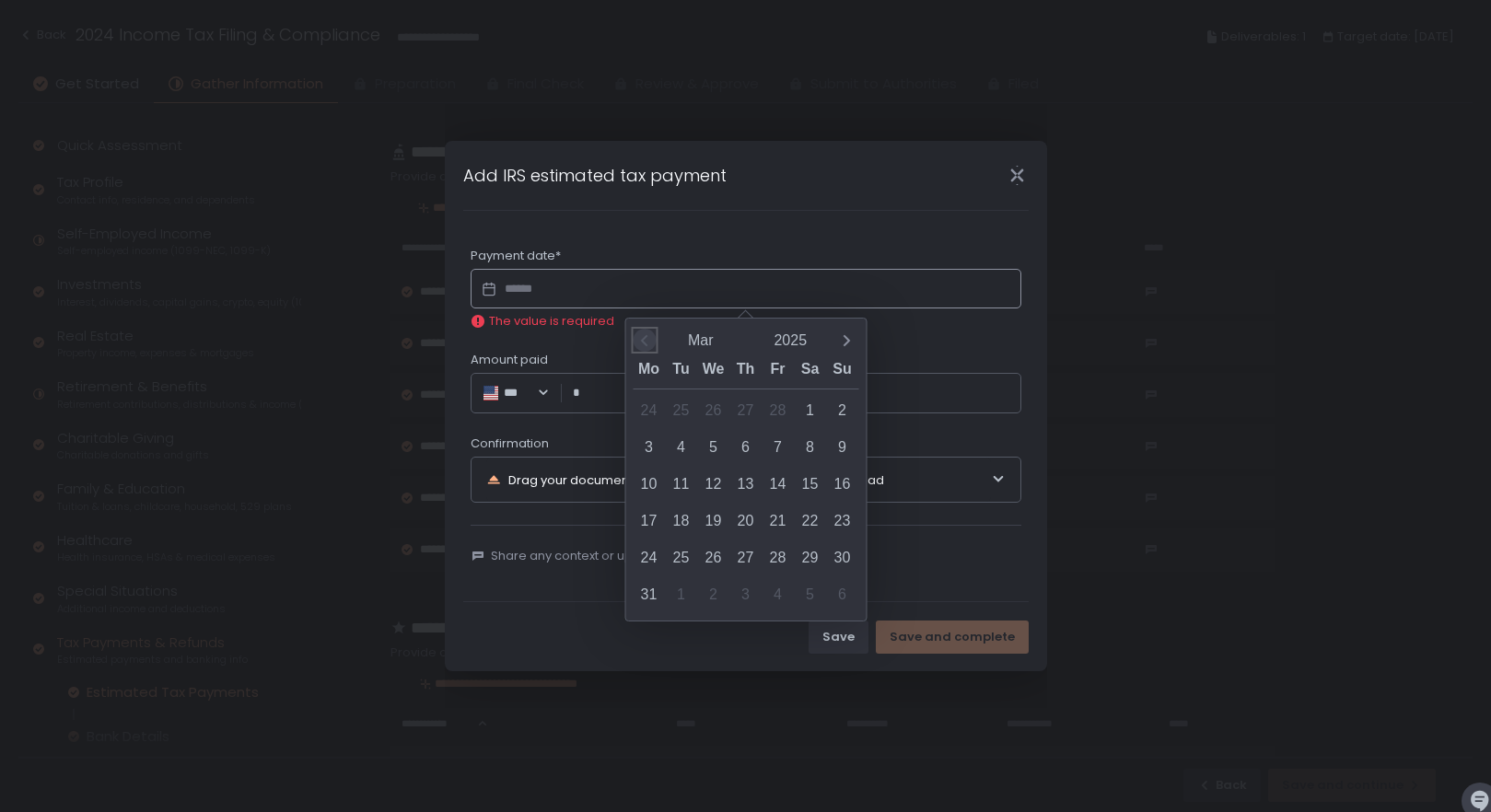
click at [650, 345] on icon "Previous month" at bounding box center [644, 340] width 19 height 19
click at [721, 485] on div "15" at bounding box center [712, 483] width 32 height 32
type input "**********"
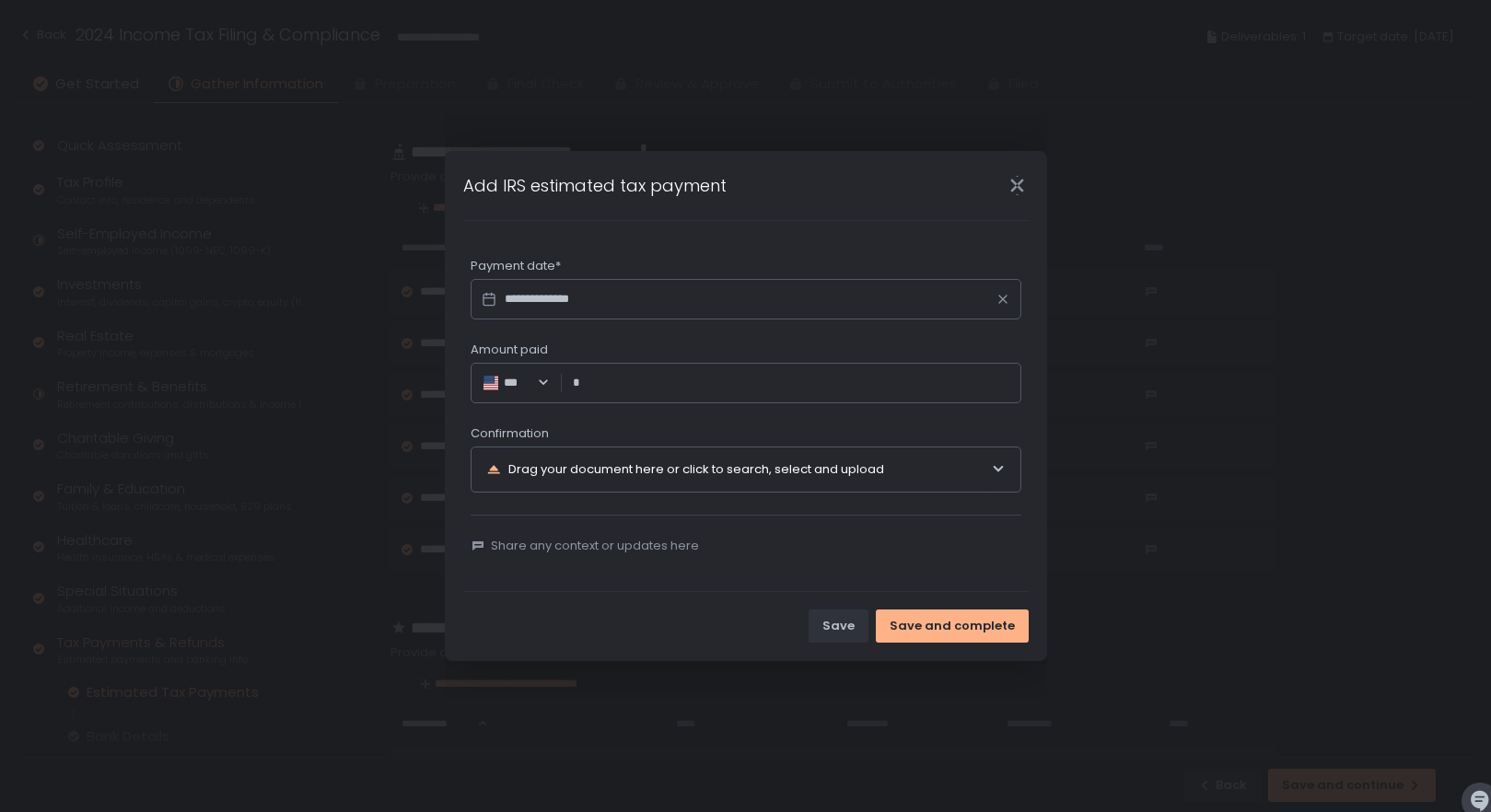
click at [630, 387] on input "Amount paid" at bounding box center [795, 383] width 426 height 19
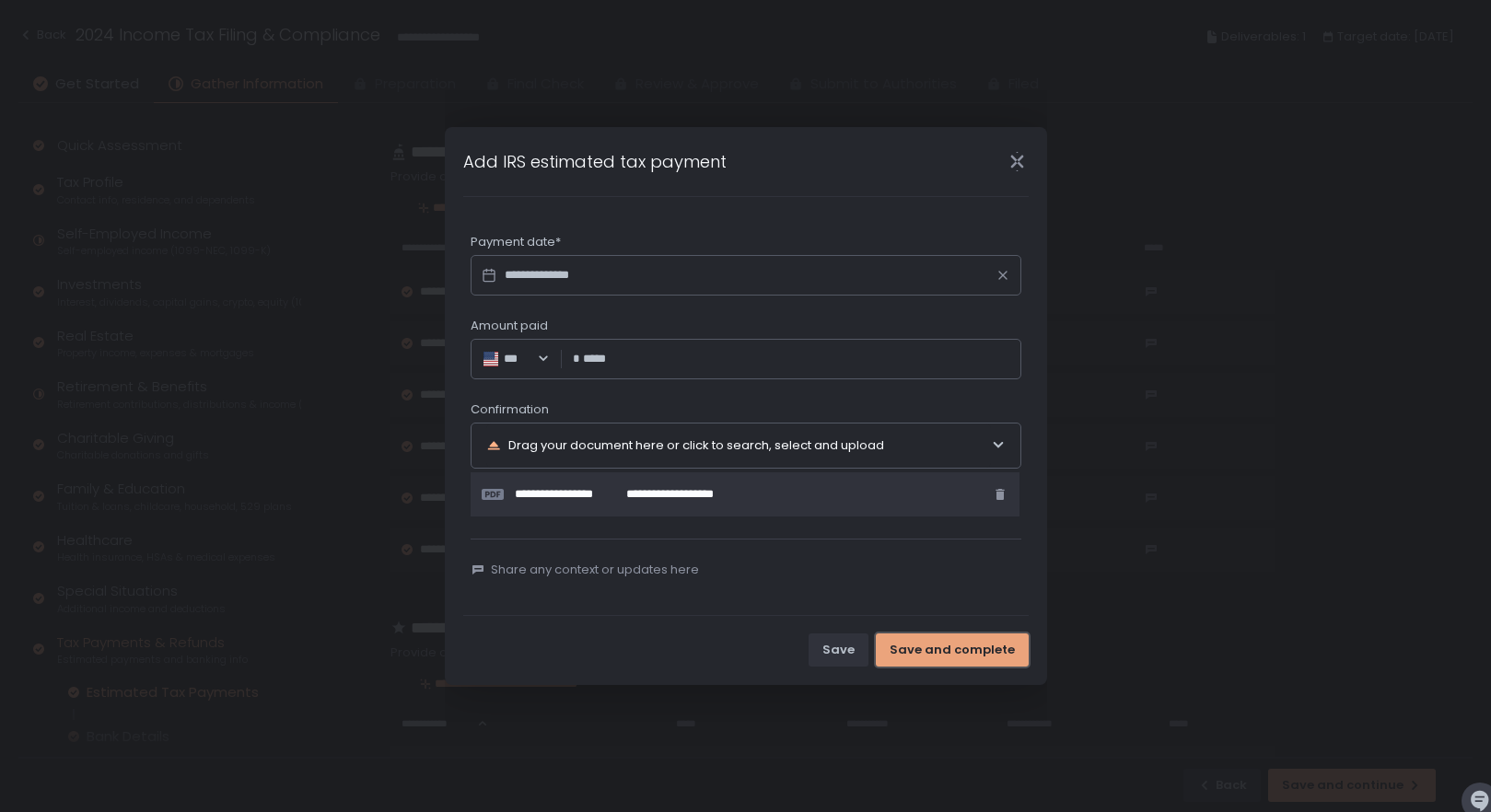
type input "*********"
click at [920, 644] on div "Save and complete" at bounding box center [952, 649] width 125 height 17
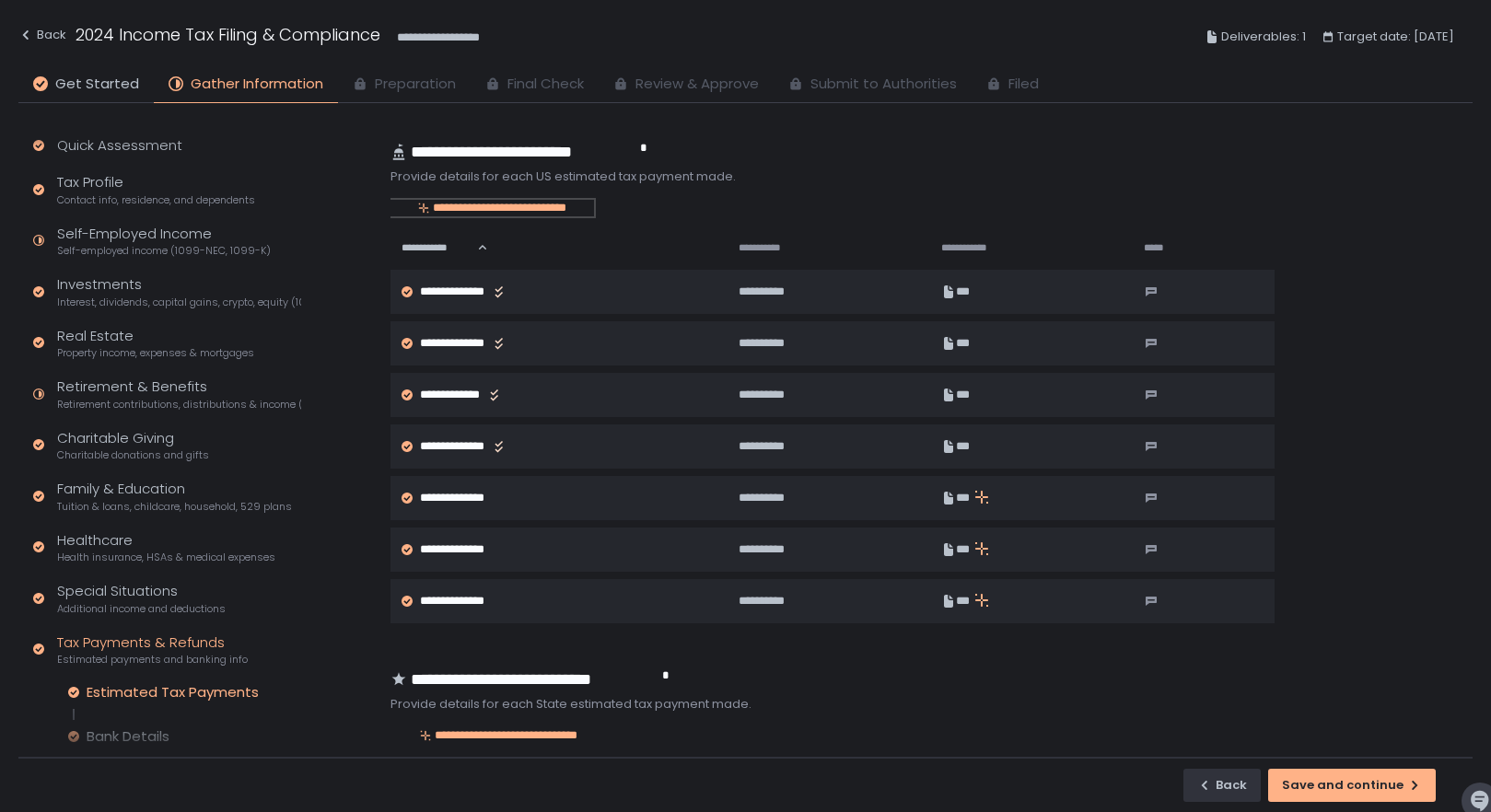
click at [480, 210] on div "**********" at bounding box center [492, 208] width 204 height 17
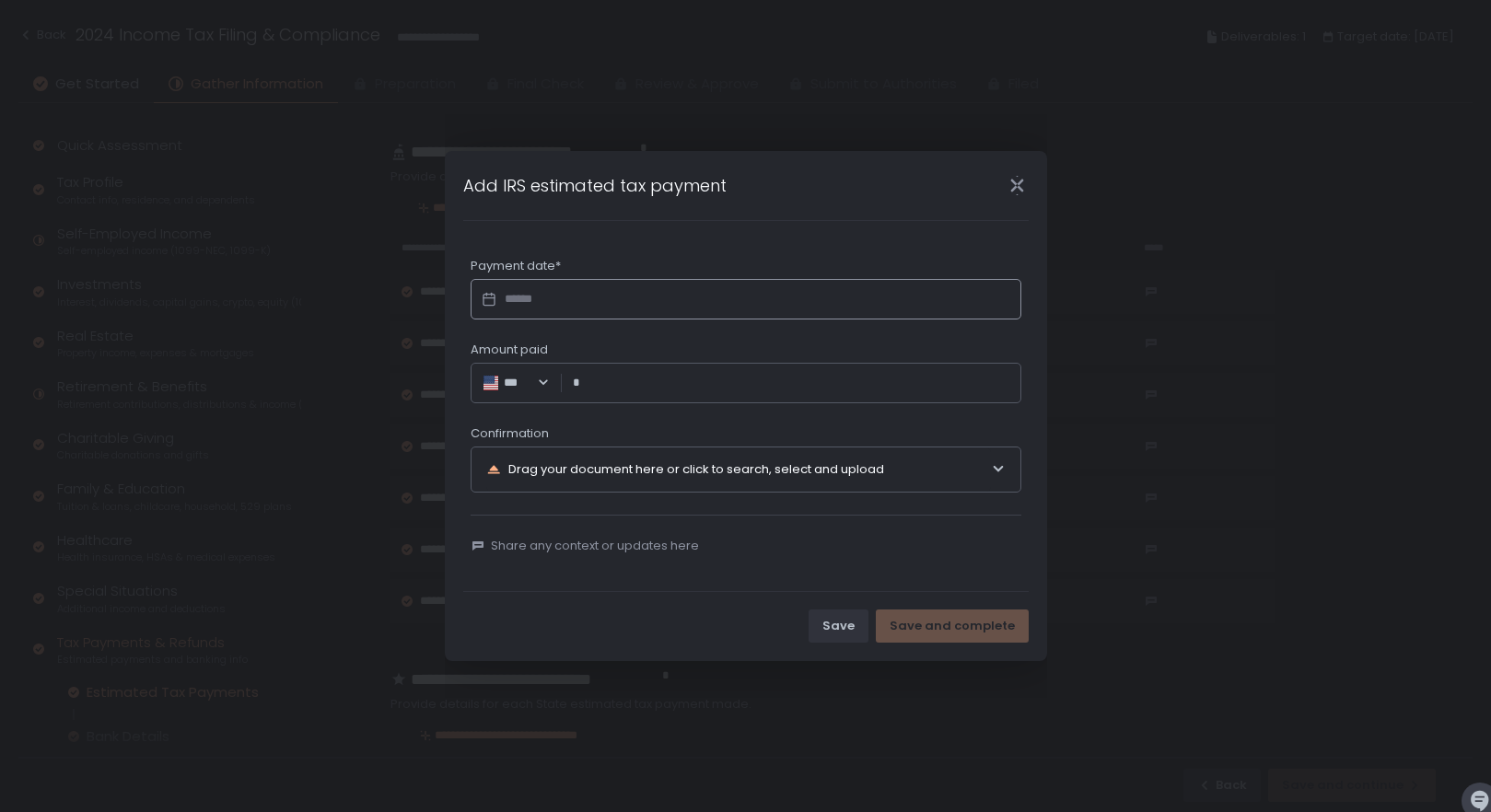
click at [599, 289] on input "Datepicker input" at bounding box center [746, 299] width 551 height 40
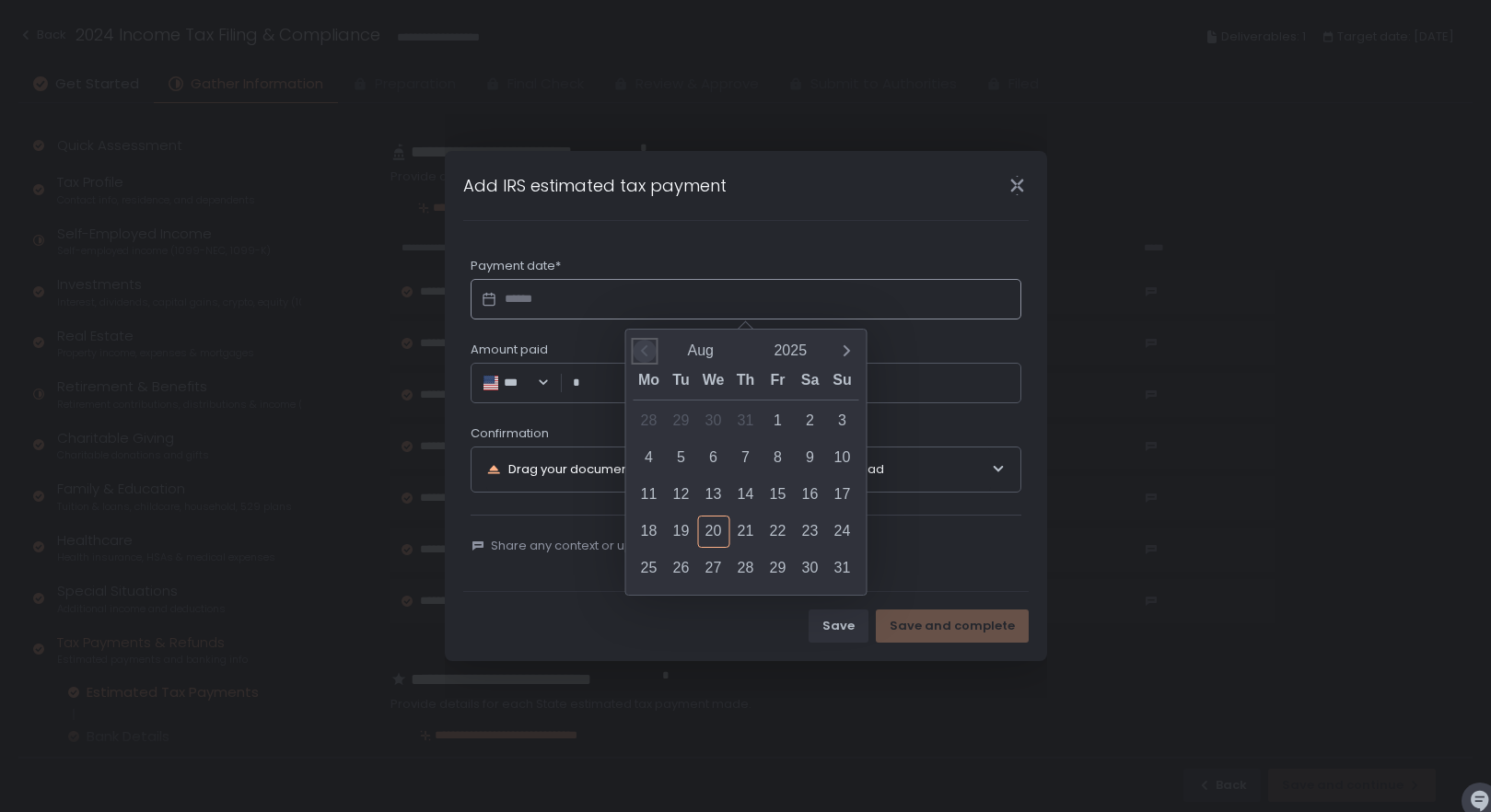
click at [654, 346] on span "Previous month" at bounding box center [644, 351] width 23 height 23
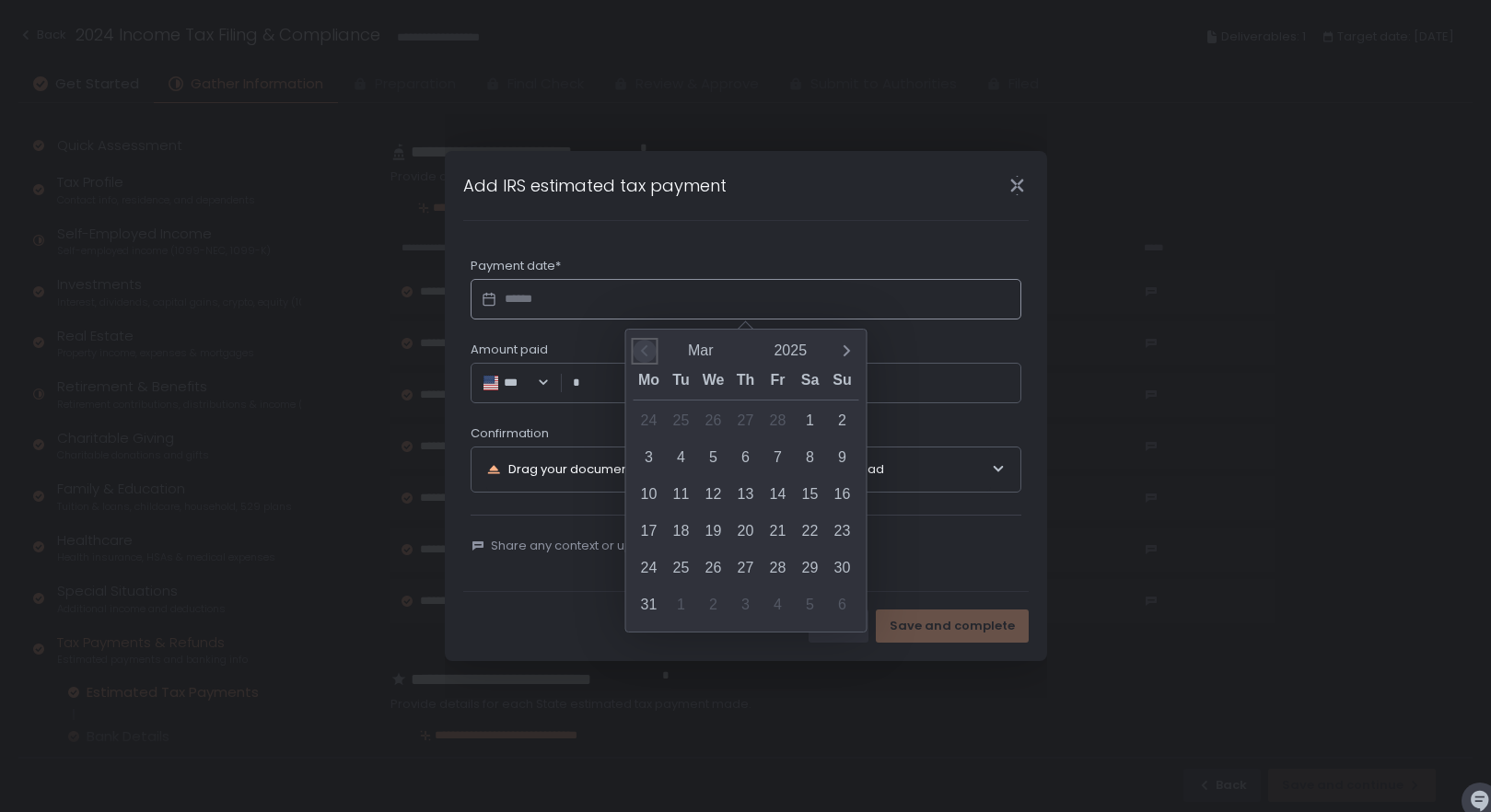
click at [654, 346] on span "Previous month" at bounding box center [644, 351] width 23 height 23
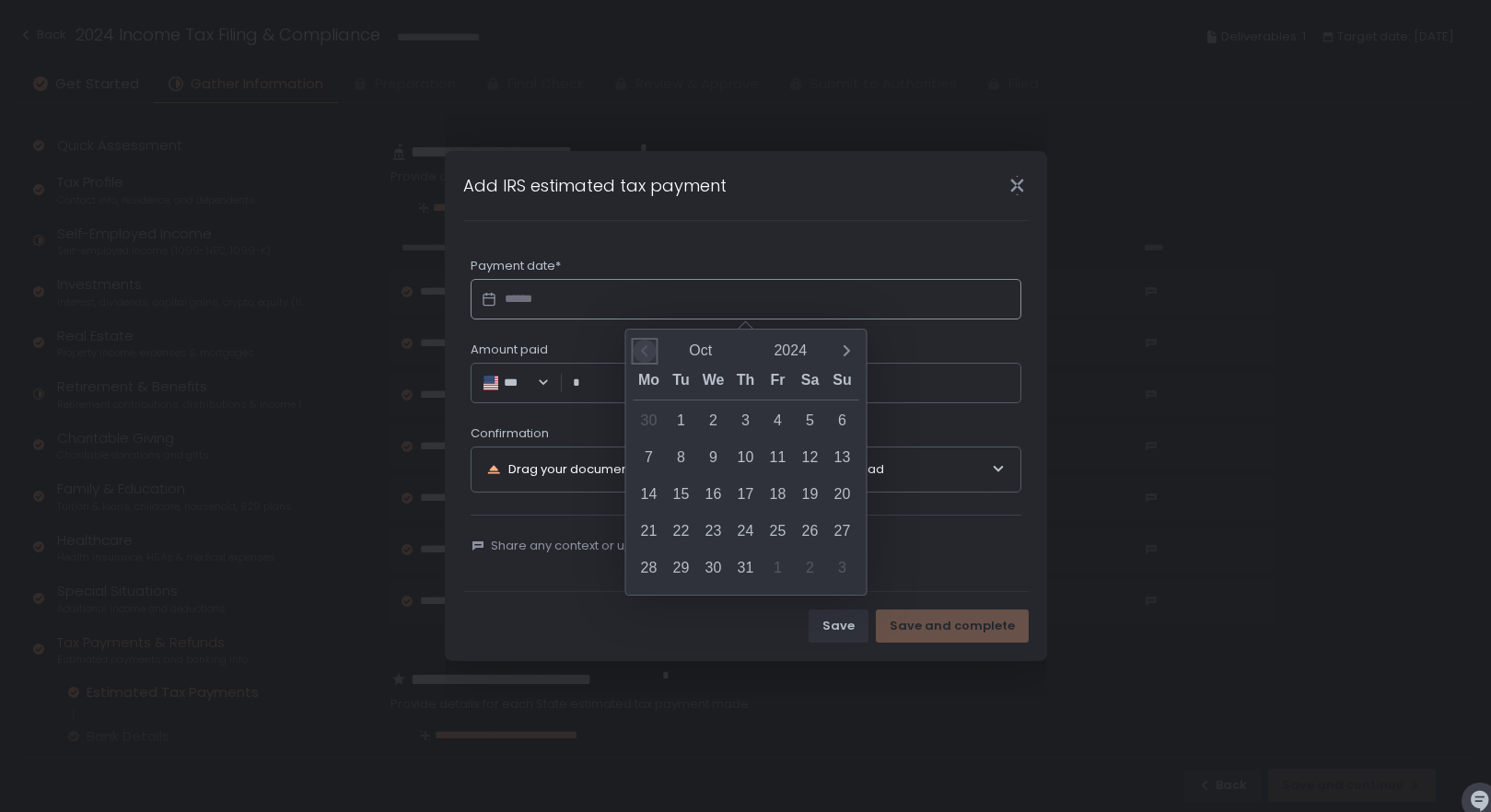
click at [654, 346] on span "Previous month" at bounding box center [644, 351] width 23 height 23
click at [720, 417] on div "3" at bounding box center [712, 421] width 32 height 32
type input "**********"
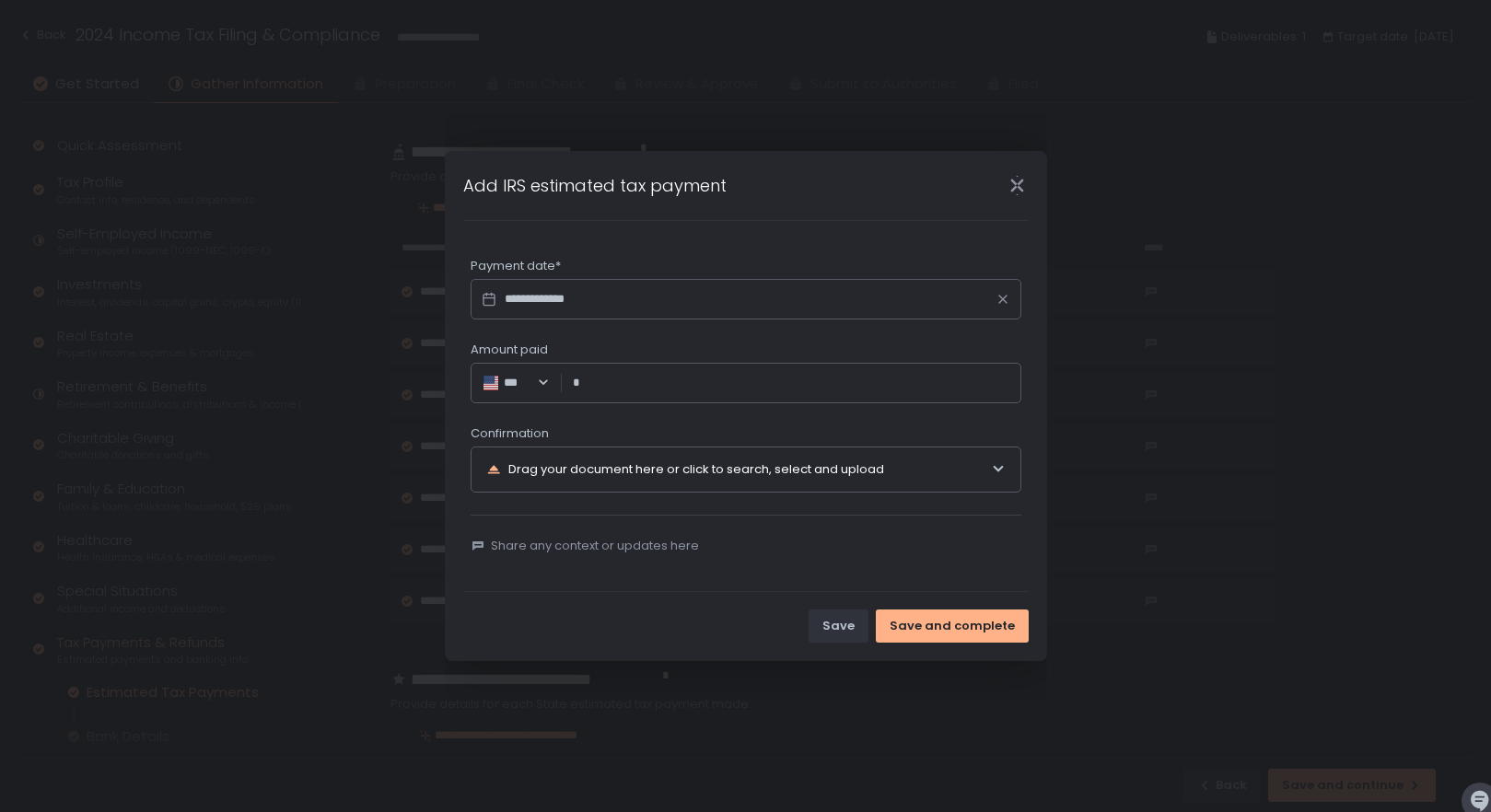
click at [630, 382] on input "Amount paid" at bounding box center [795, 383] width 426 height 19
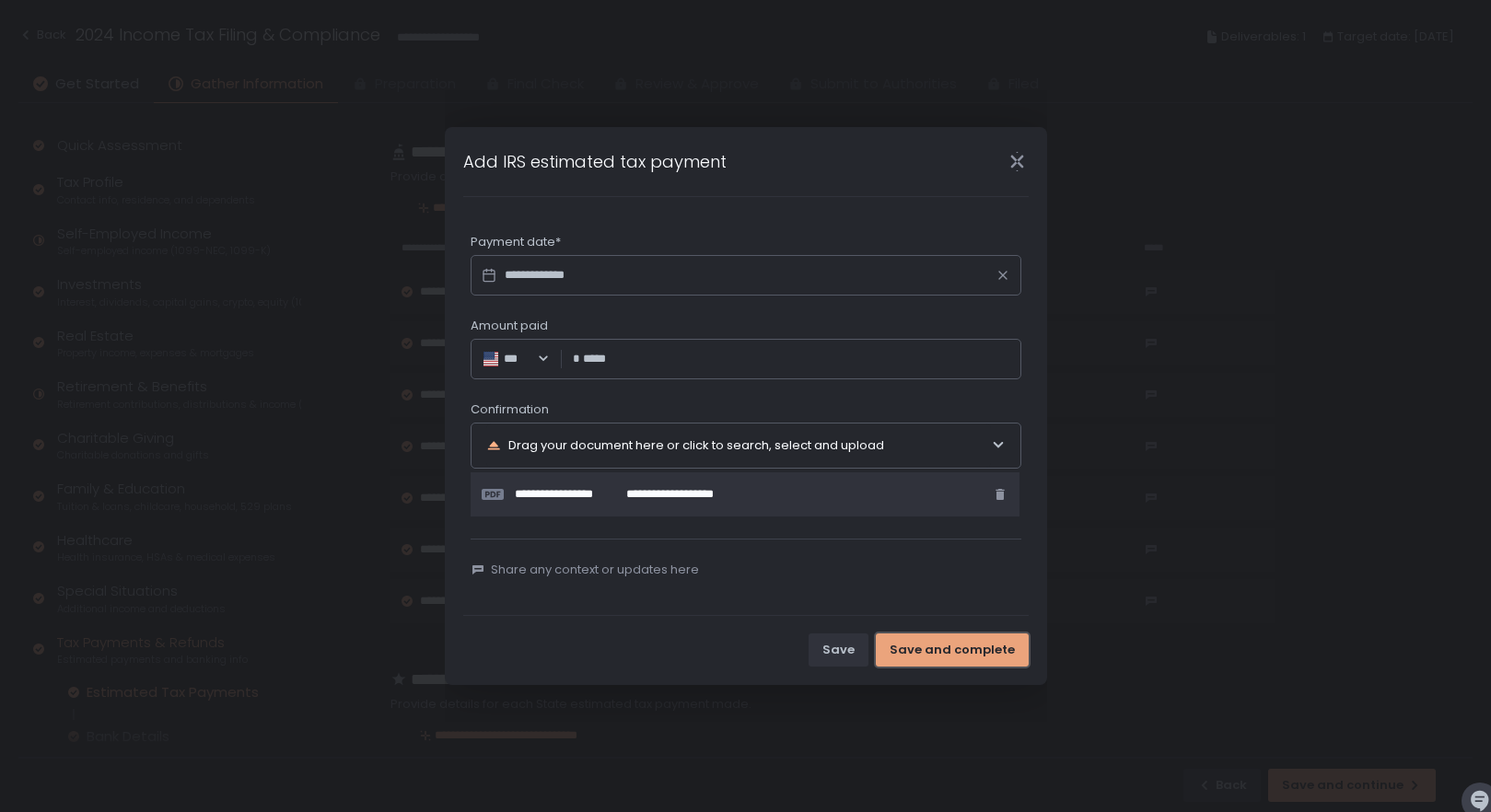
type input "*********"
click at [989, 647] on div "Save and complete" at bounding box center [952, 649] width 125 height 17
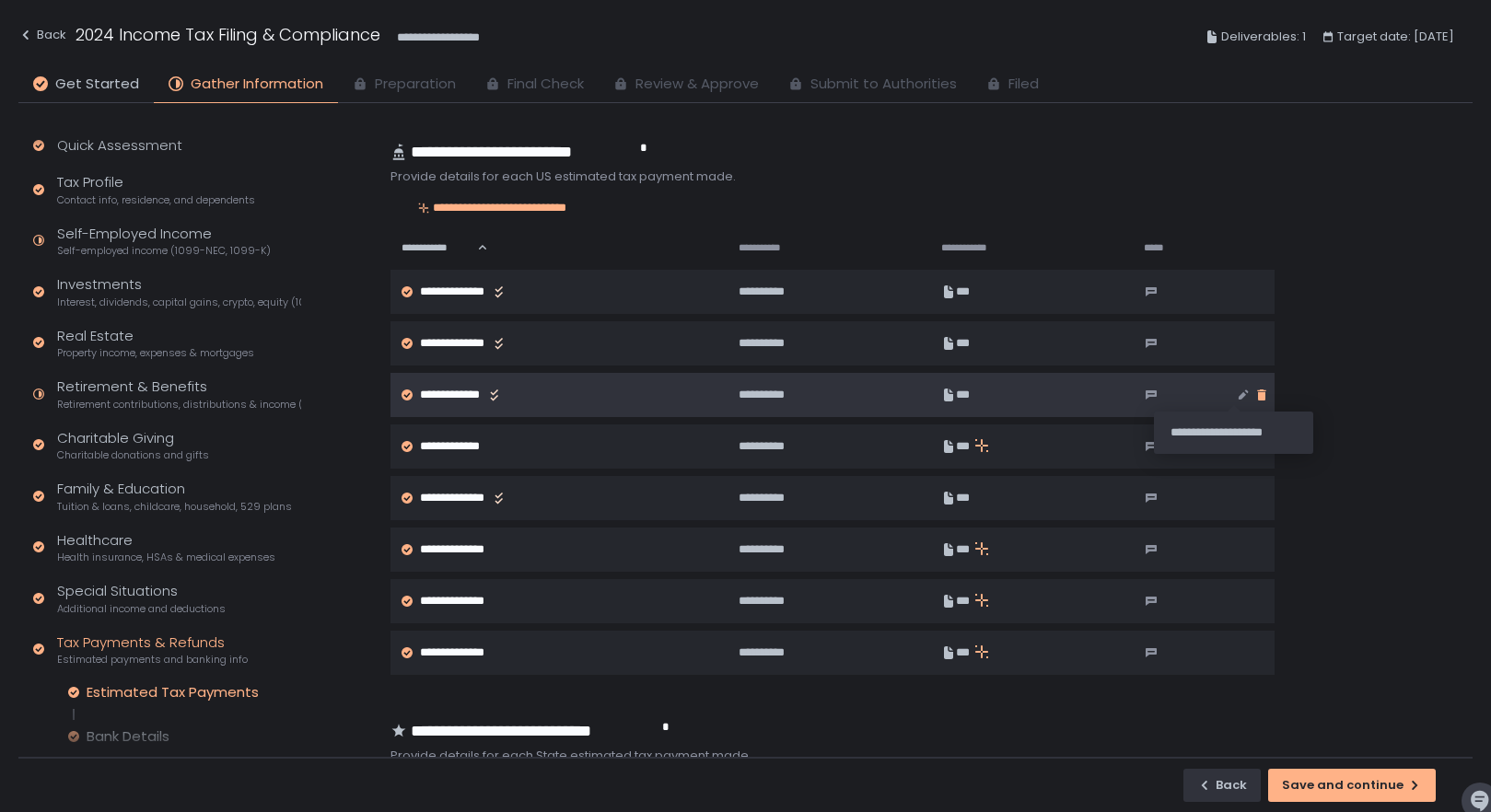
click at [1257, 398] on icon "button" at bounding box center [1261, 395] width 8 height 11
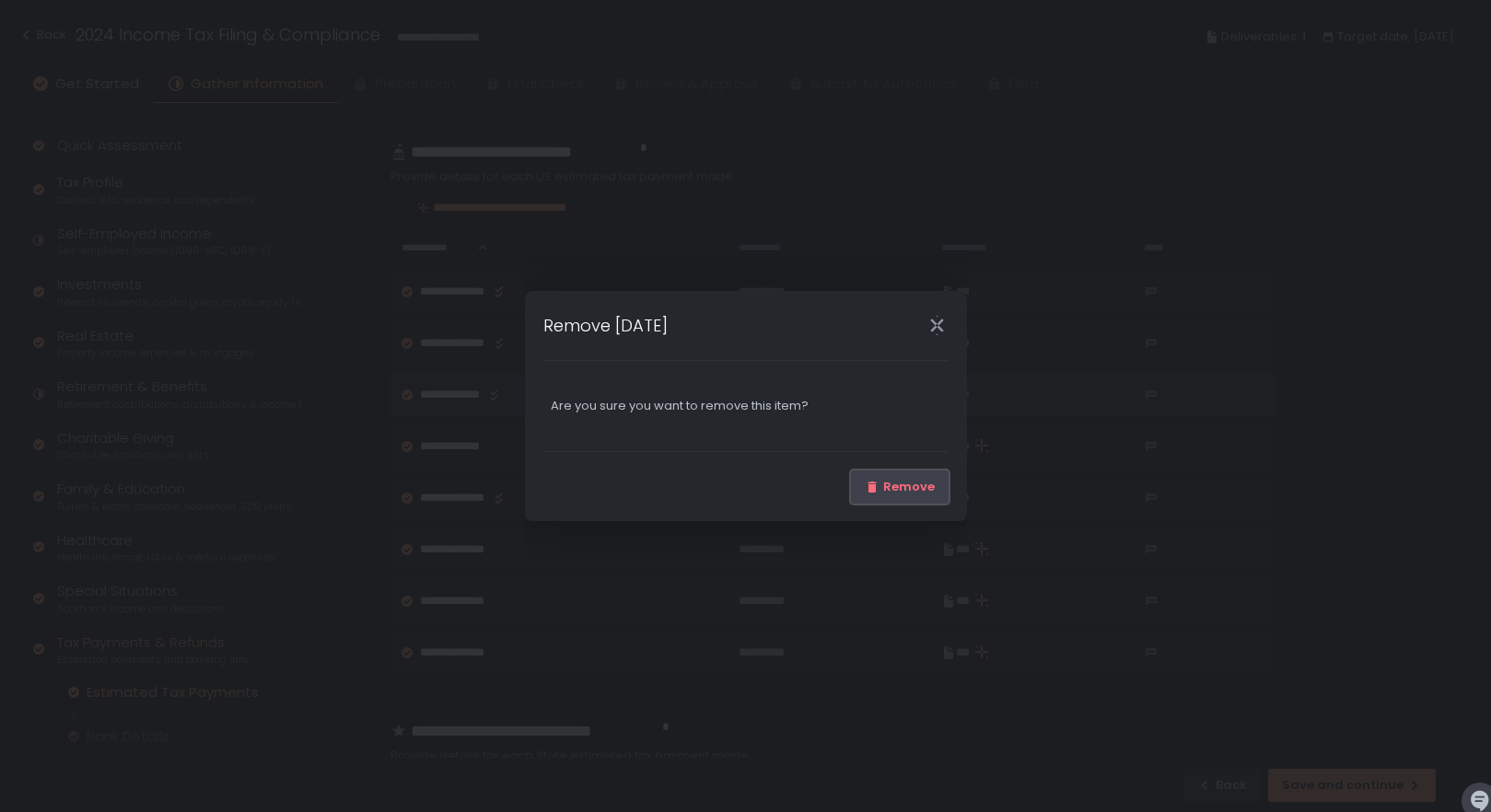
click at [901, 475] on button "Remove" at bounding box center [899, 487] width 98 height 33
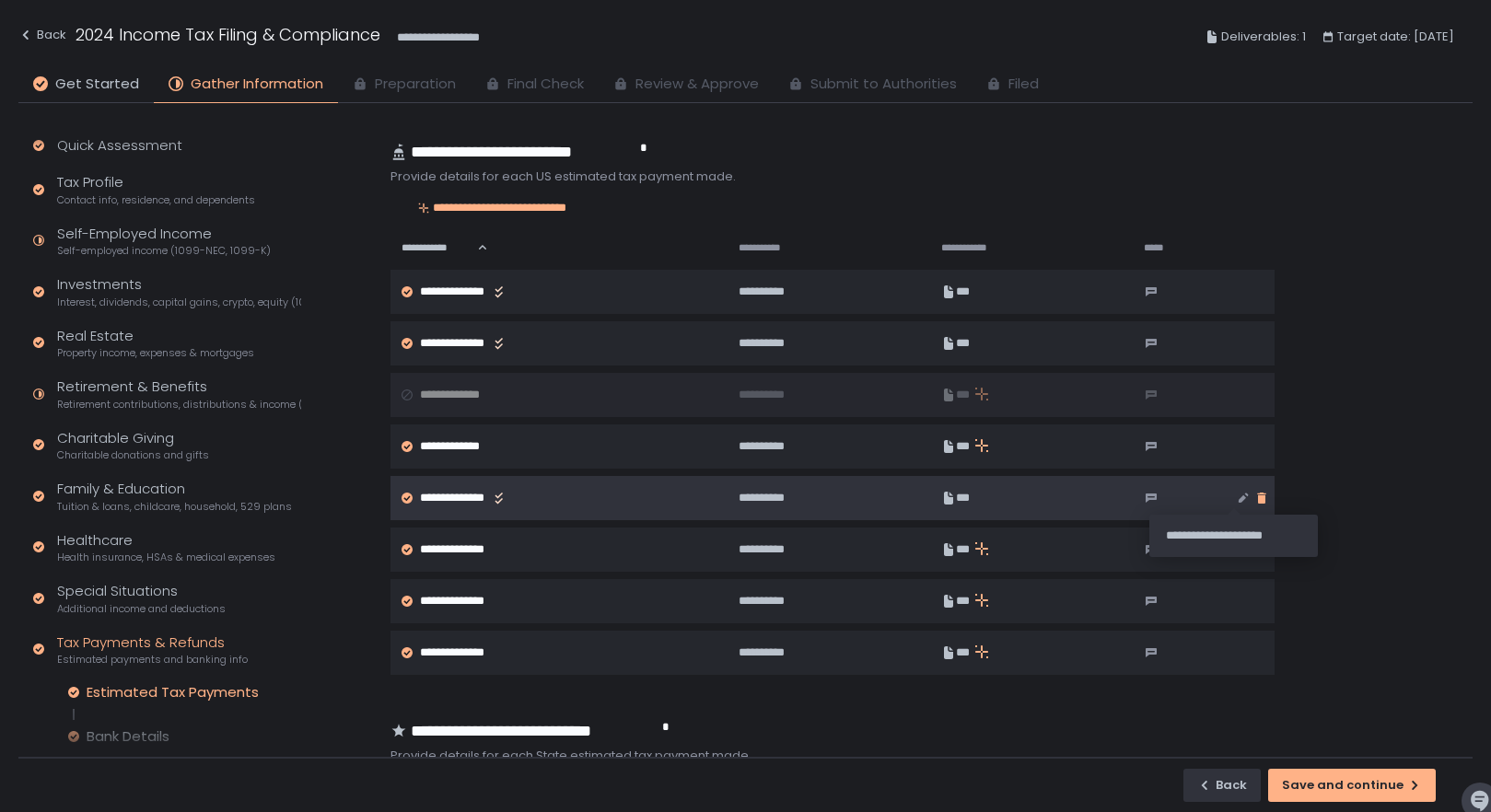
click at [1254, 497] on icon "button" at bounding box center [1261, 498] width 15 height 15
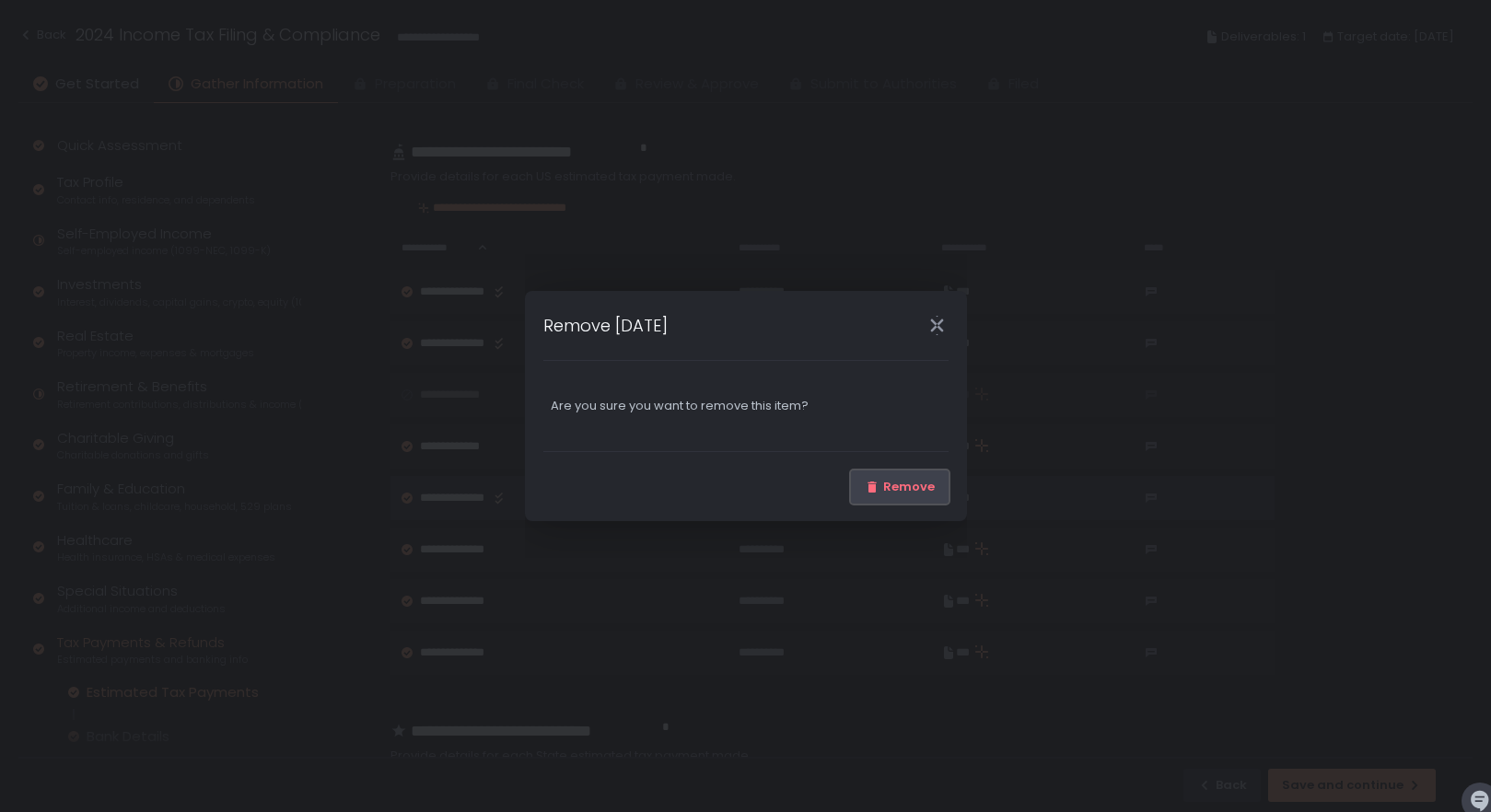
click at [931, 485] on div "Remove" at bounding box center [898, 487] width 70 height 17
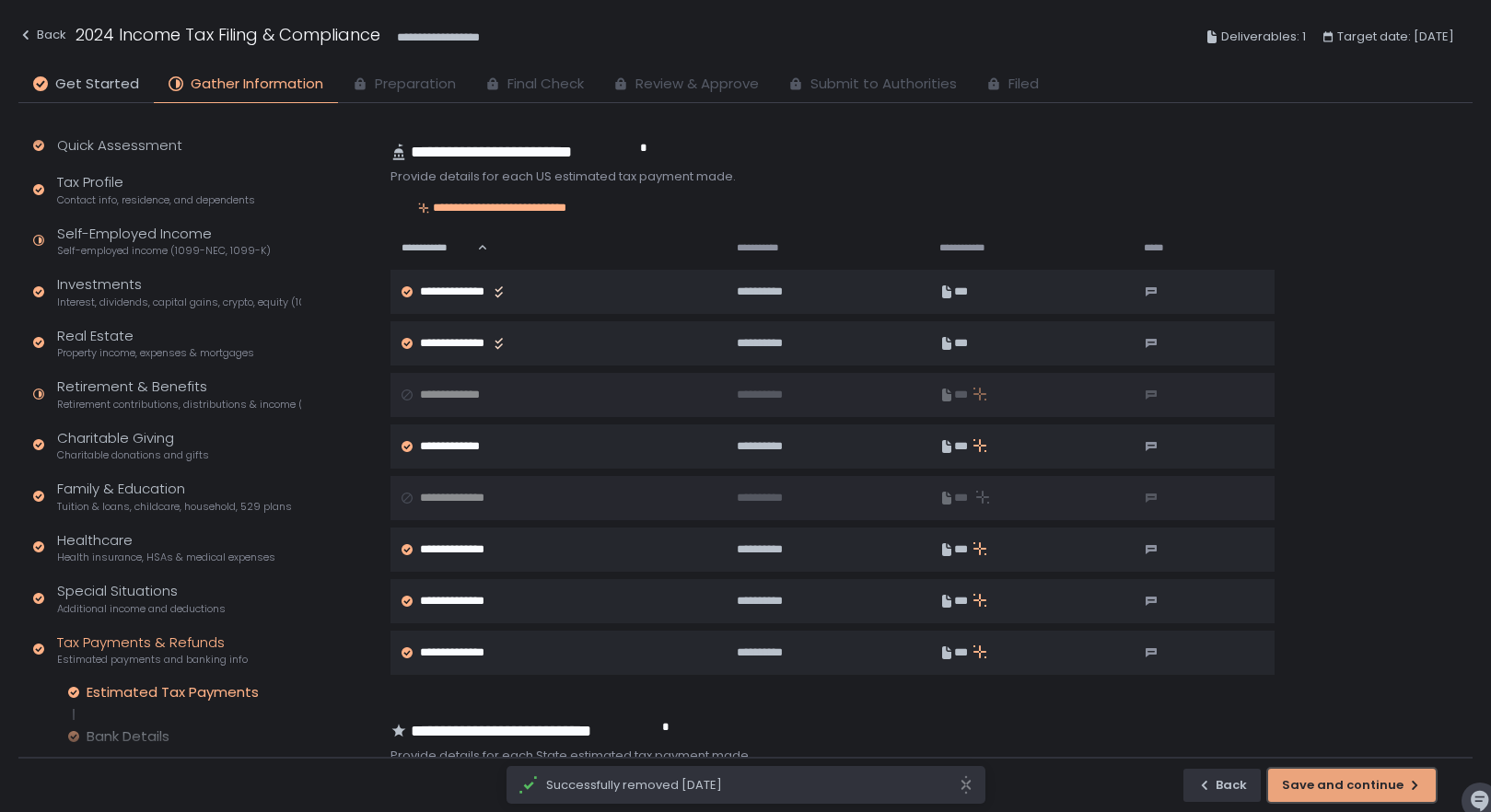
click at [1329, 784] on div "Save and continue" at bounding box center [1351, 785] width 140 height 17
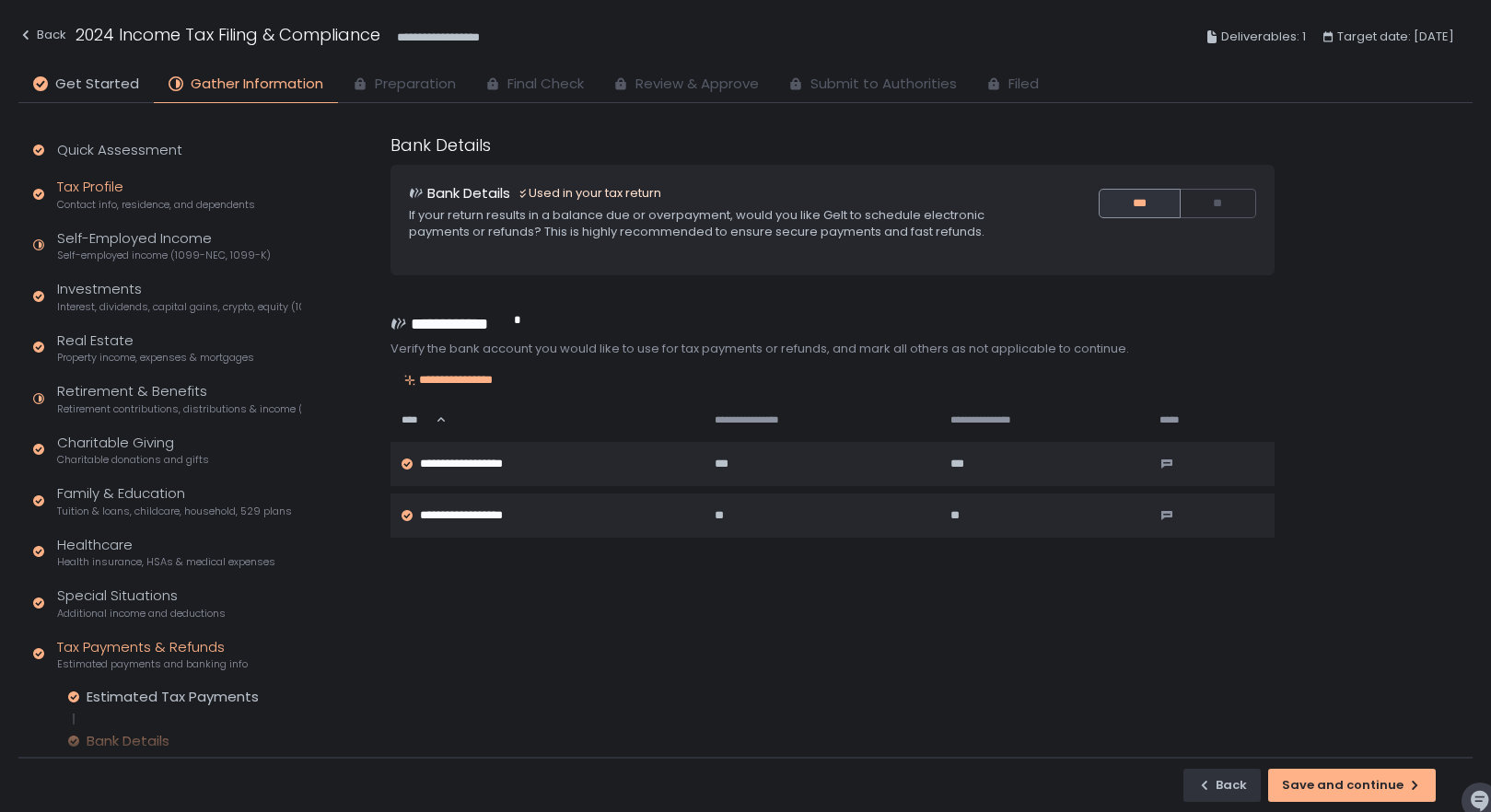
click at [91, 188] on div "Tax Profile Contact info, residence, and dependents" at bounding box center [156, 194] width 198 height 35
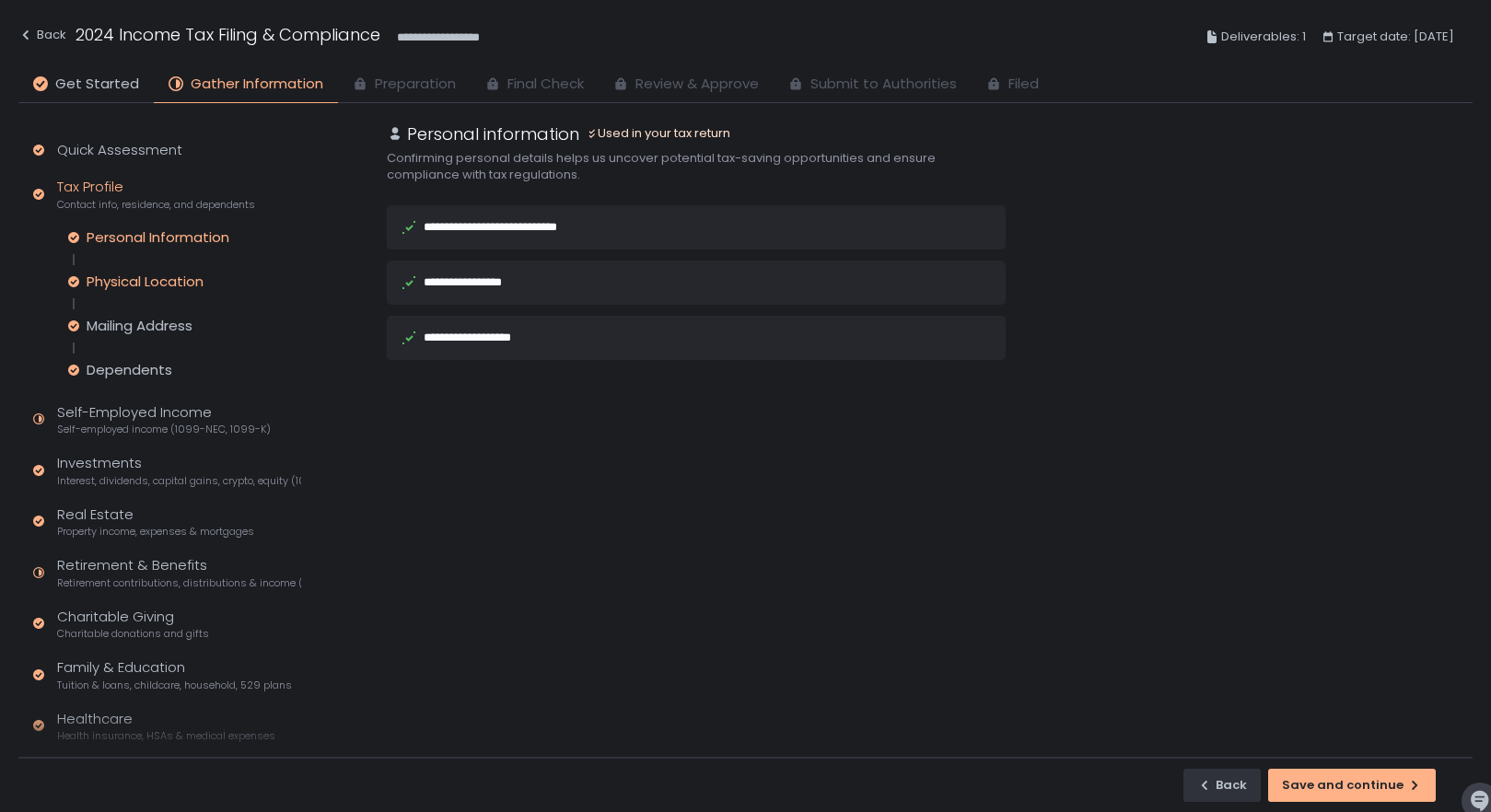
click at [108, 283] on div "Physical Location" at bounding box center [144, 281] width 117 height 19
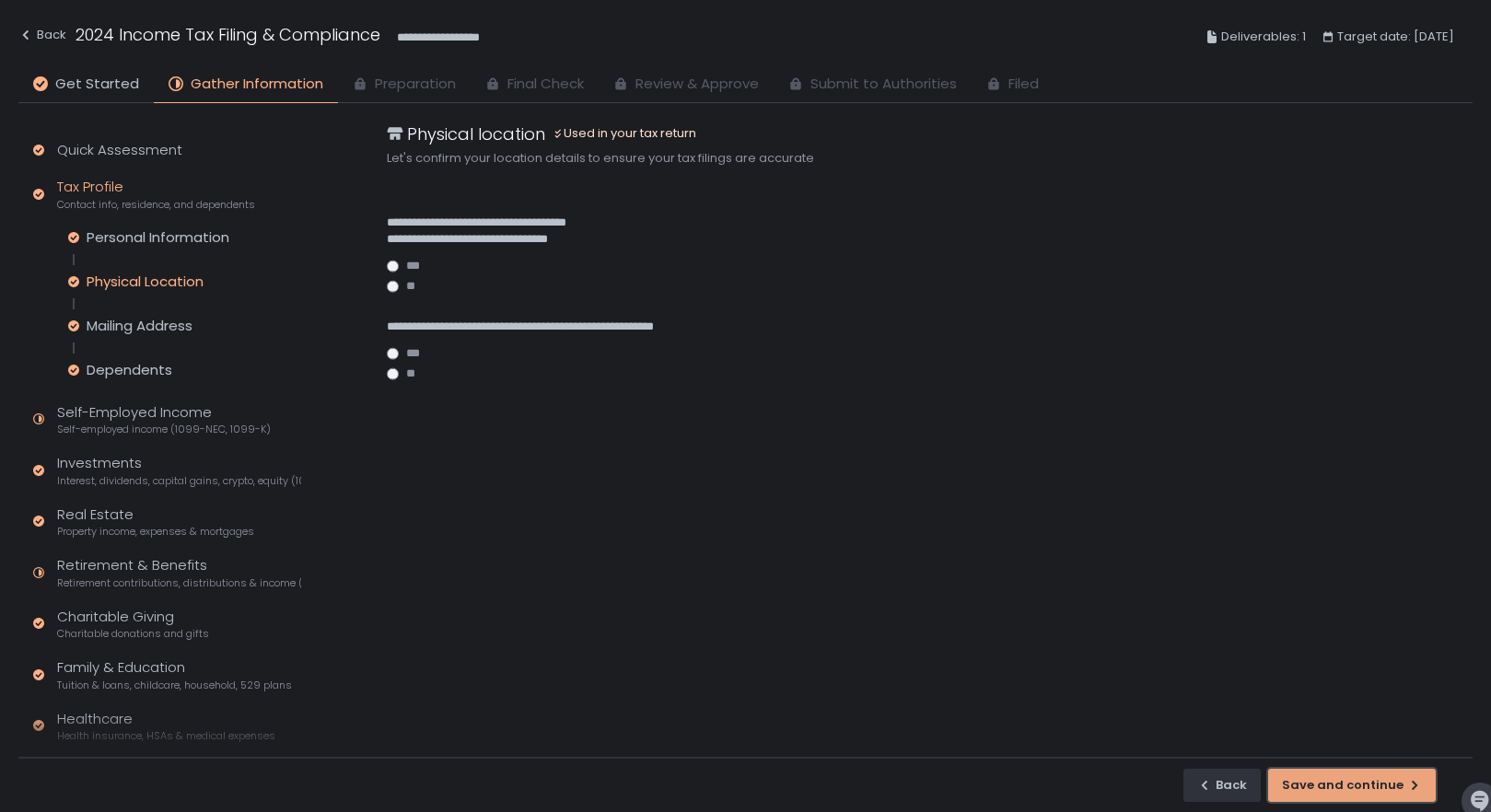
click at [1330, 788] on div "Save and continue" at bounding box center [1351, 785] width 140 height 17
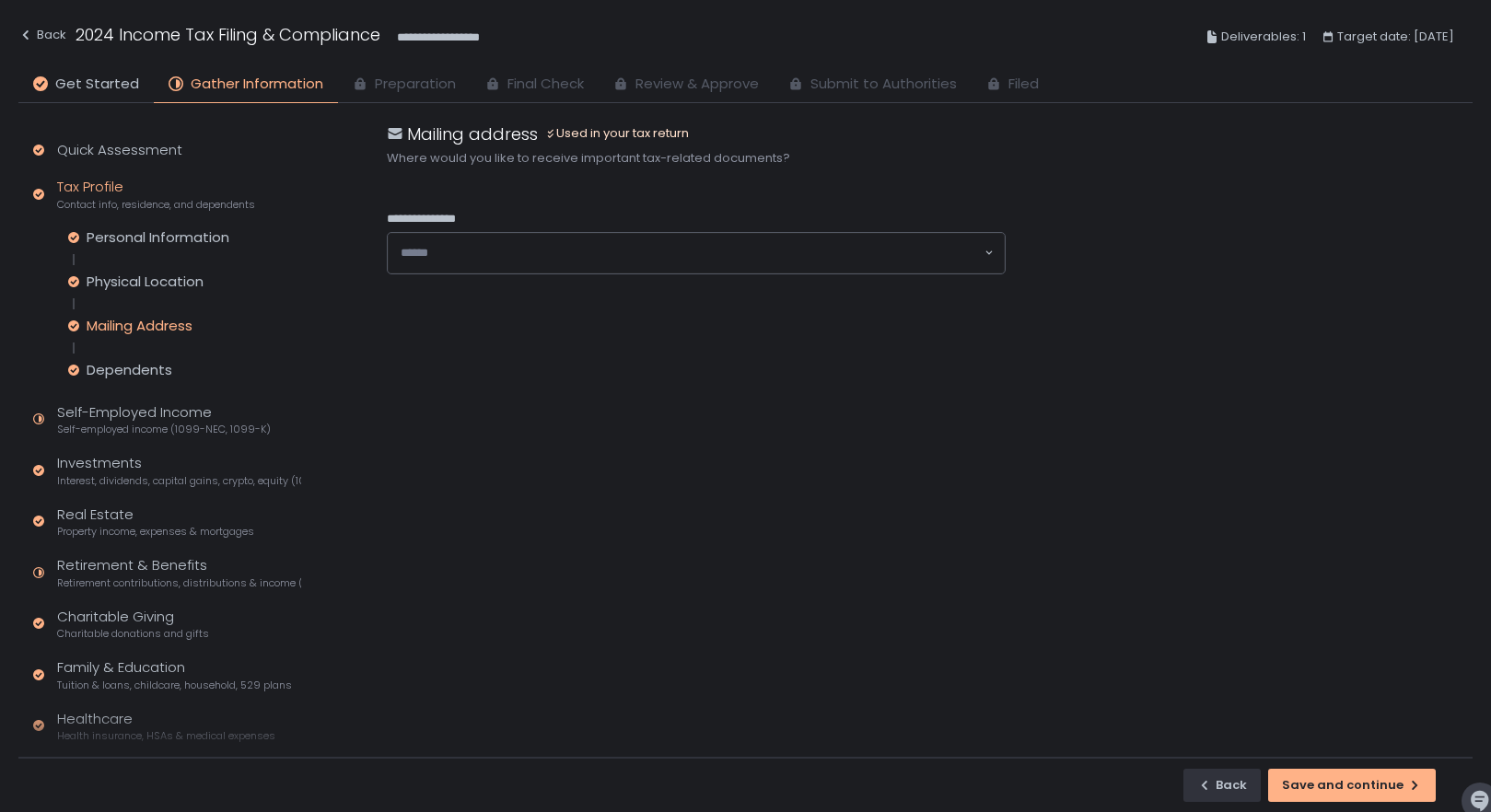
click at [117, 328] on div "Mailing Address" at bounding box center [139, 325] width 106 height 19
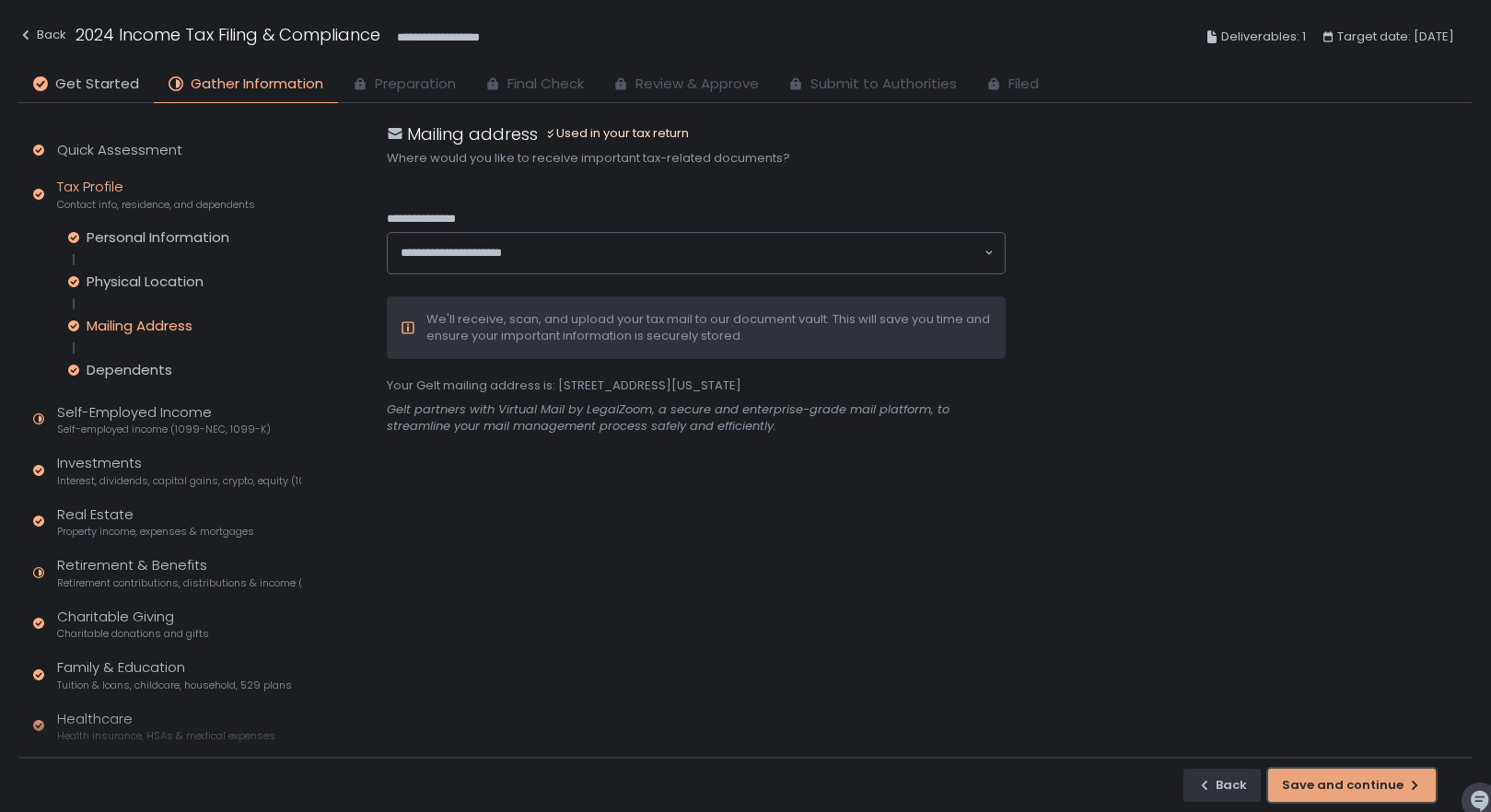
click at [1343, 773] on button "Save and continue" at bounding box center [1351, 786] width 168 height 33
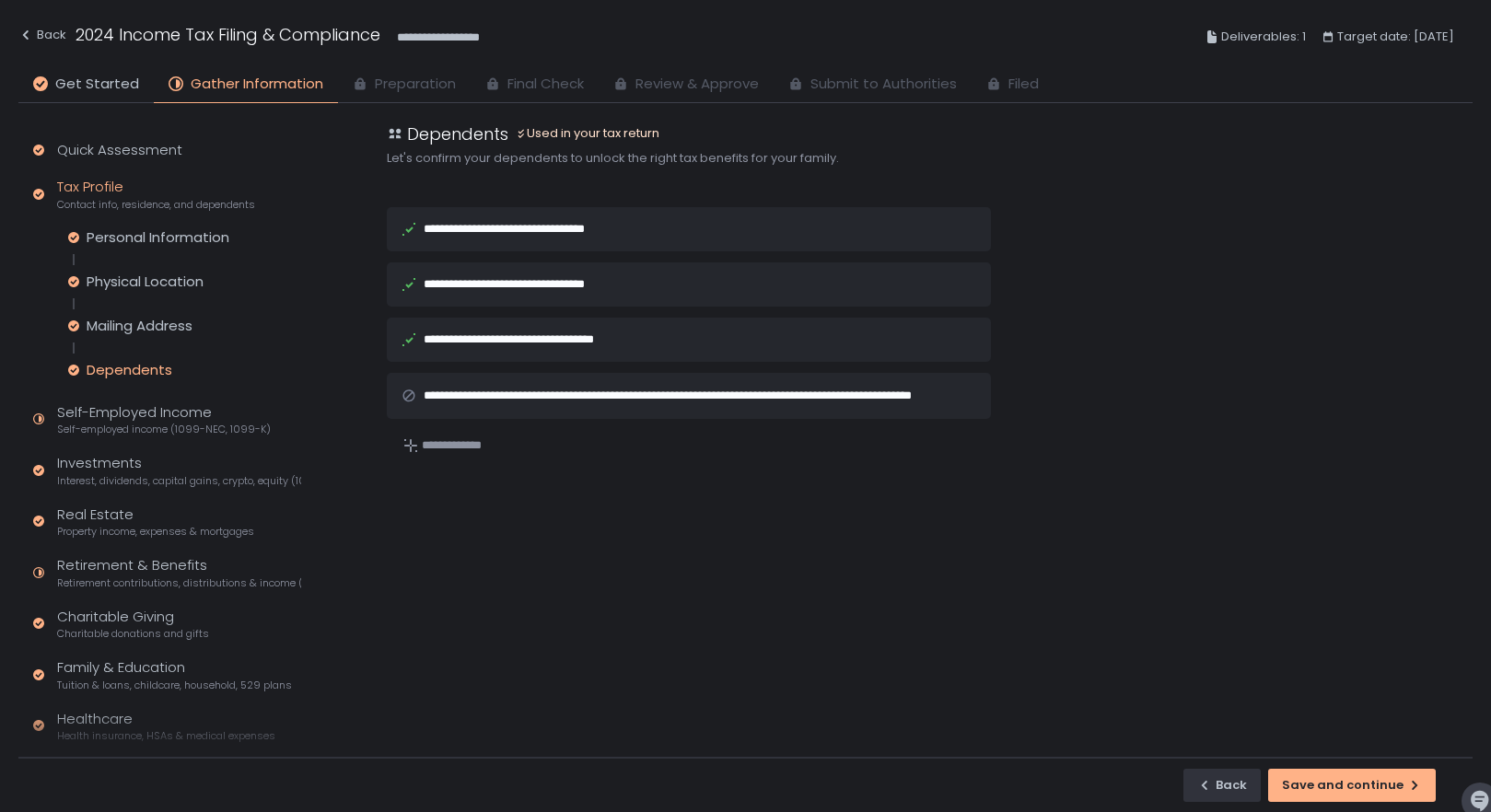
click at [502, 393] on div "**********" at bounding box center [673, 396] width 501 height 24
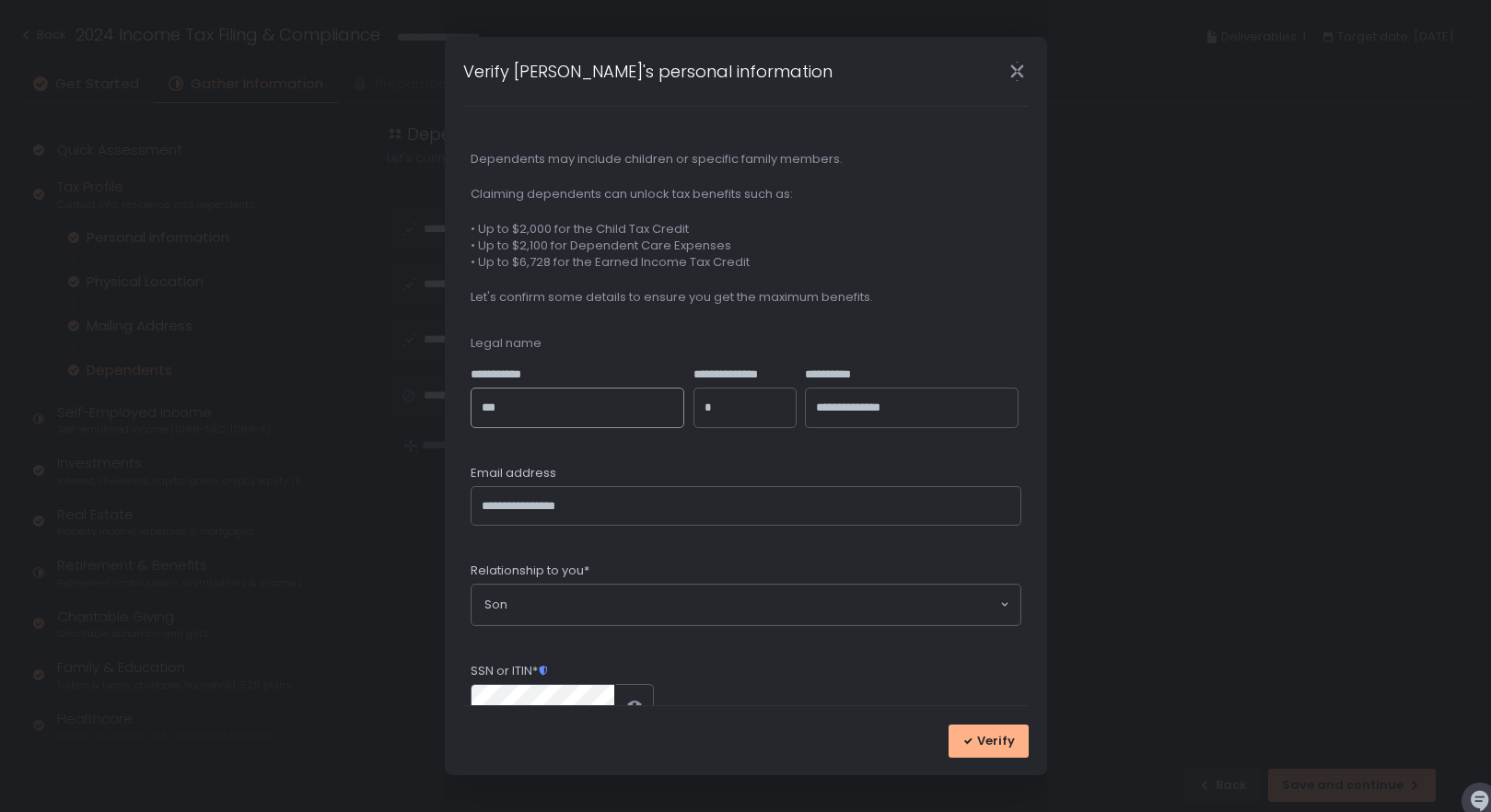
scroll to position [2, 0]
click at [981, 740] on span "Verify" at bounding box center [995, 740] width 38 height 17
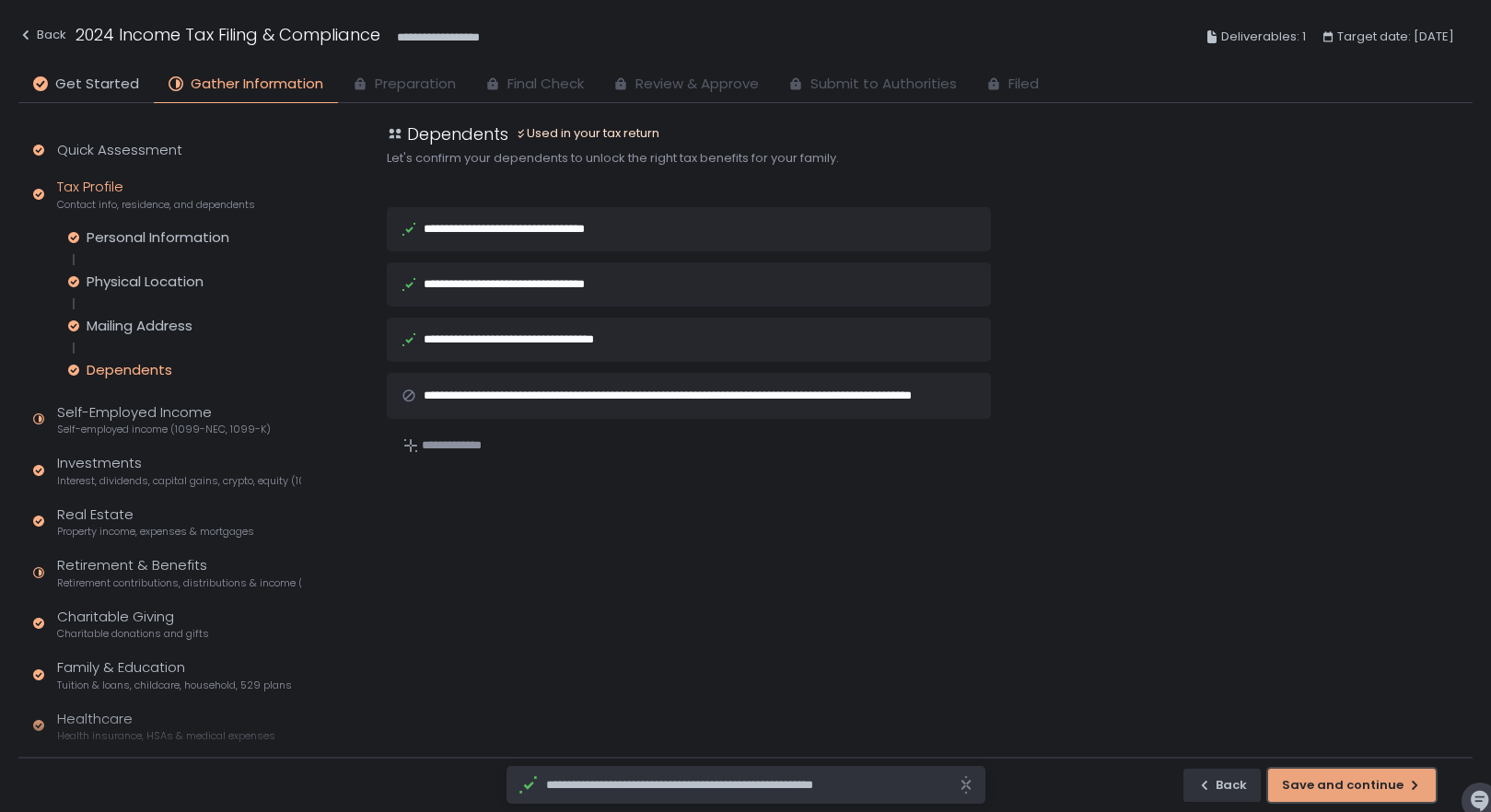
click at [1377, 791] on div "Save and continue" at bounding box center [1351, 785] width 140 height 17
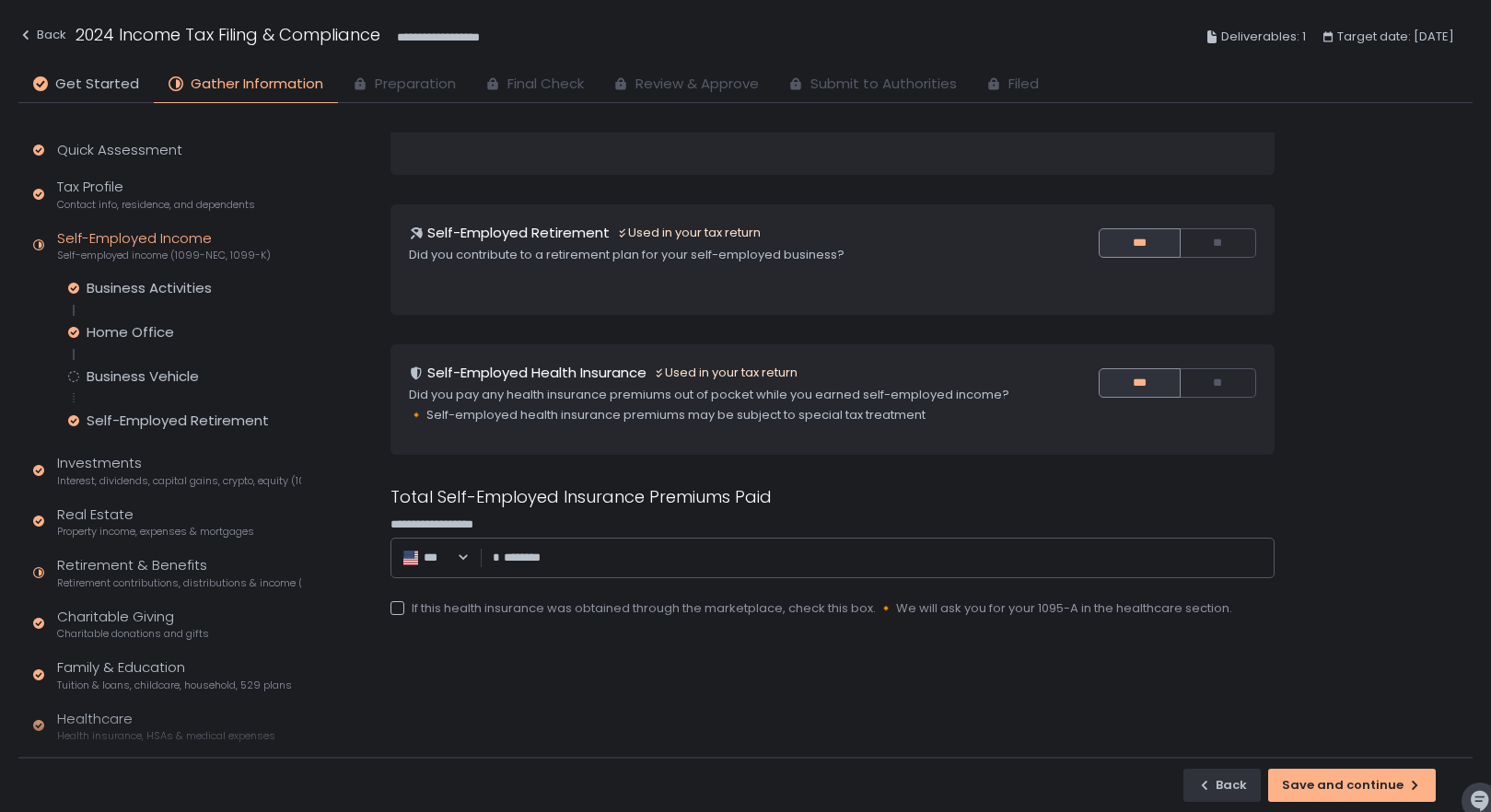
scroll to position [304, 0]
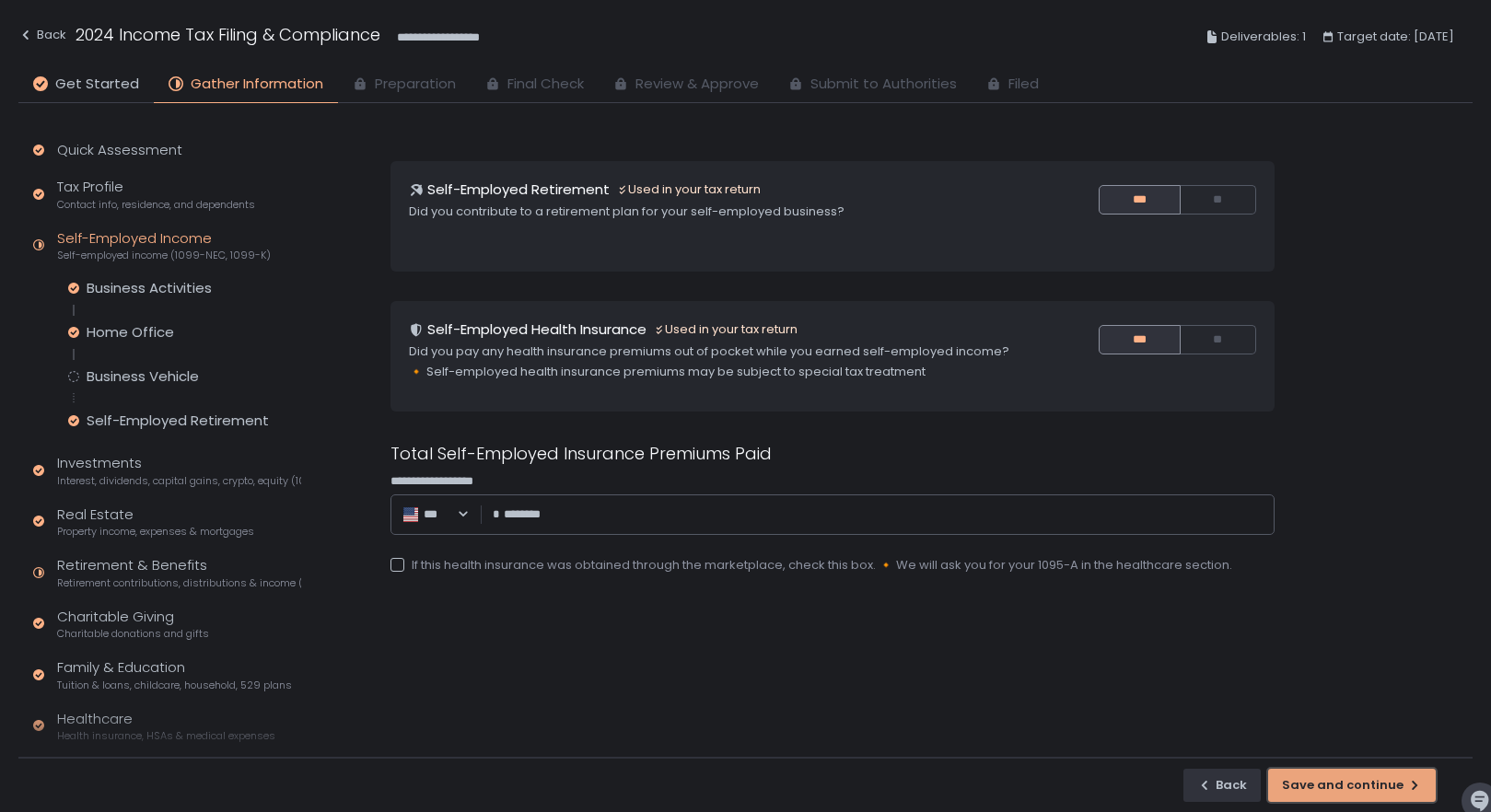
click at [1388, 780] on div "Save and continue" at bounding box center [1351, 785] width 140 height 17
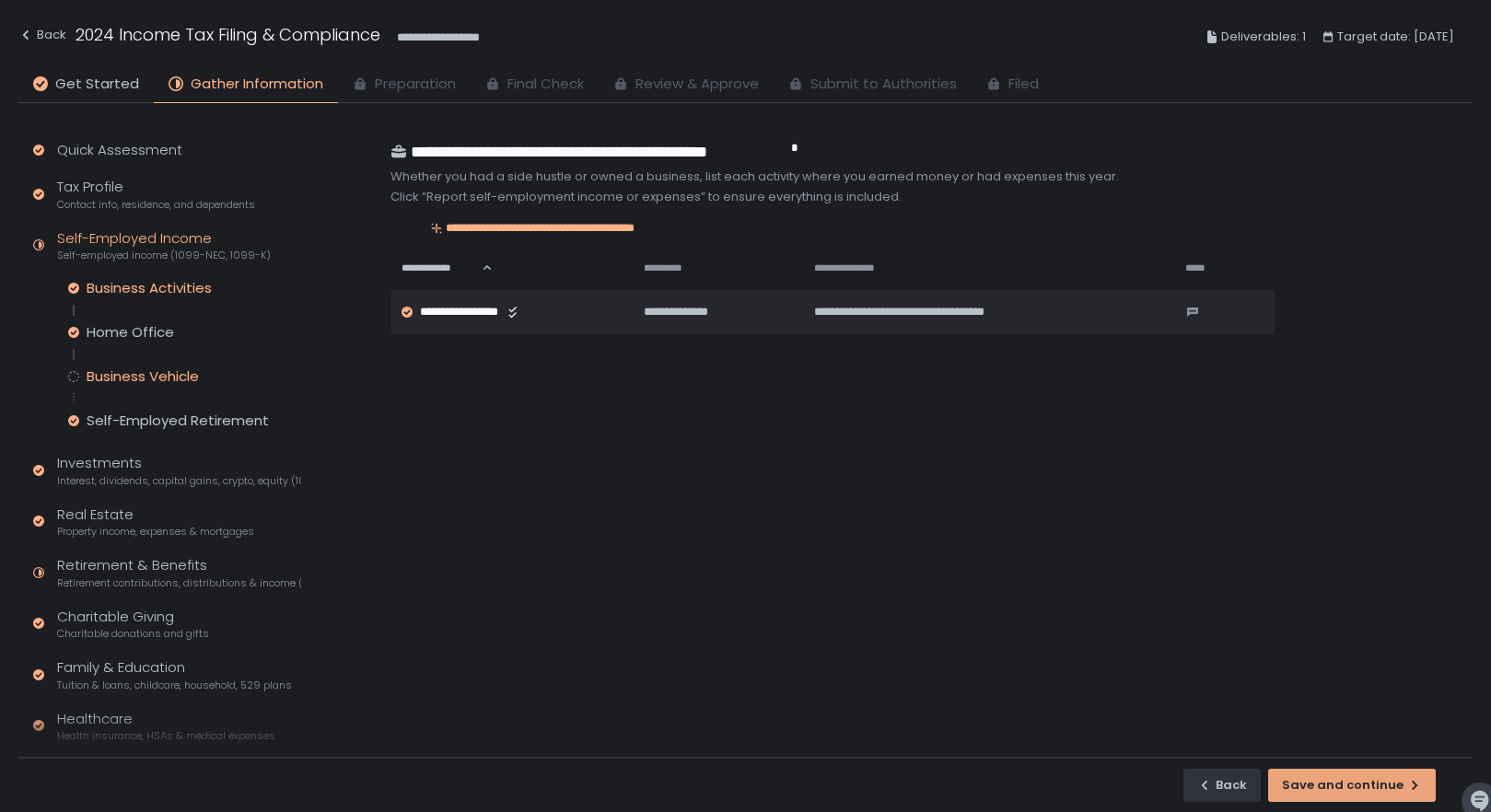
click at [127, 373] on div "Business Vehicle" at bounding box center [142, 376] width 113 height 19
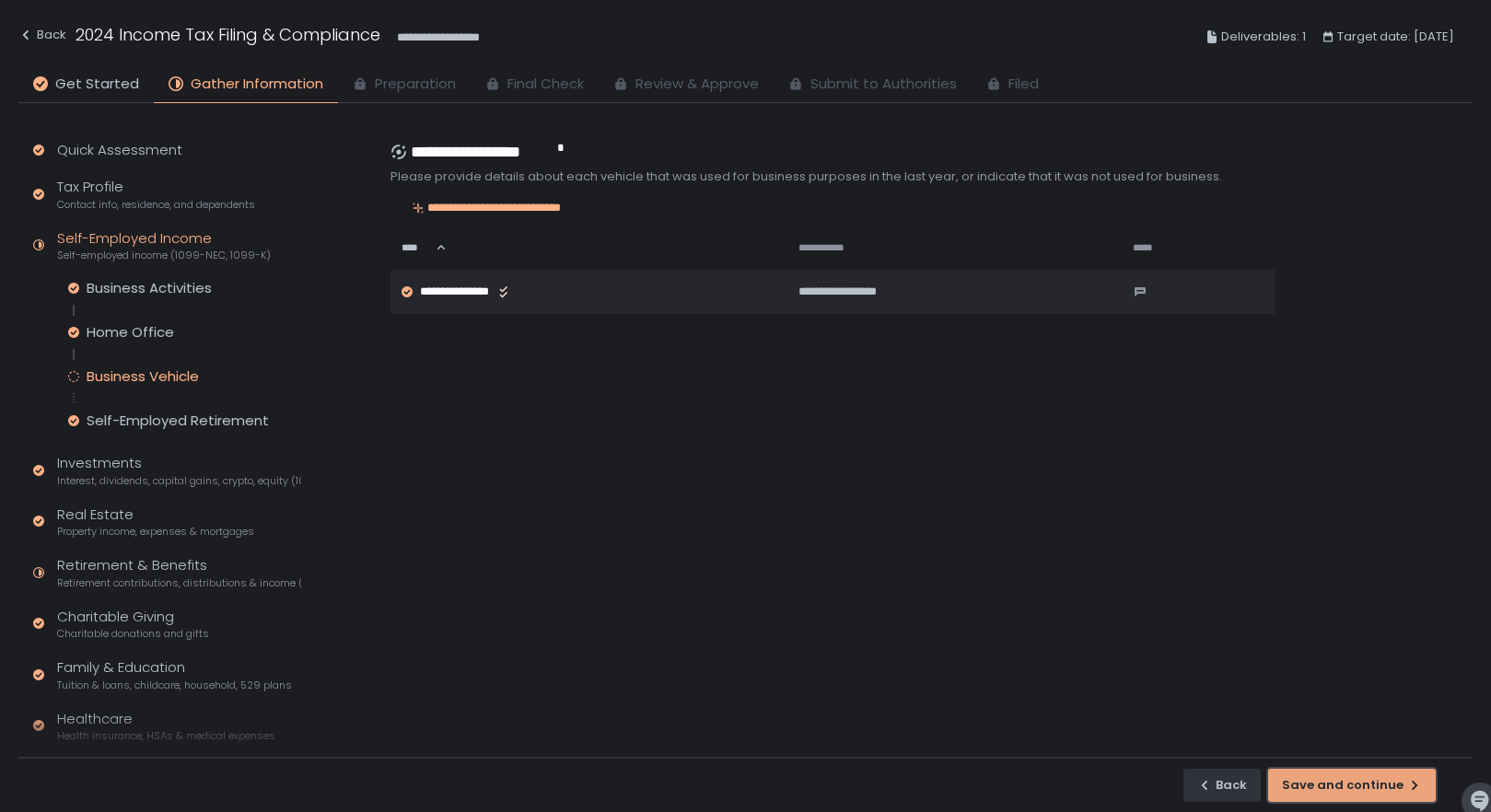
click at [1323, 788] on div "Save and continue" at bounding box center [1351, 785] width 140 height 17
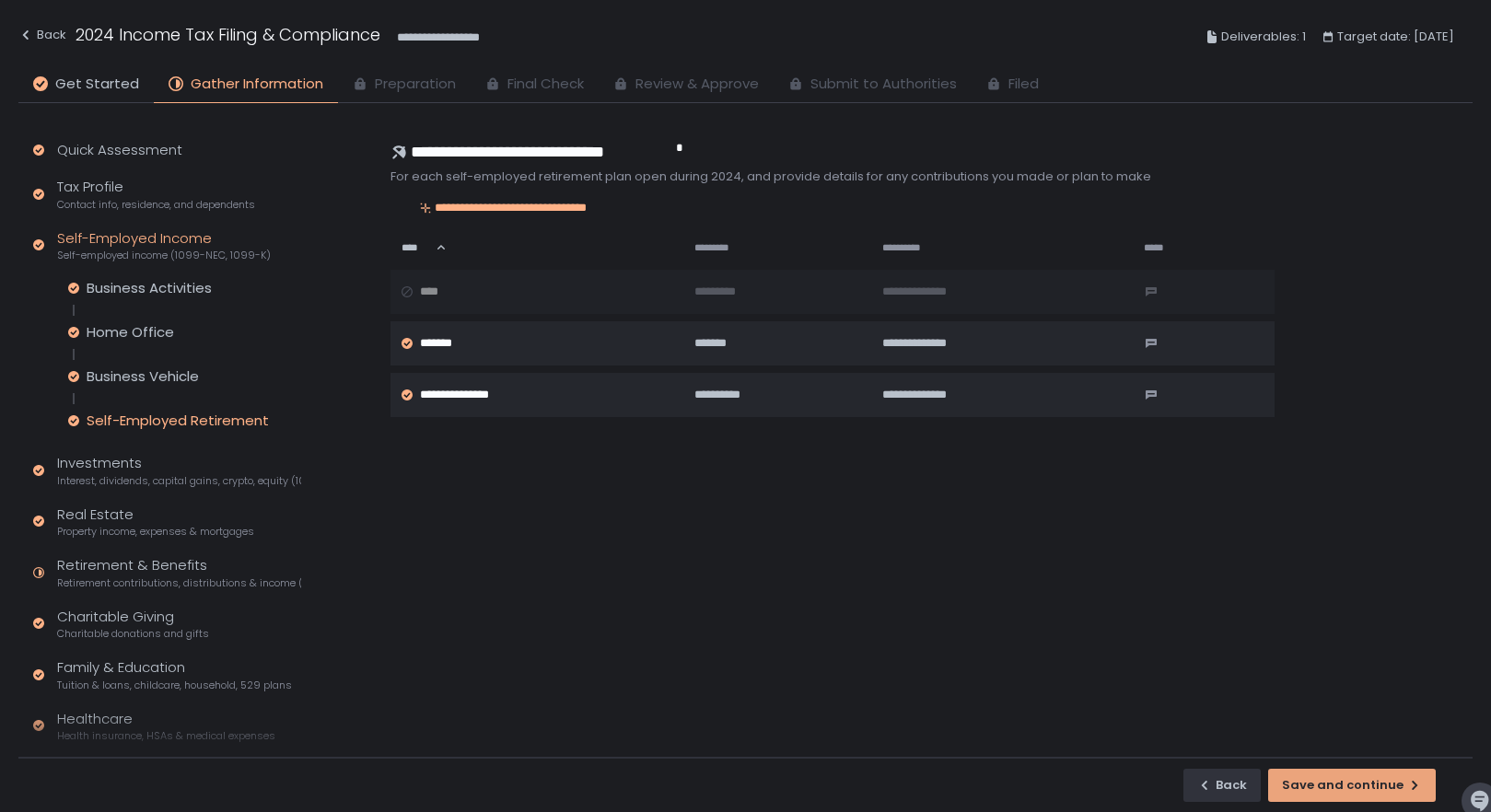
click at [139, 421] on div "Self-Employed Retirement" at bounding box center [177, 420] width 182 height 19
click at [1308, 781] on div "Save and continue" at bounding box center [1351, 785] width 140 height 17
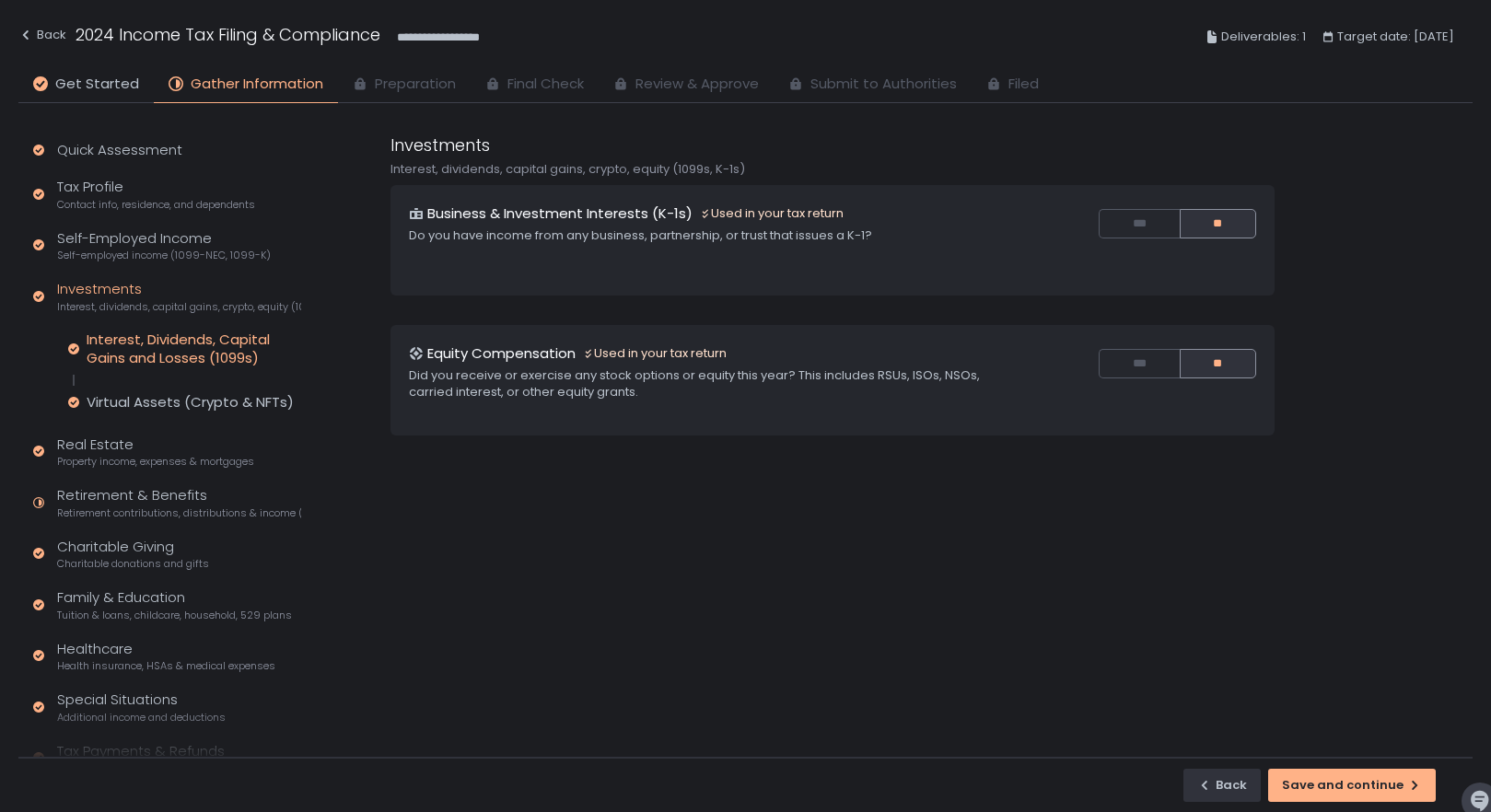
click at [136, 344] on div "Interest, Dividends, Capital Gains and Losses (1099s)" at bounding box center [193, 349] width 215 height 37
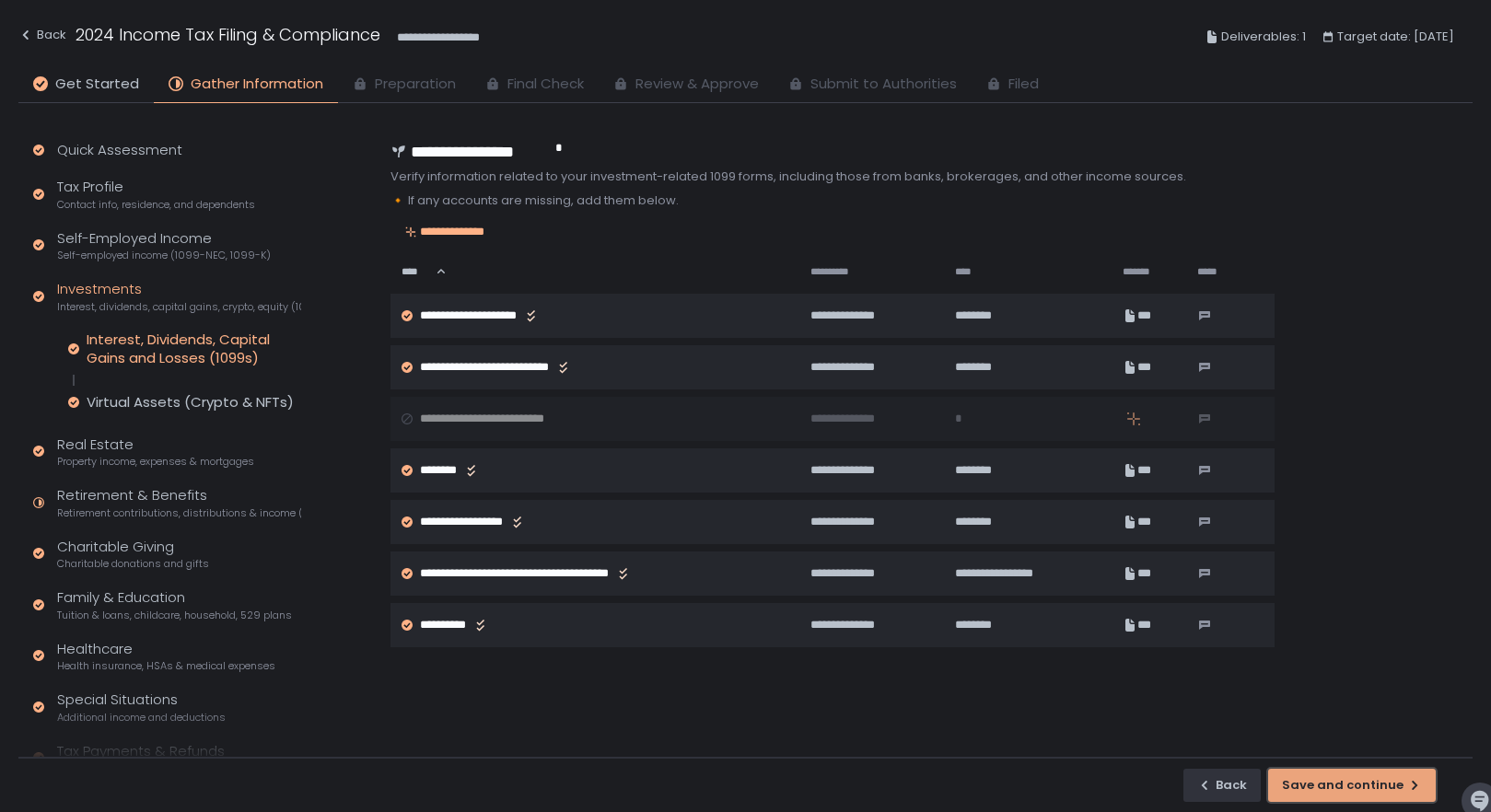
click at [1355, 780] on div "Save and continue" at bounding box center [1351, 785] width 140 height 17
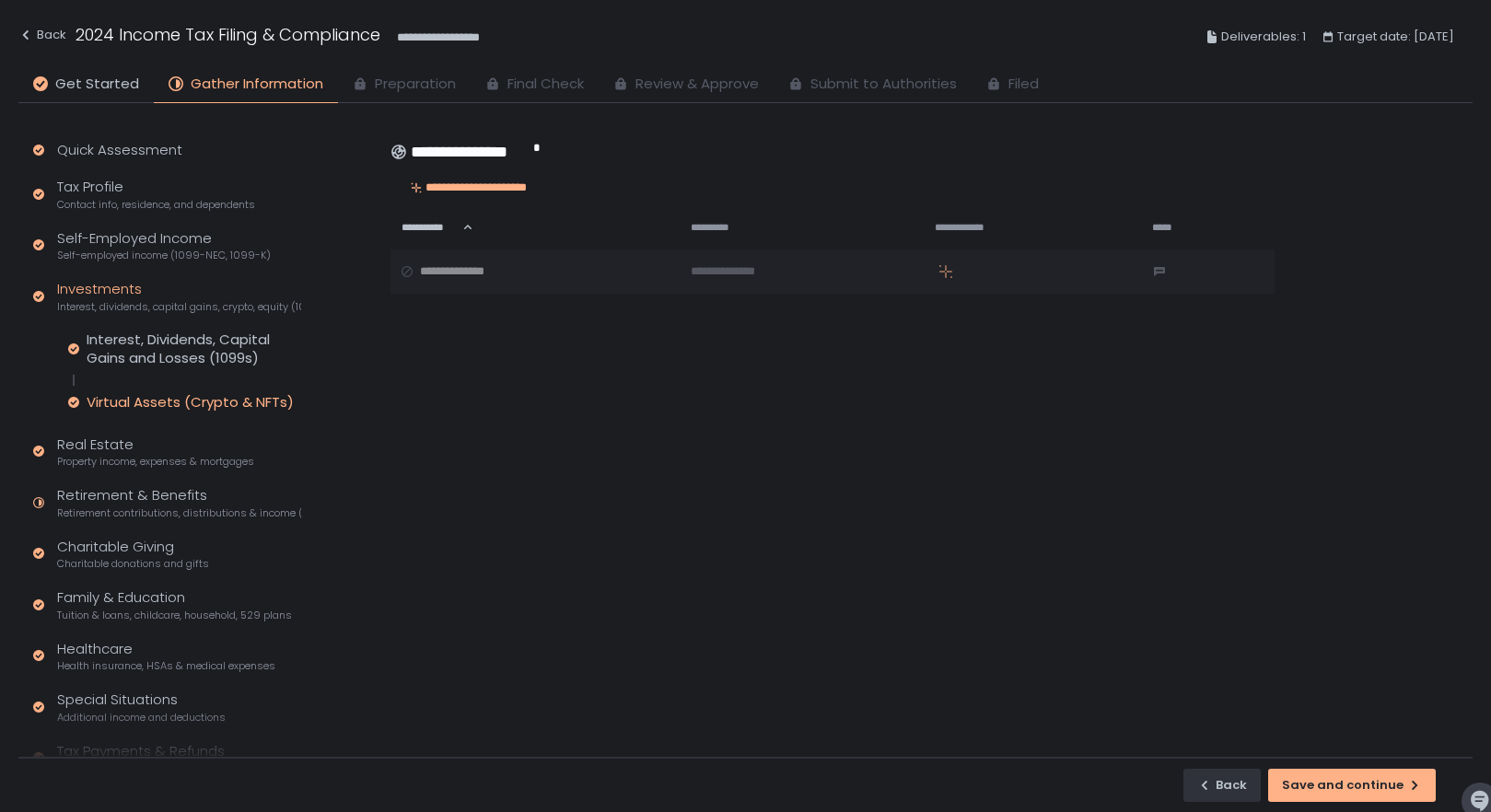
click at [115, 401] on div "Virtual Assets (Crypto & NFTs)" at bounding box center [189, 402] width 207 height 19
click at [1348, 773] on button "Save and continue" at bounding box center [1351, 786] width 168 height 33
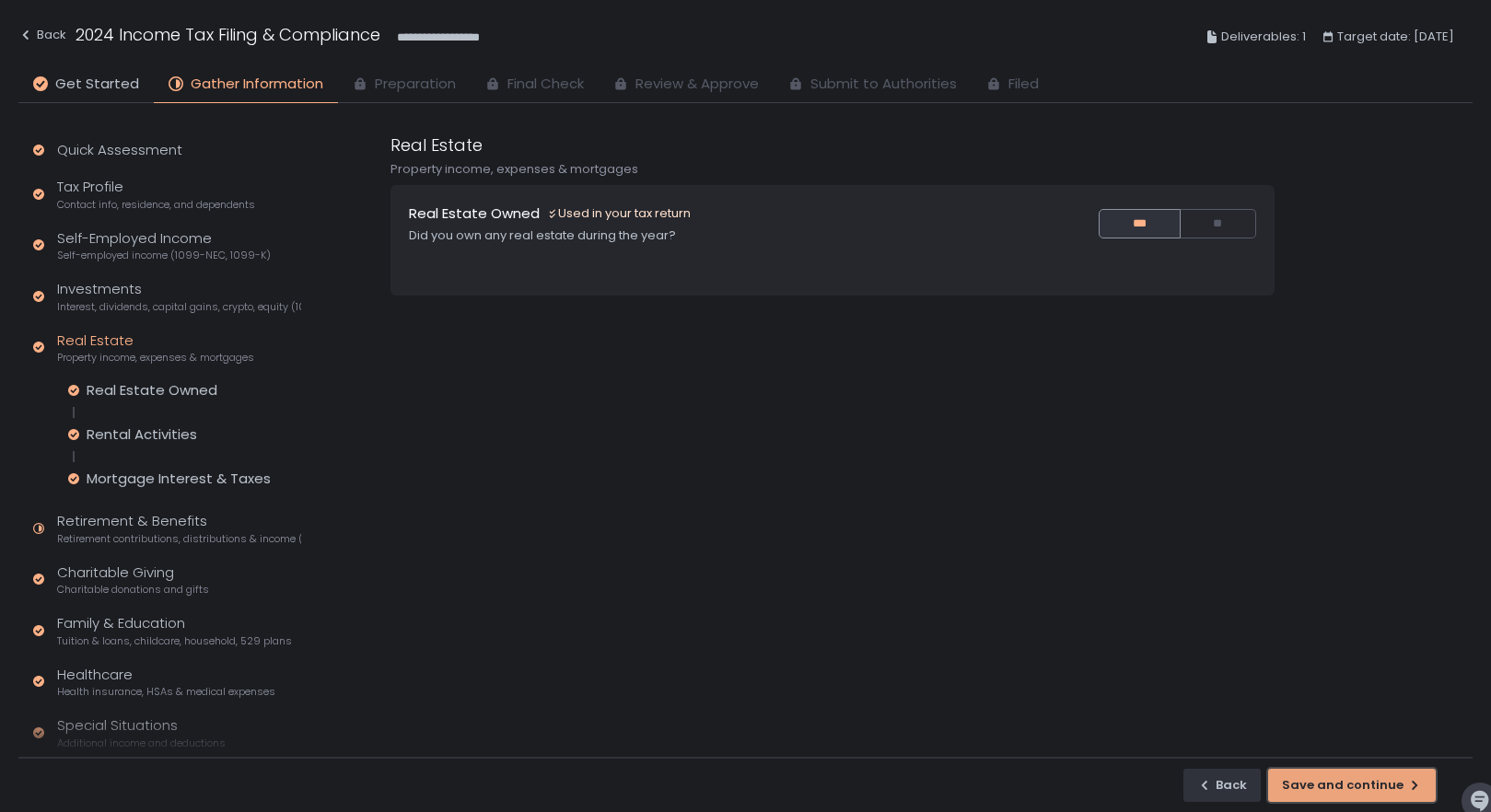
click at [1347, 773] on button "Save and continue" at bounding box center [1351, 786] width 168 height 33
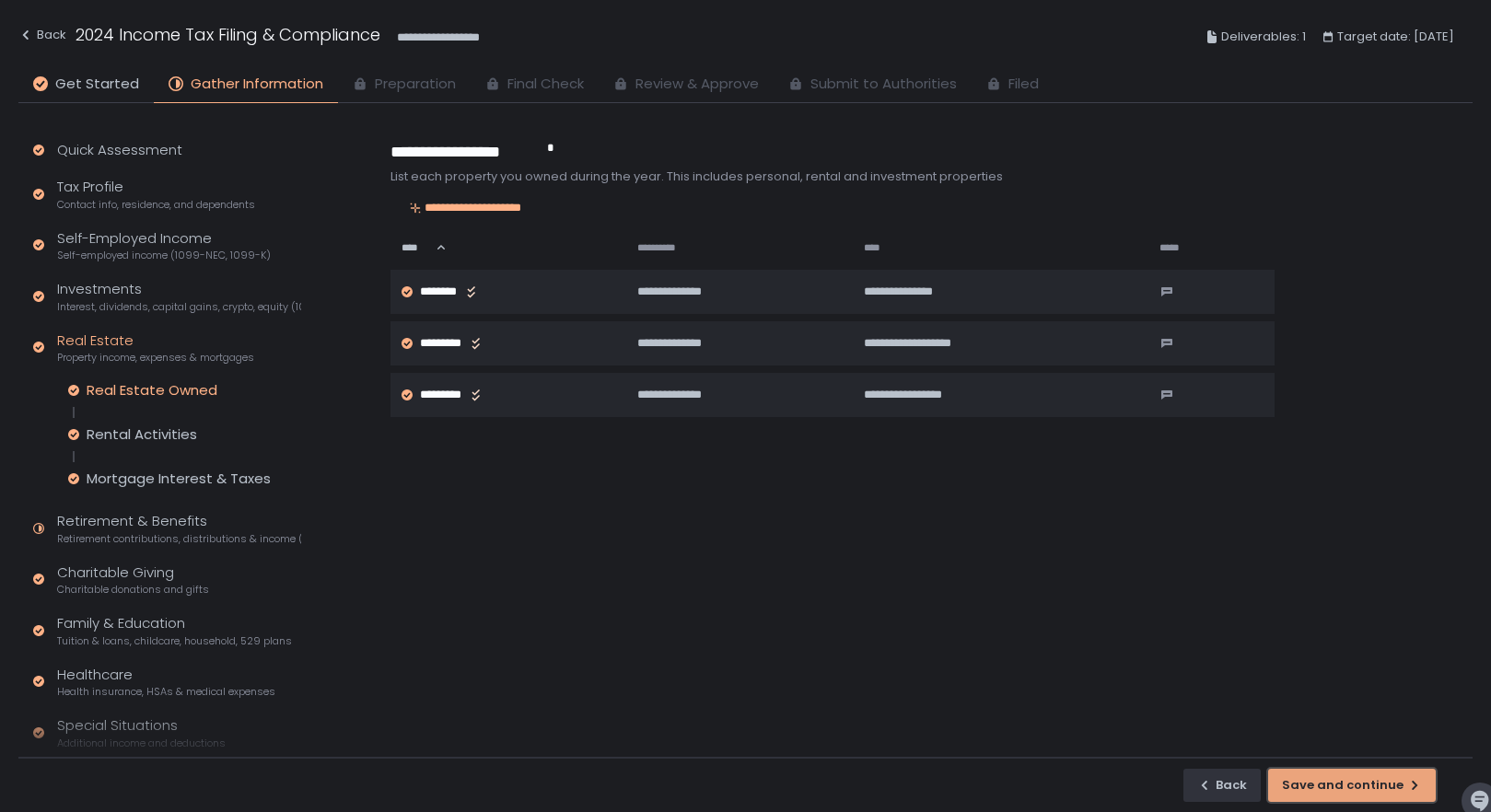
click at [1353, 779] on div "Save and continue" at bounding box center [1351, 785] width 140 height 17
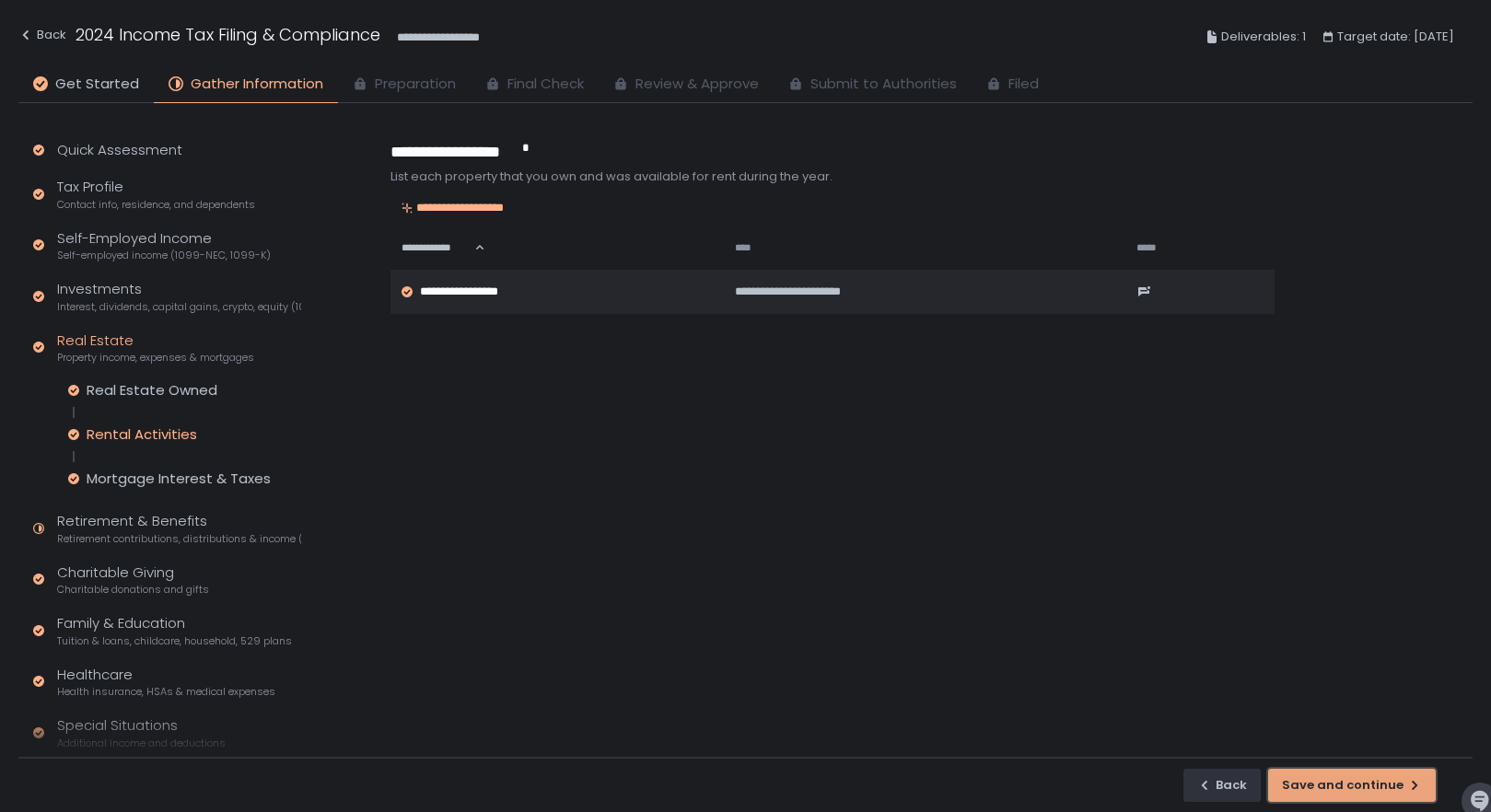
click at [1353, 782] on div "Save and continue" at bounding box center [1351, 785] width 140 height 17
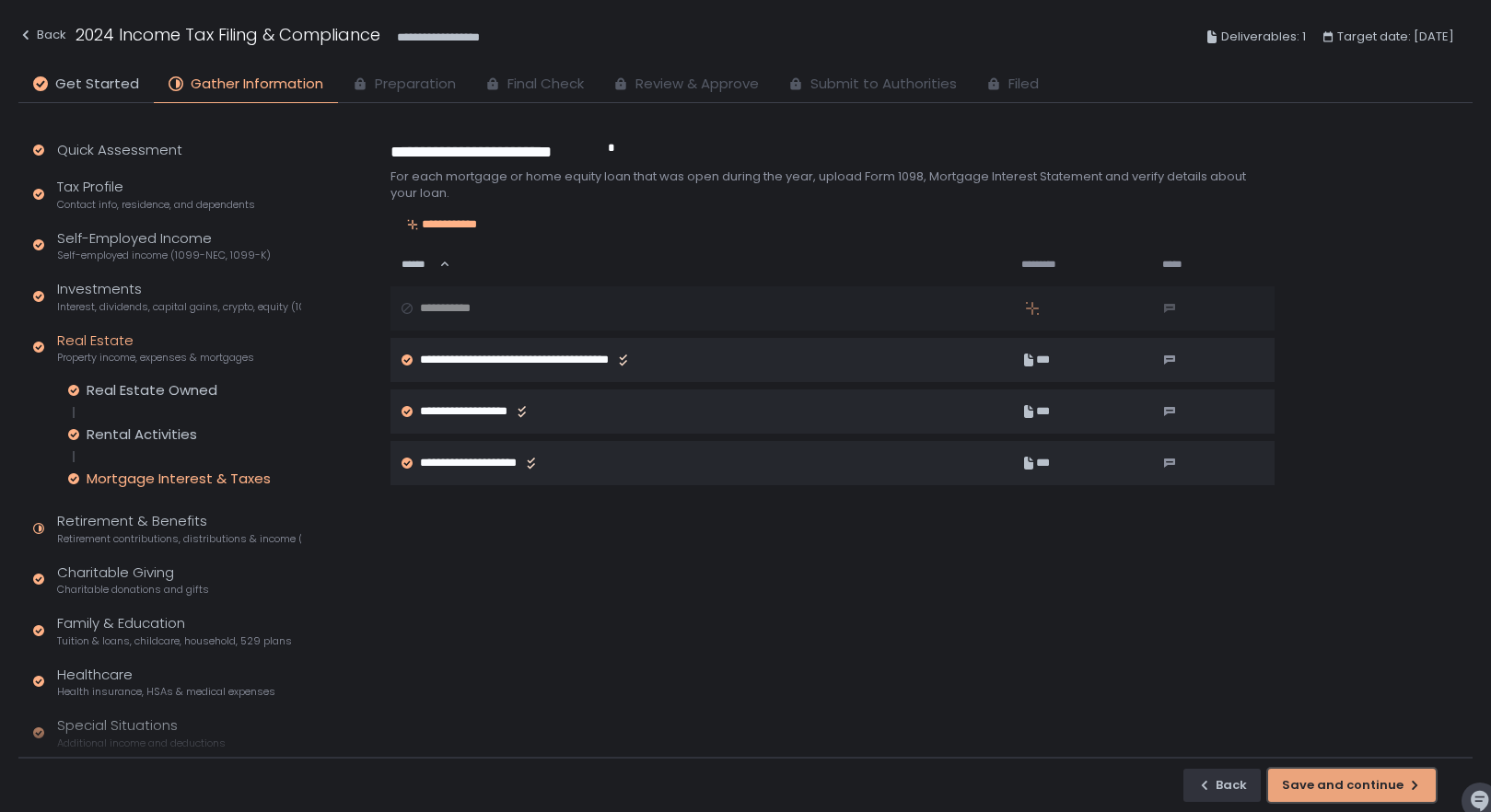
click at [1354, 788] on div "Save and continue" at bounding box center [1351, 785] width 140 height 17
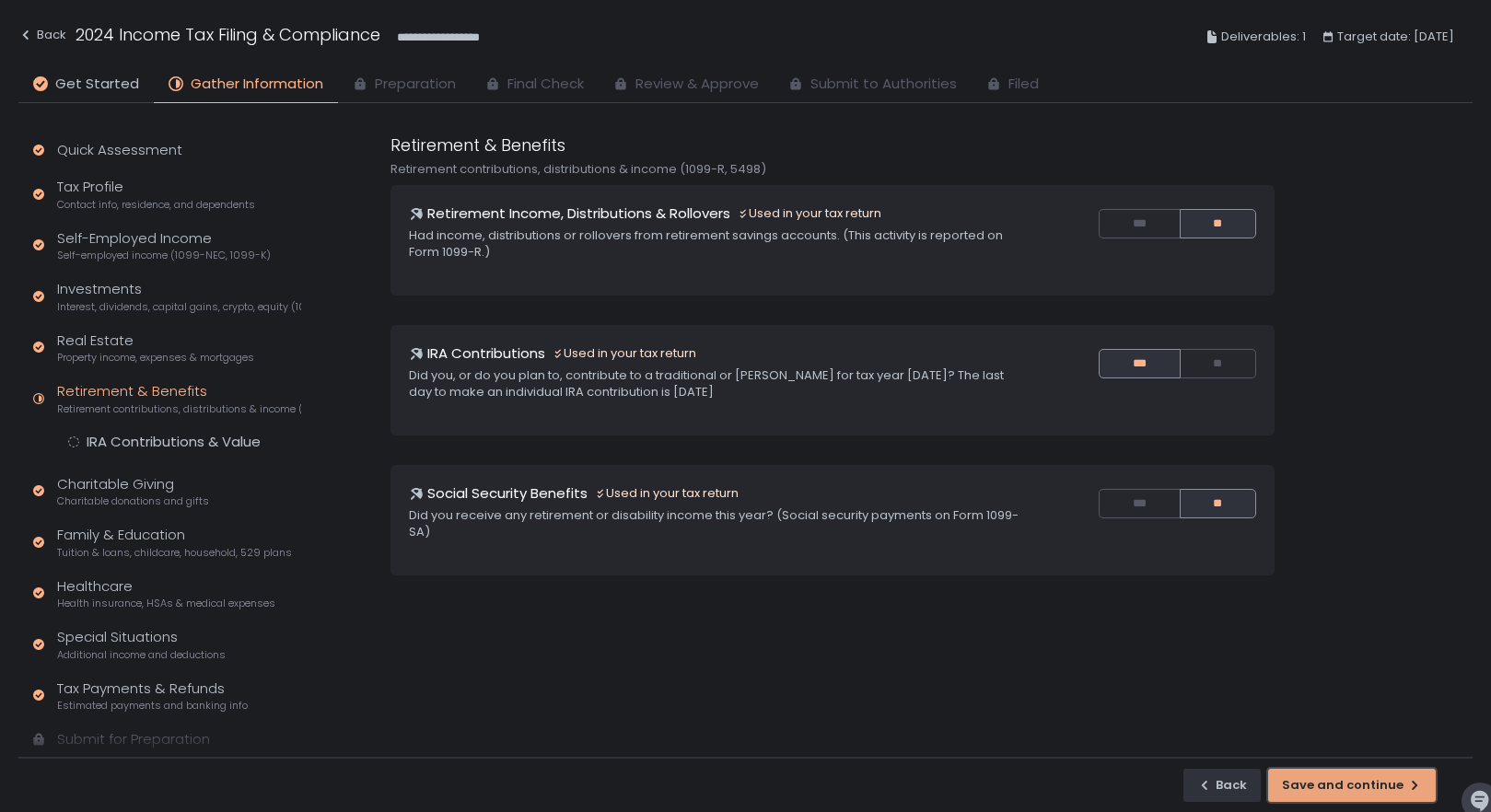
click at [1323, 783] on div "Save and continue" at bounding box center [1351, 785] width 140 height 17
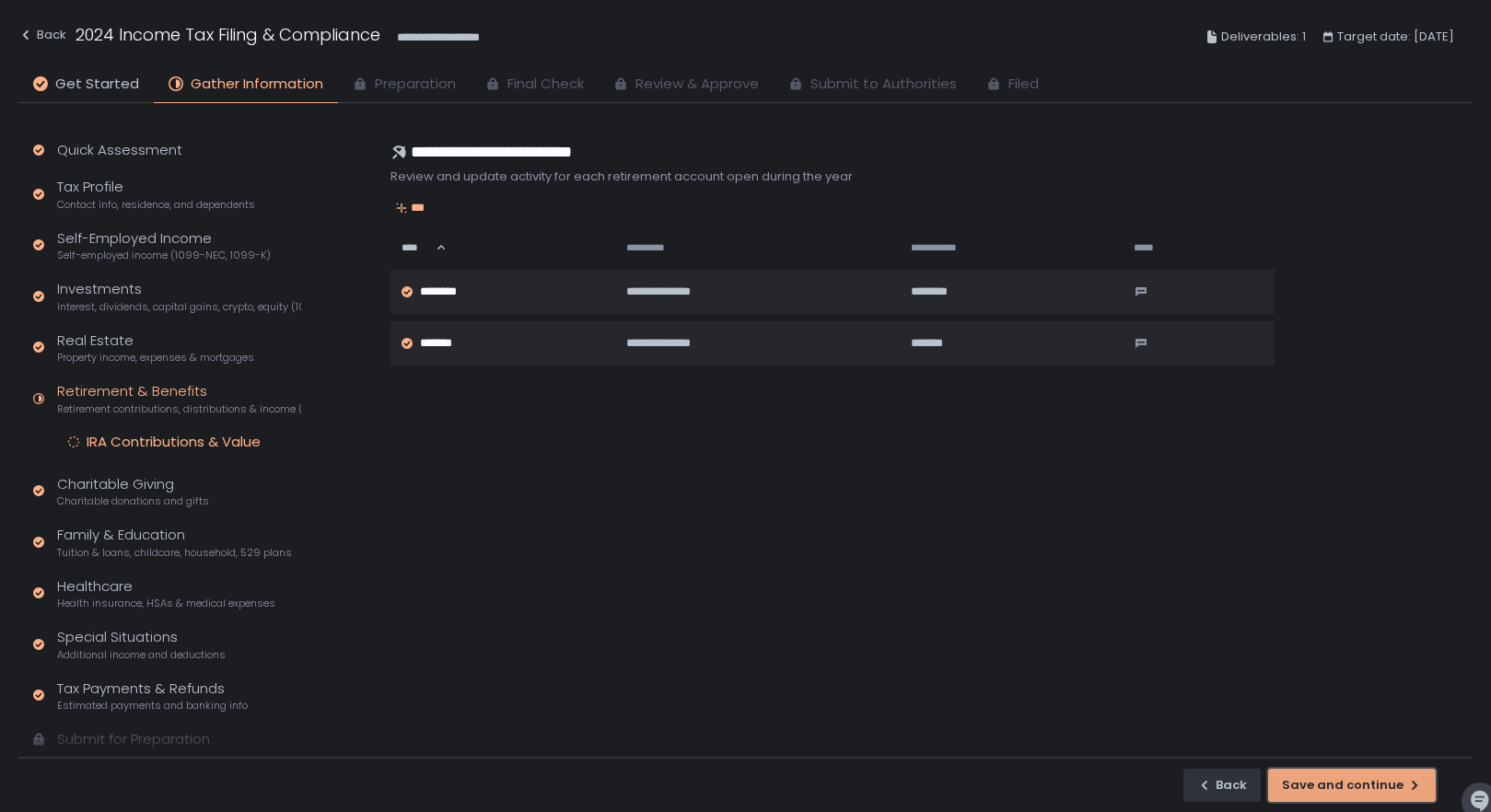
click at [1353, 783] on div "Save and continue" at bounding box center [1351, 785] width 140 height 17
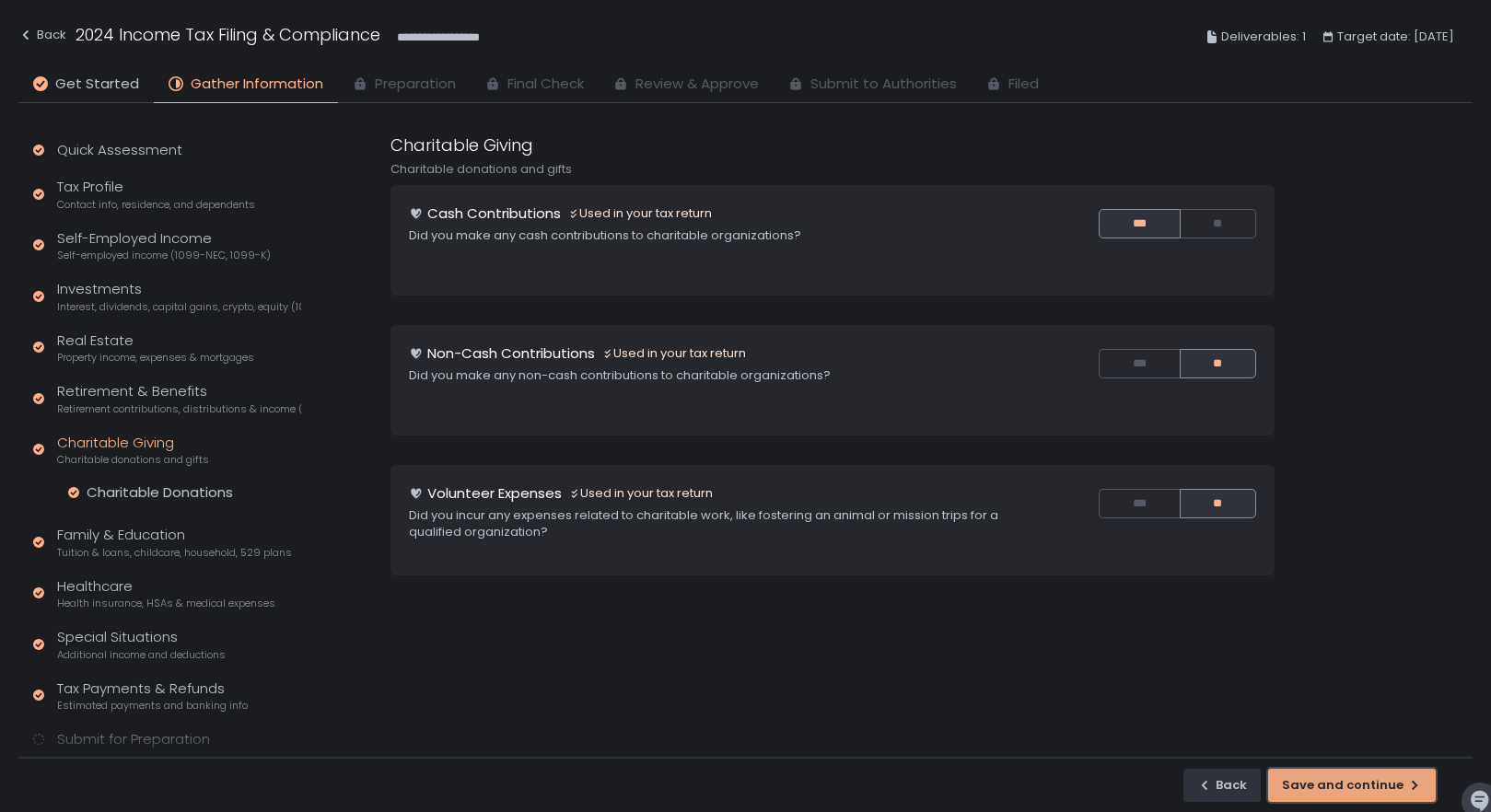
click at [1354, 786] on div "Save and continue" at bounding box center [1351, 785] width 140 height 17
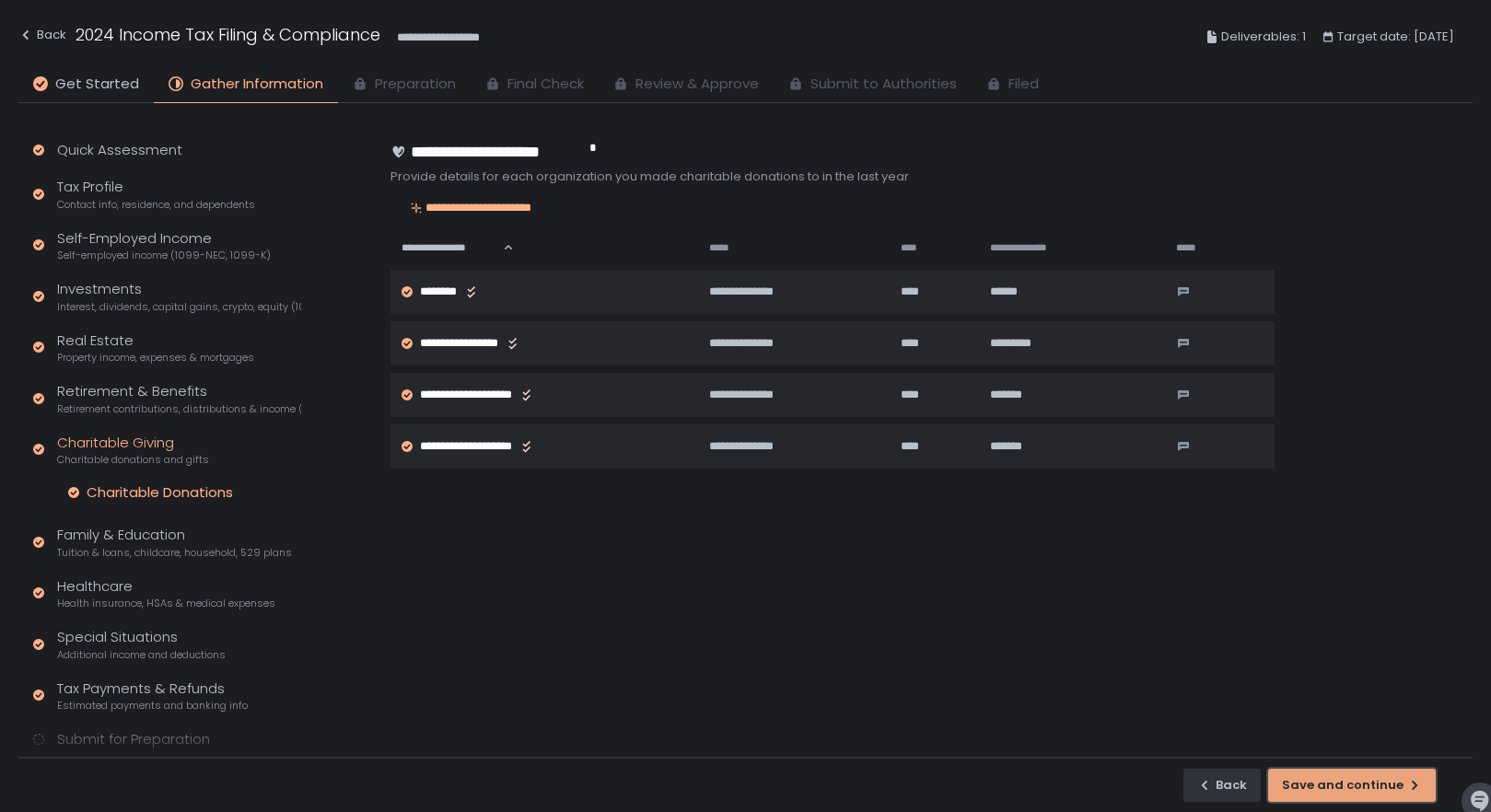
click at [1354, 786] on div "Save and continue" at bounding box center [1351, 785] width 140 height 17
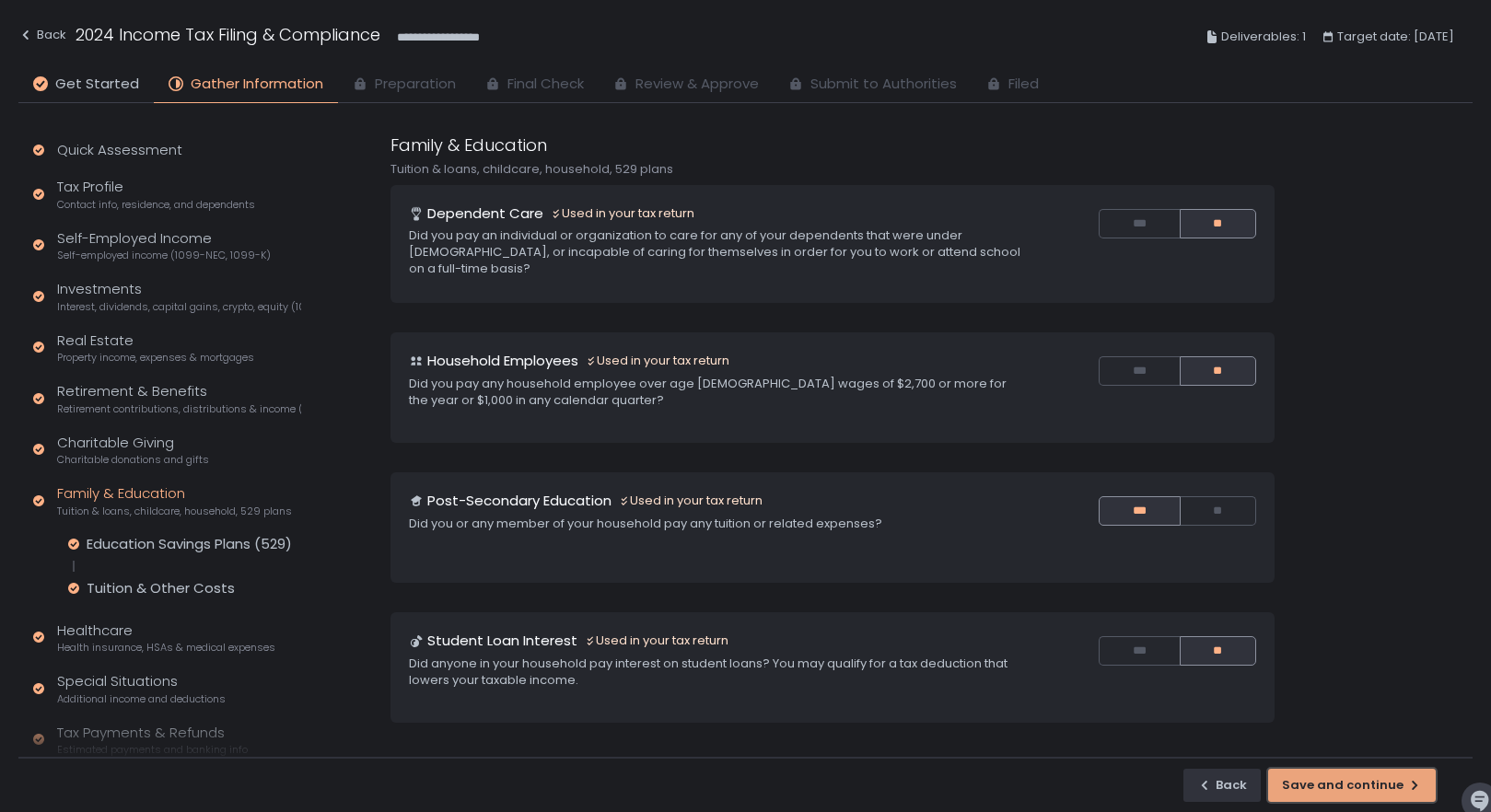
click at [1355, 786] on div "Save and continue" at bounding box center [1351, 785] width 140 height 17
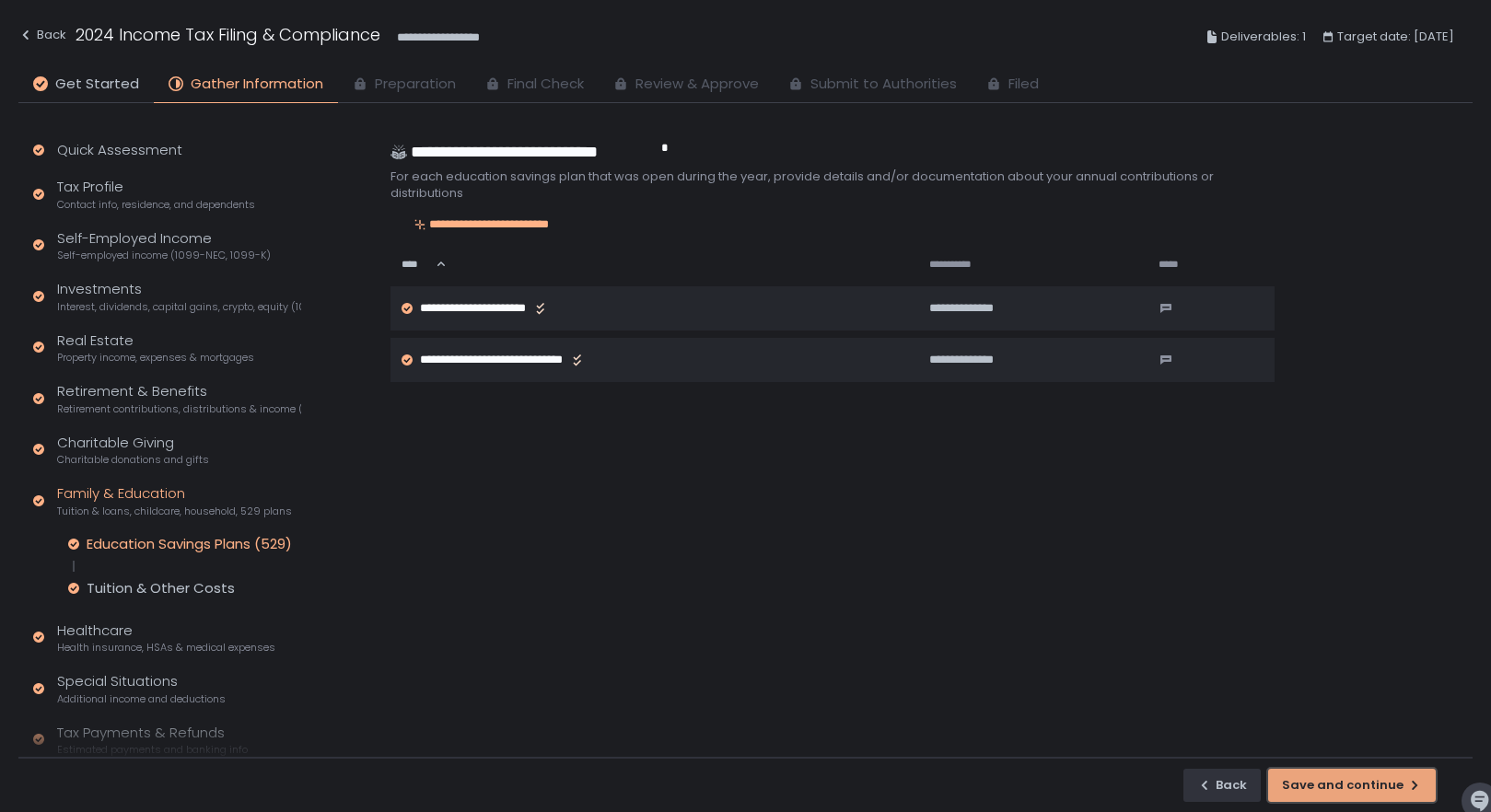
click at [1362, 788] on div "Save and continue" at bounding box center [1351, 785] width 140 height 17
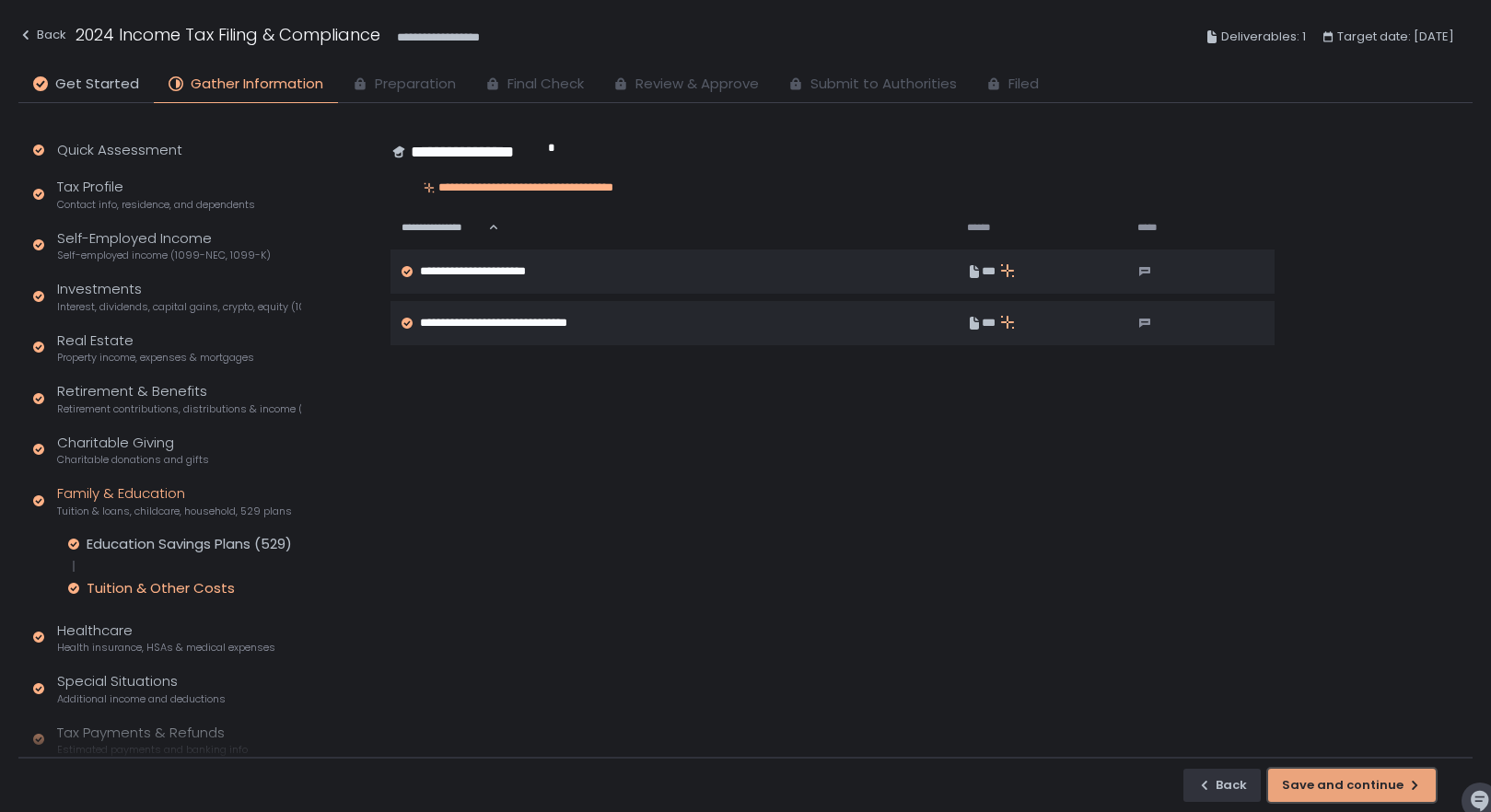
click at [1362, 788] on div "Save and continue" at bounding box center [1351, 785] width 140 height 17
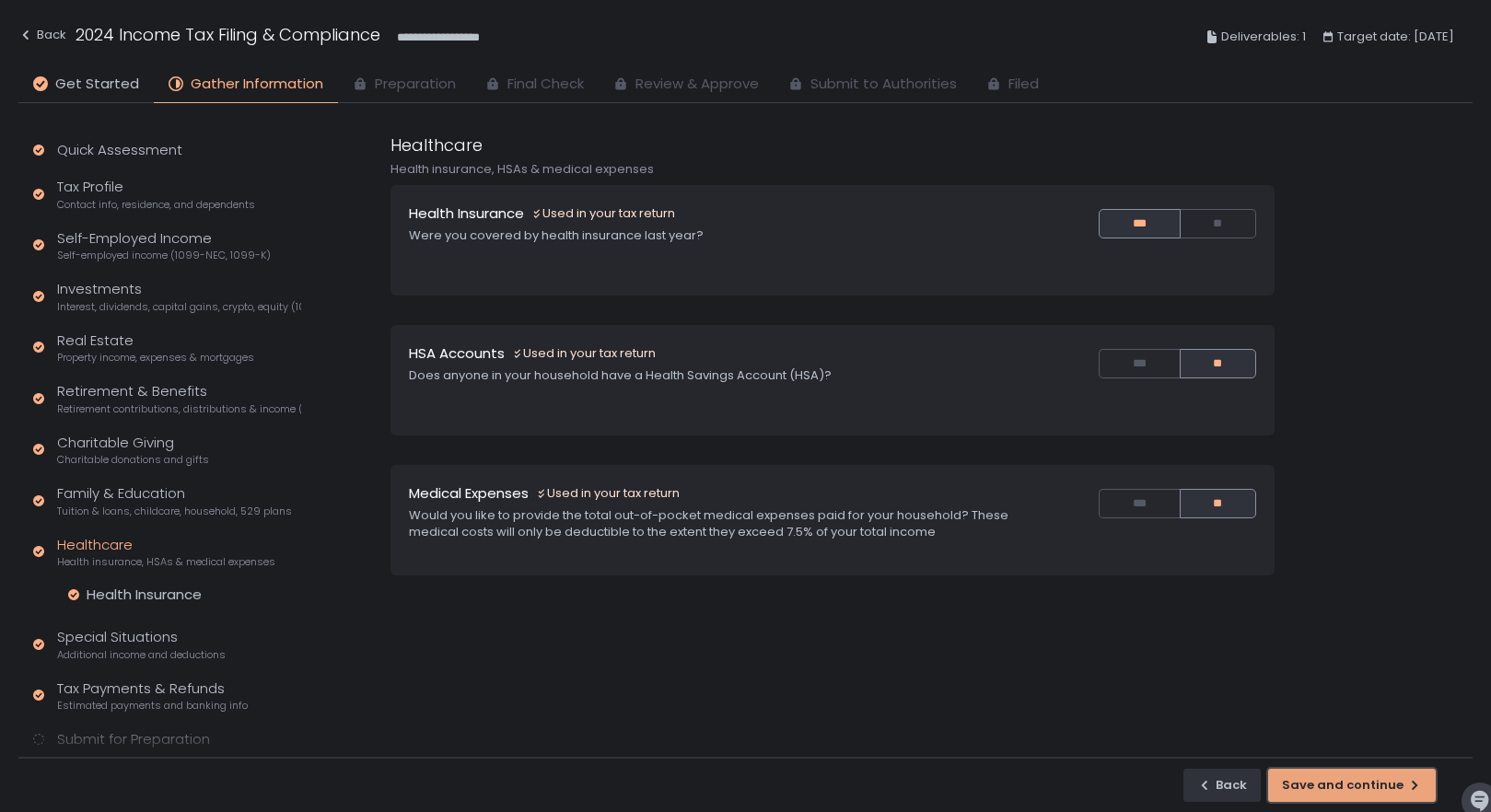
click at [1362, 788] on div "Save and continue" at bounding box center [1351, 785] width 140 height 17
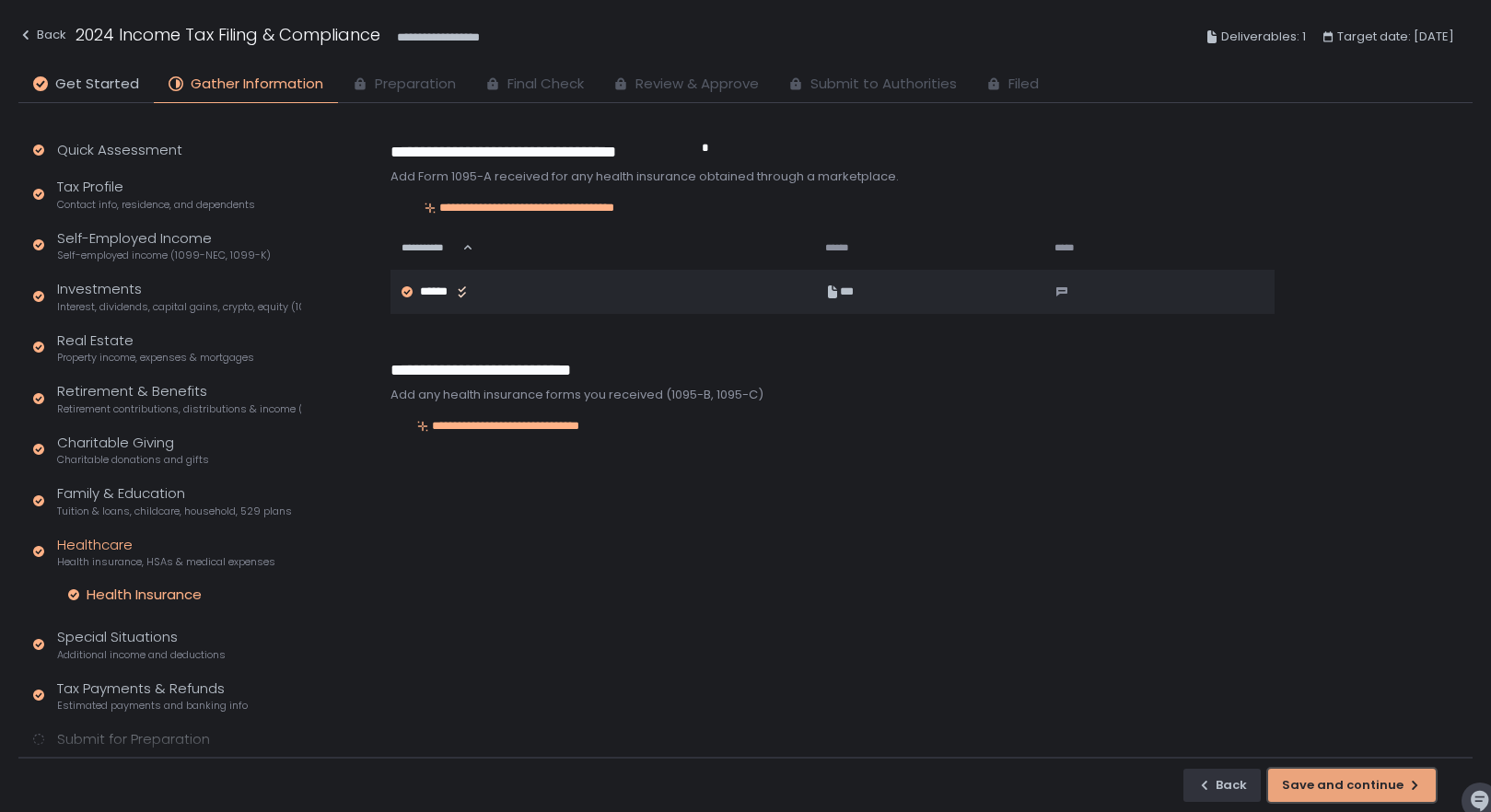
click at [1362, 788] on div "Save and continue" at bounding box center [1351, 785] width 140 height 17
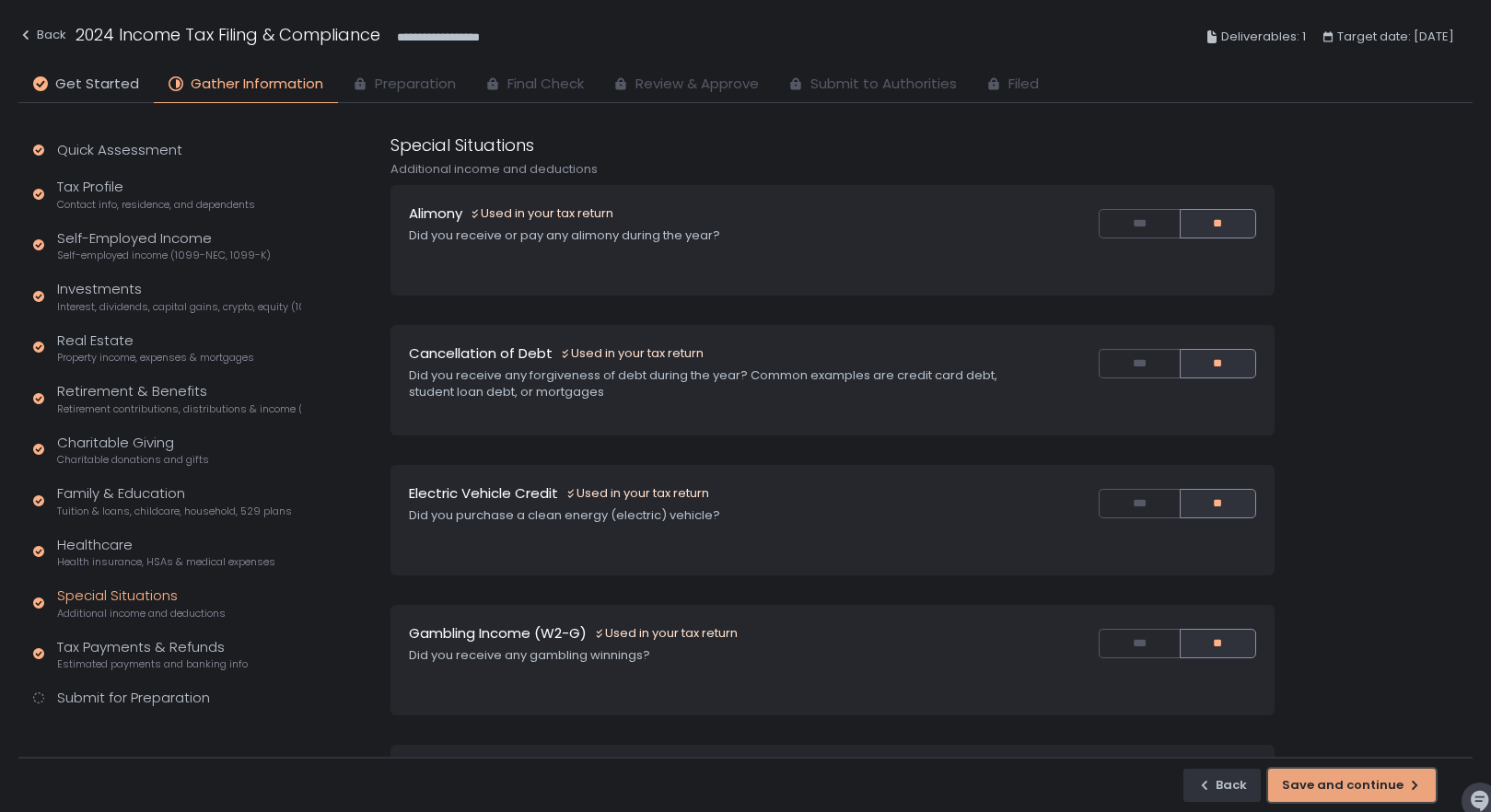
click at [1362, 788] on div "Save and continue" at bounding box center [1351, 785] width 140 height 17
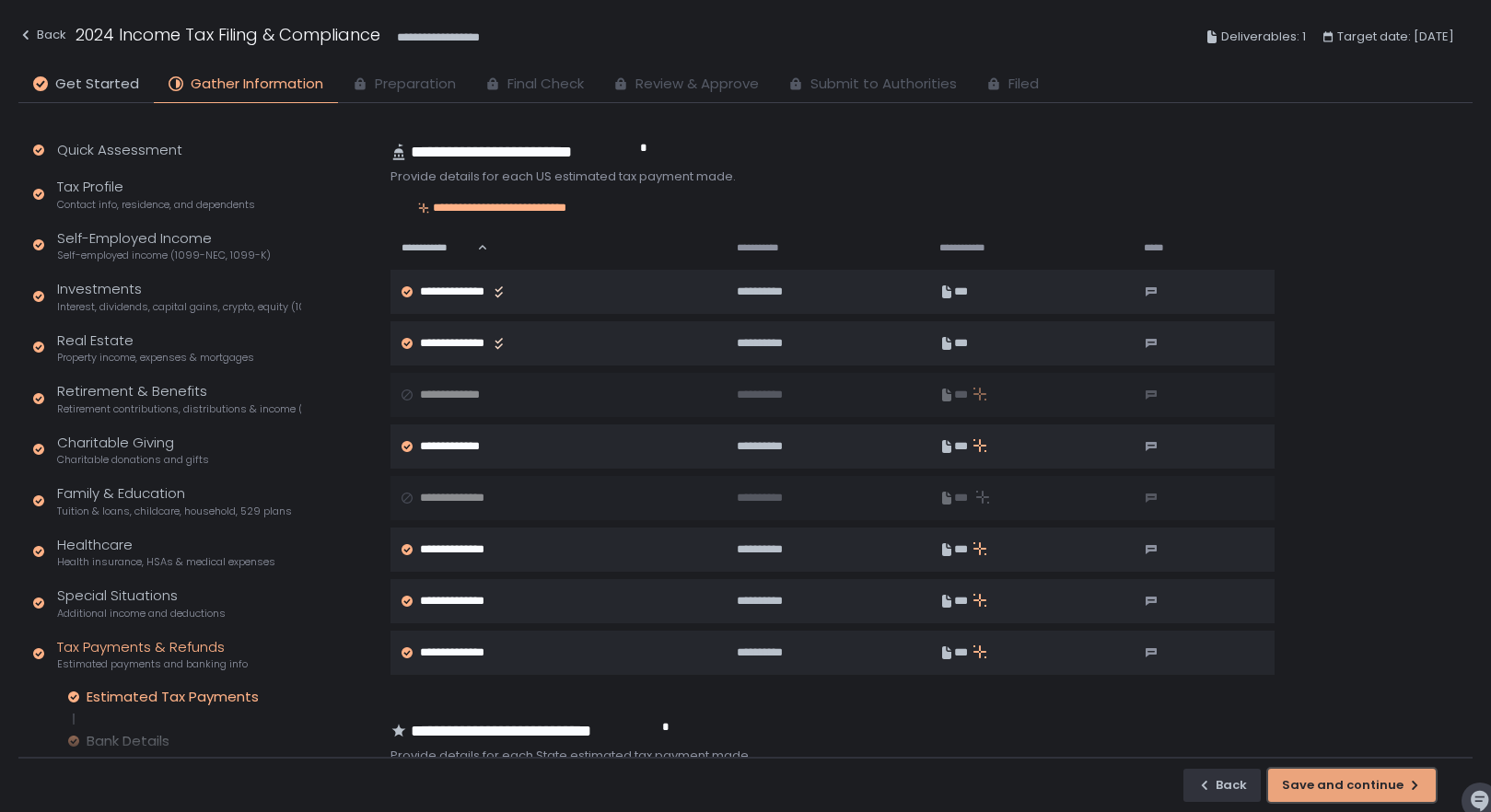
click at [1362, 788] on div "Save and continue" at bounding box center [1351, 785] width 140 height 17
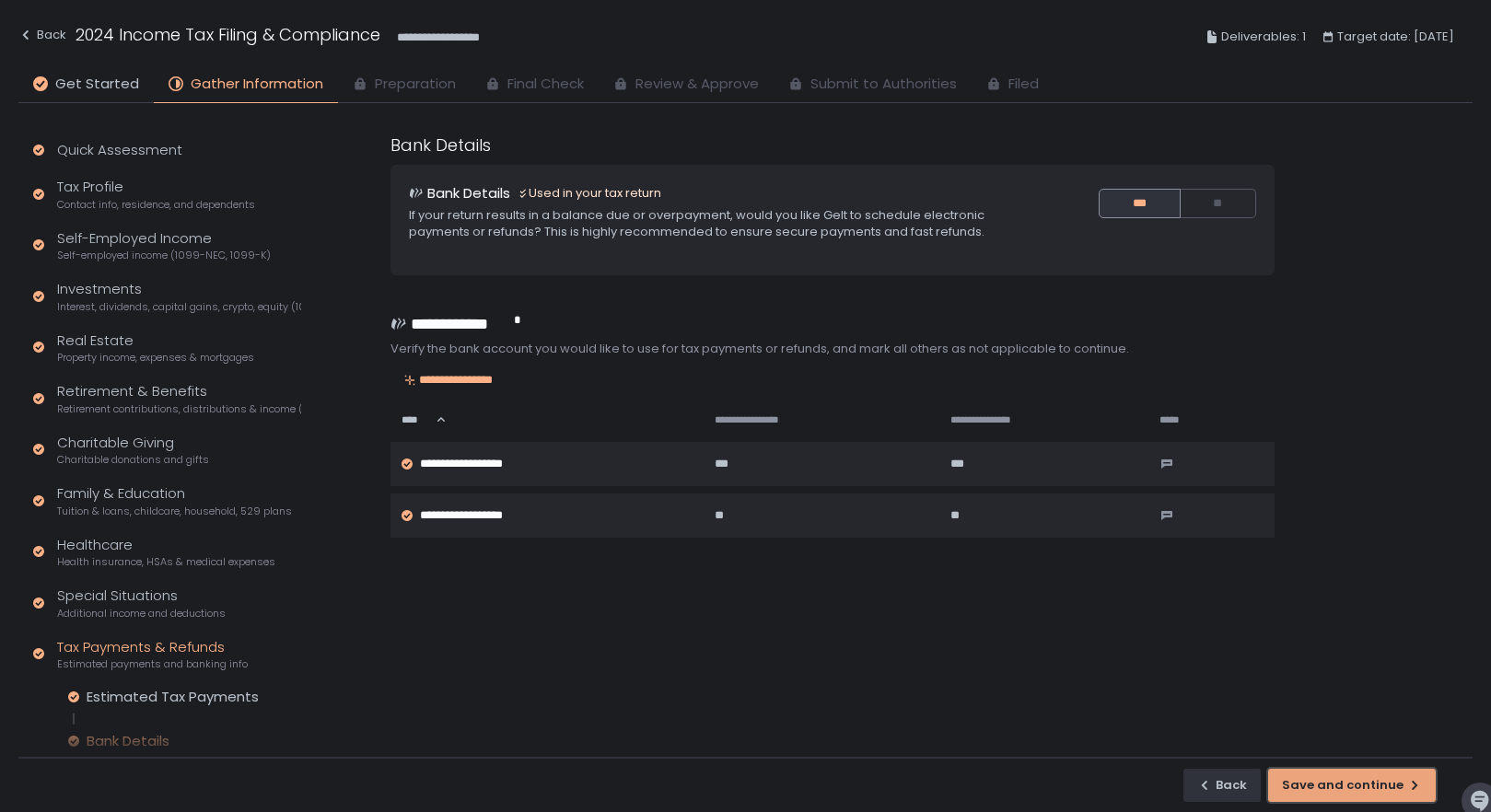
click at [1362, 788] on div "Save and continue" at bounding box center [1351, 785] width 140 height 17
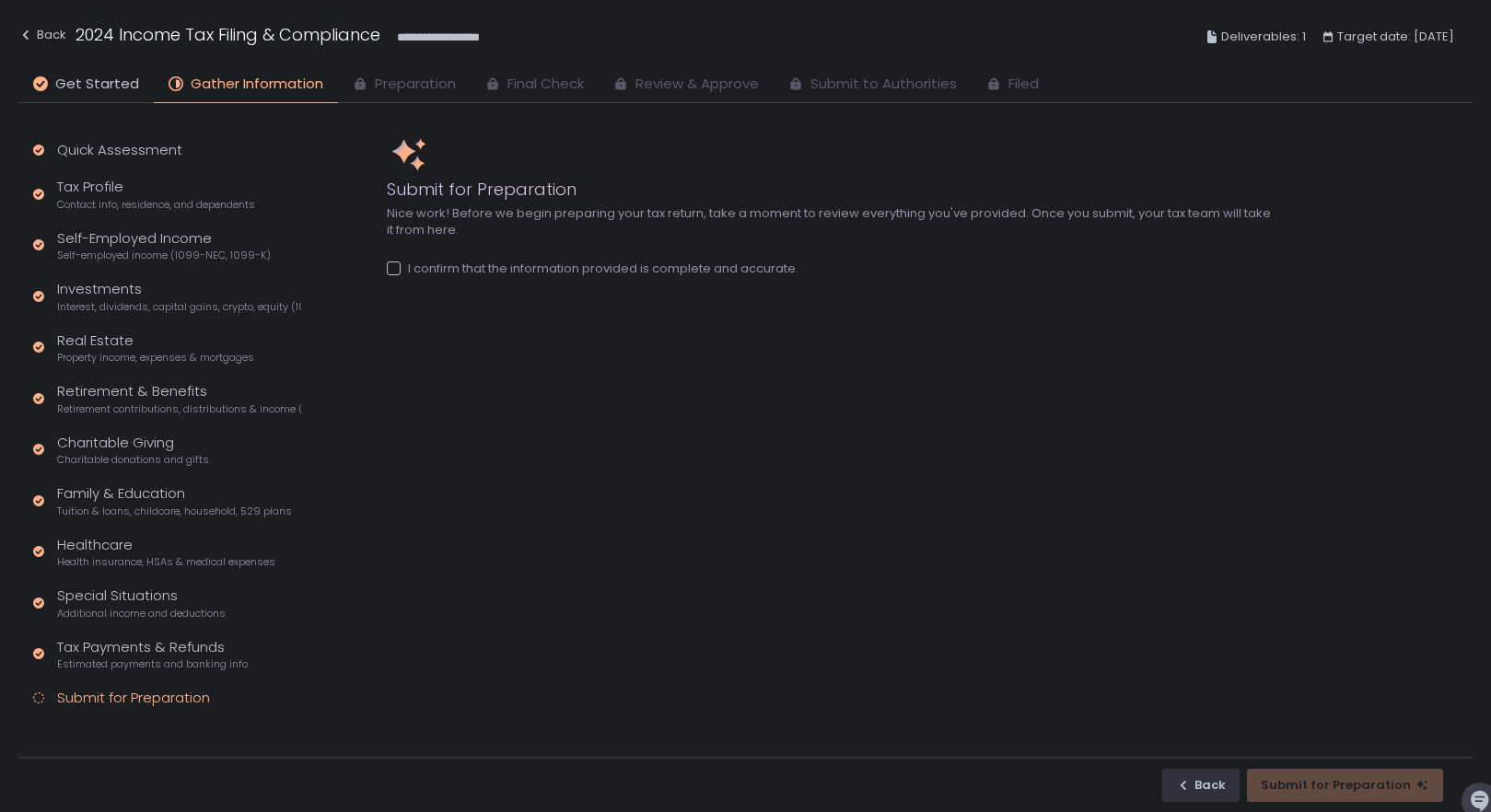
click at [166, 697] on div "Submit for Preparation" at bounding box center [133, 698] width 153 height 22
click at [396, 267] on div at bounding box center [394, 268] width 14 height 14
click at [1327, 788] on div "Submit for Preparation" at bounding box center [1345, 785] width 168 height 17
